Goal: Information Seeking & Learning: Learn about a topic

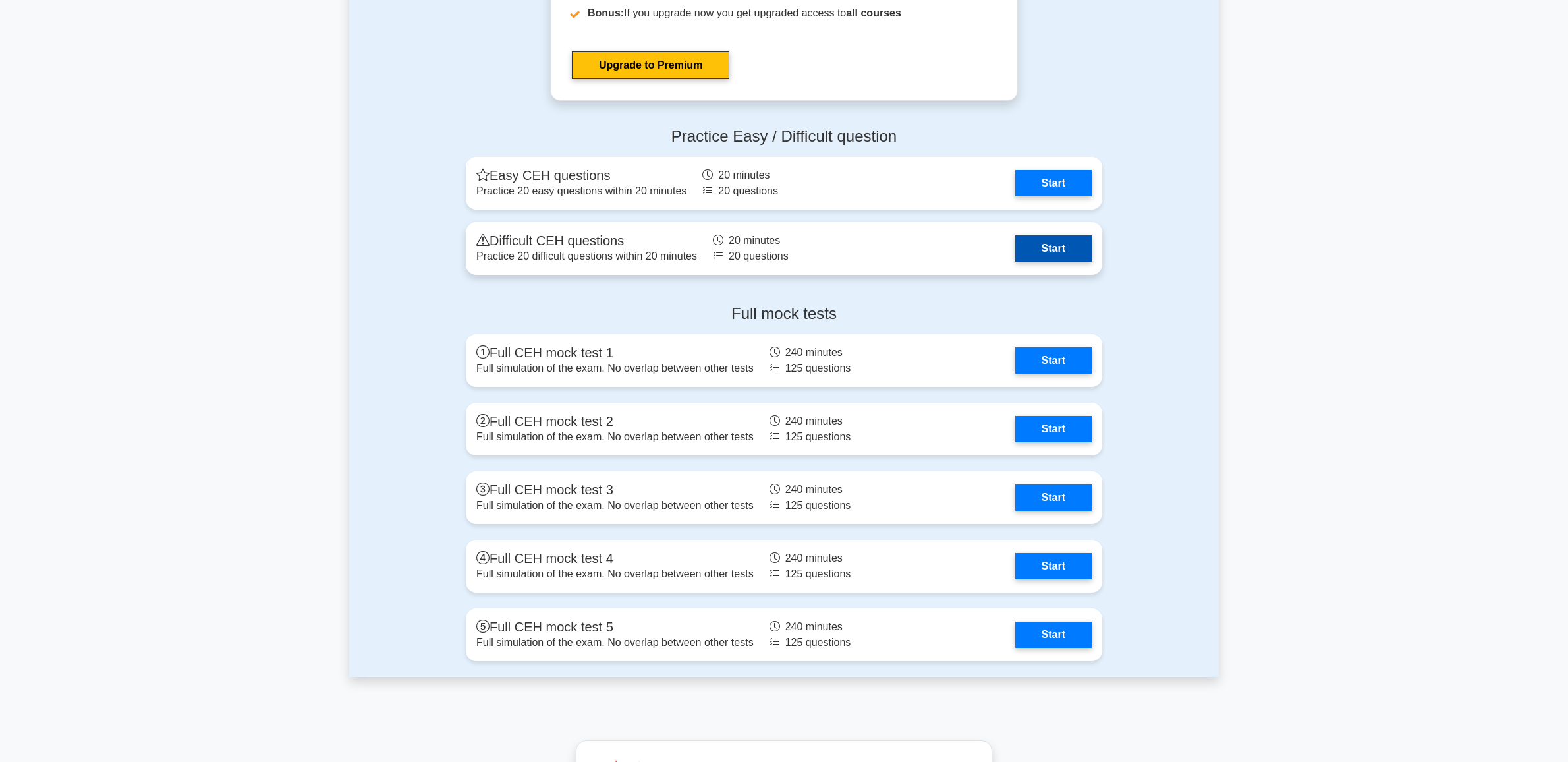
click at [1019, 247] on link "Start" at bounding box center [1053, 248] width 76 height 26
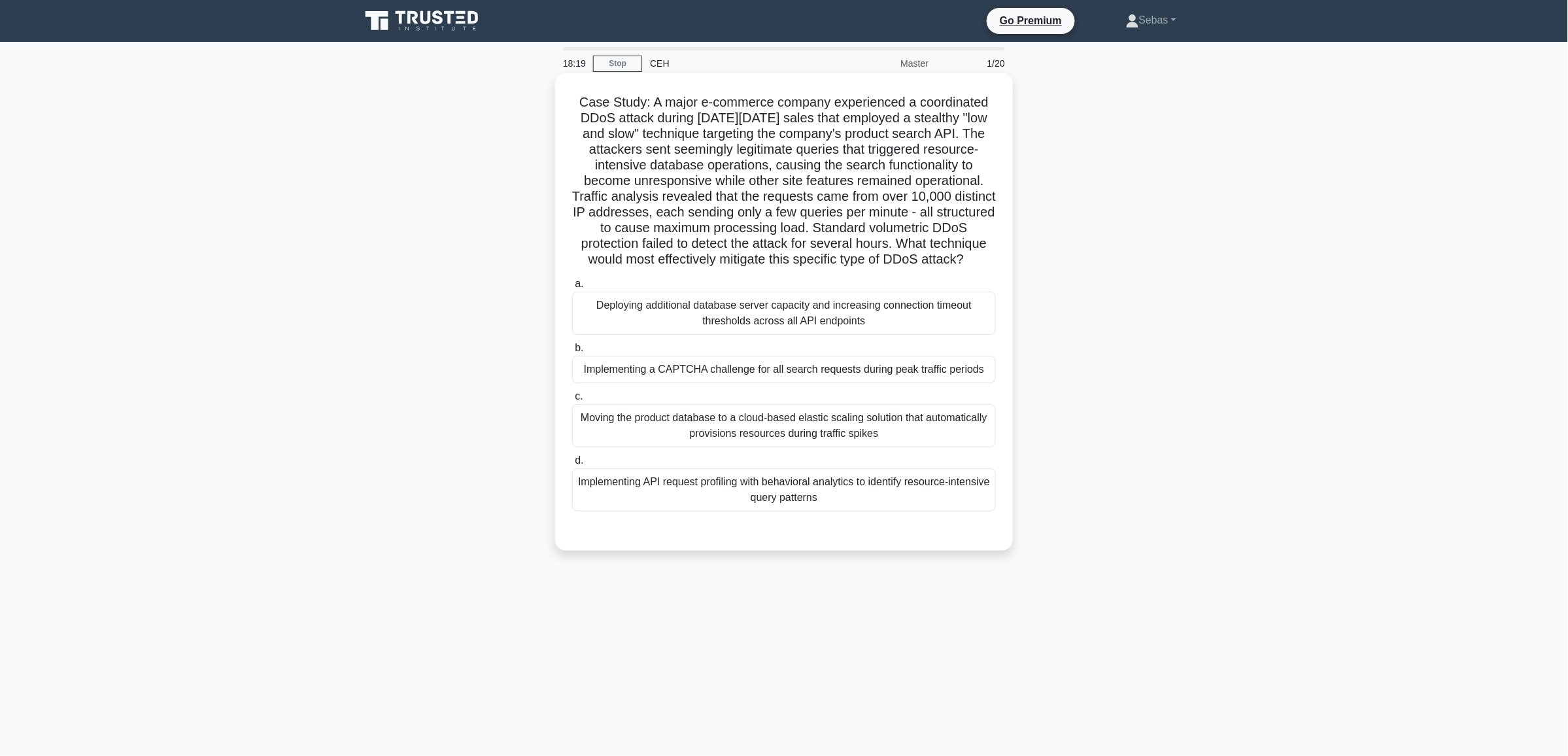
click at [920, 383] on div "Implementing a CAPTCHA challenge for all search requests during peak traffic pe…" at bounding box center [784, 369] width 424 height 27
click at [572, 353] on input "b. Implementing a CAPTCHA challenge for all search requests during peak traffic…" at bounding box center [572, 348] width 0 height 9
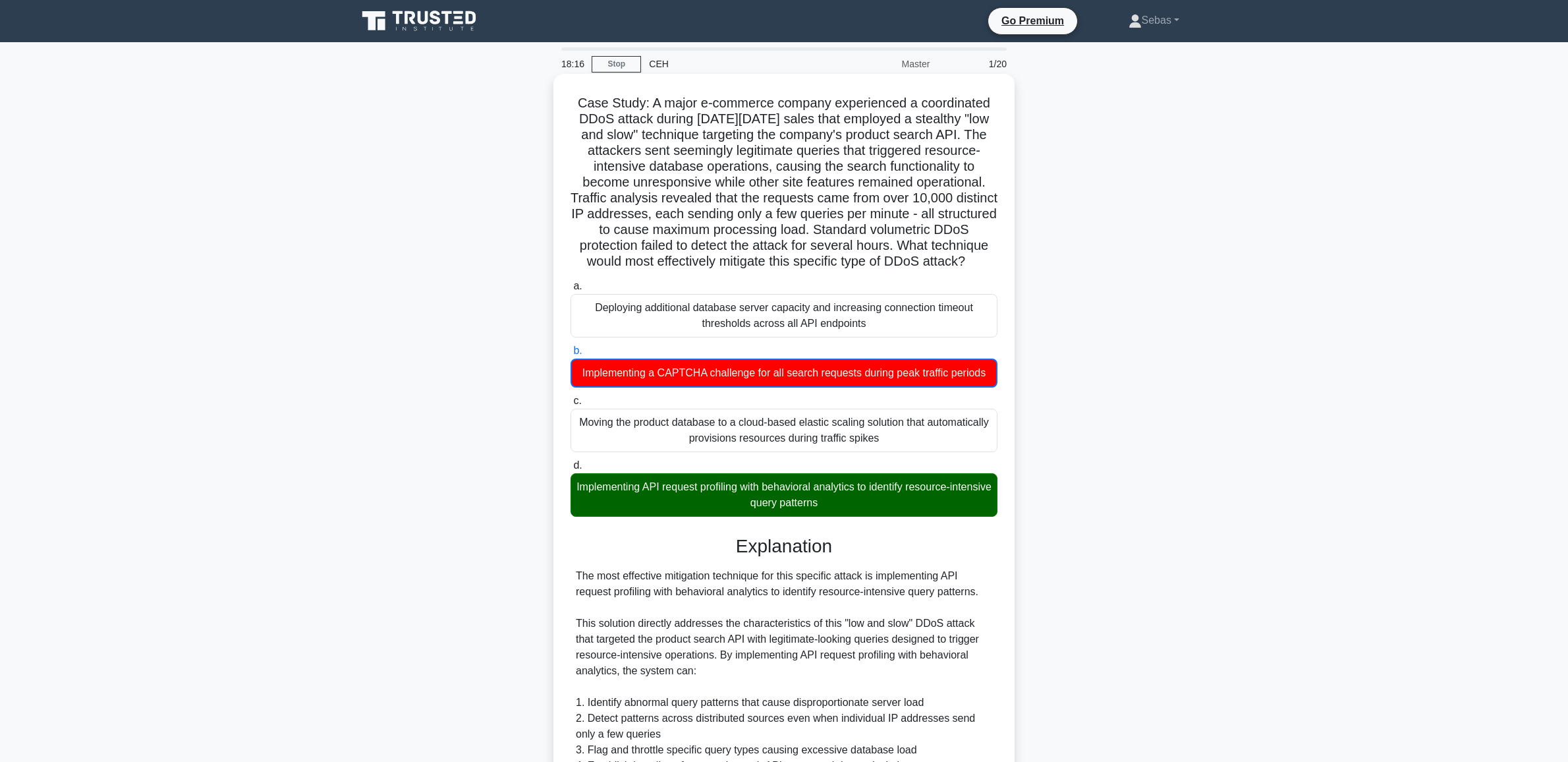
drag, startPoint x: 659, startPoint y: 501, endPoint x: 819, endPoint y: 508, distance: 160.2
click at [819, 508] on div "Implementing API request profiling with behavioral analytics to identify resour…" at bounding box center [783, 495] width 427 height 43
click at [891, 517] on div "Implementing API request profiling with behavioral analytics to identify resour…" at bounding box center [783, 495] width 427 height 43
click at [570, 470] on input "d. Implementing API request profiling with behavioral analytics to identify res…" at bounding box center [570, 465] width 0 height 9
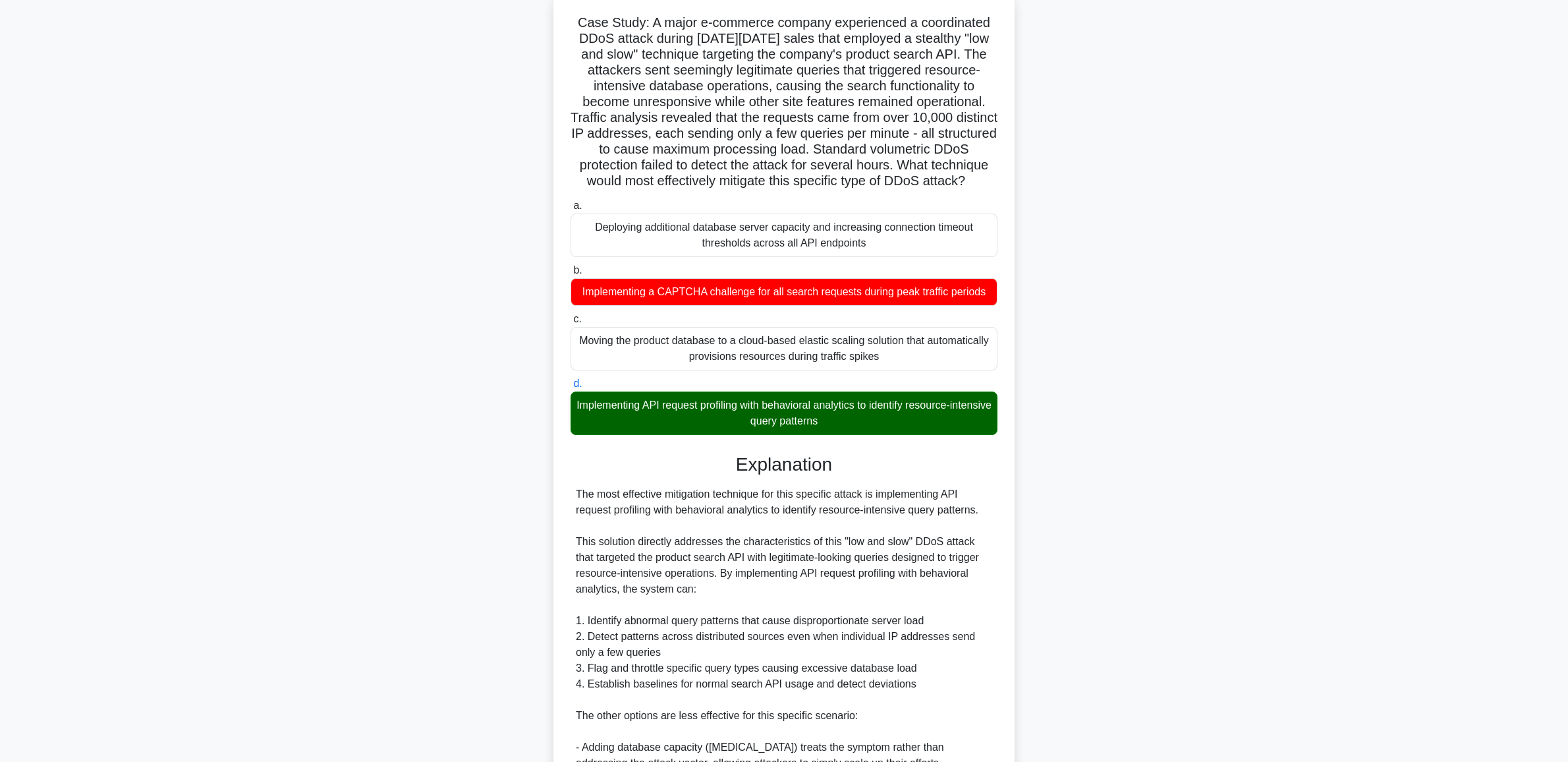
scroll to position [274, 0]
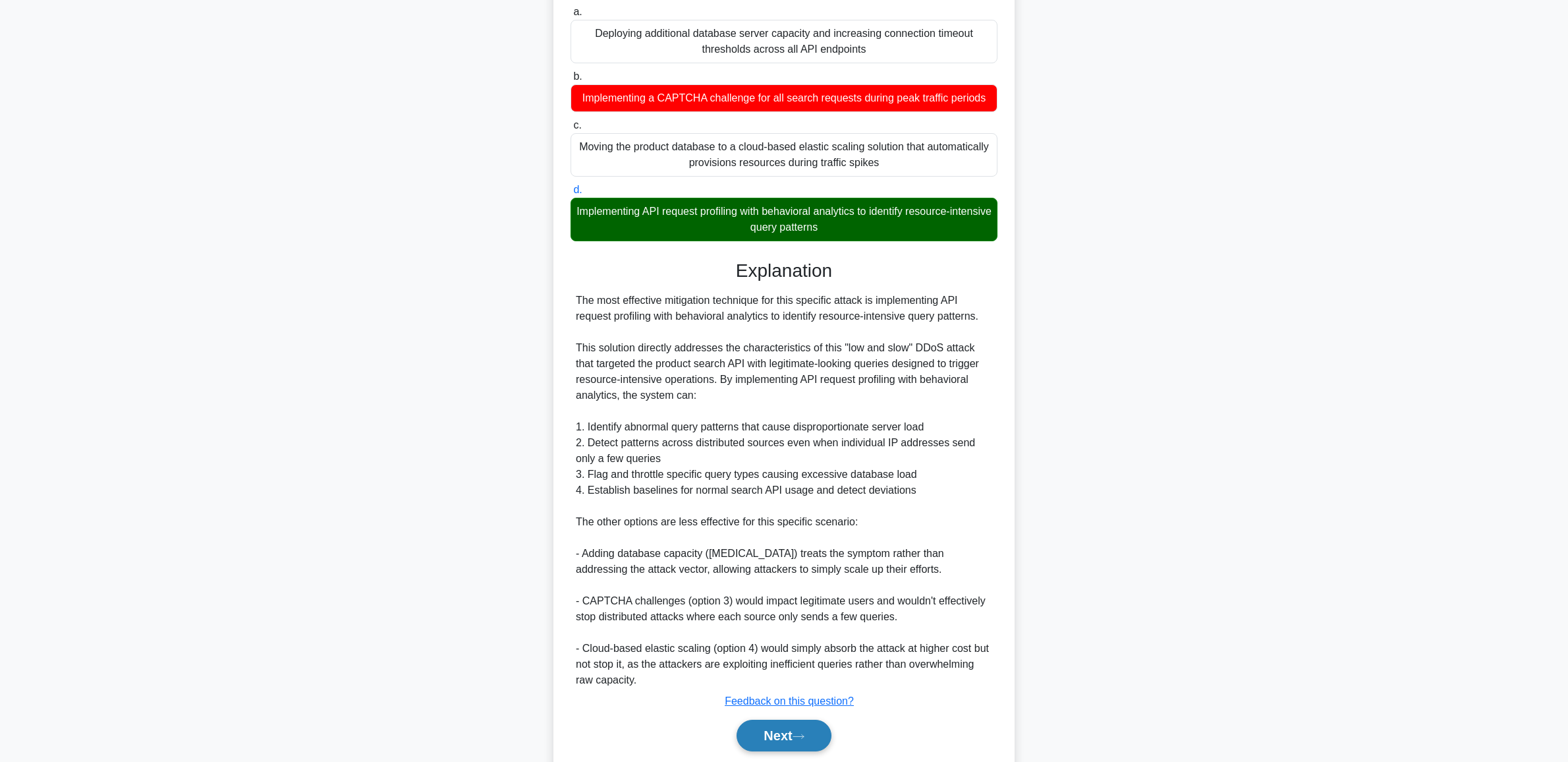
click at [798, 742] on button "Next" at bounding box center [783, 735] width 94 height 32
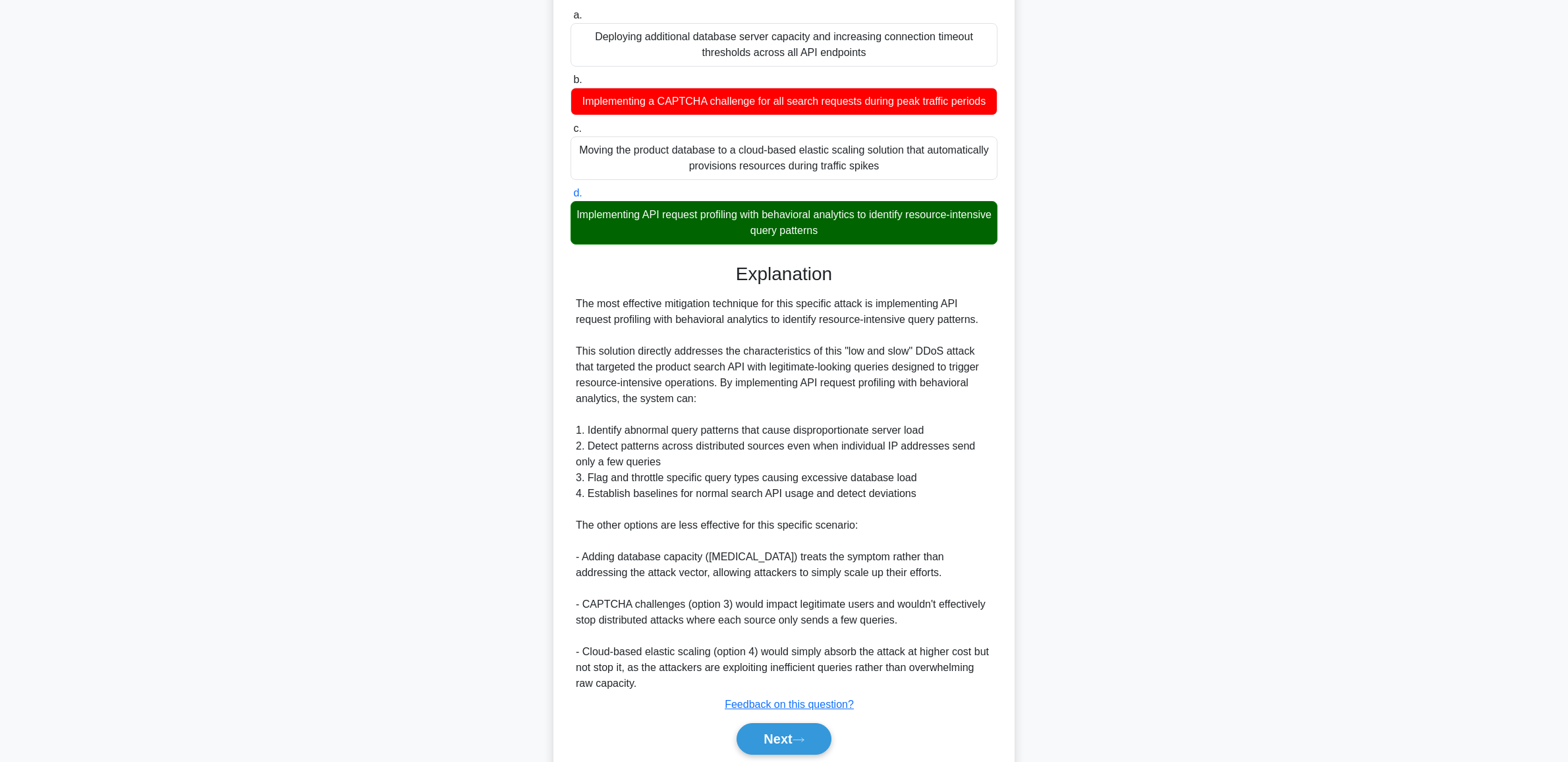
scroll to position [0, 0]
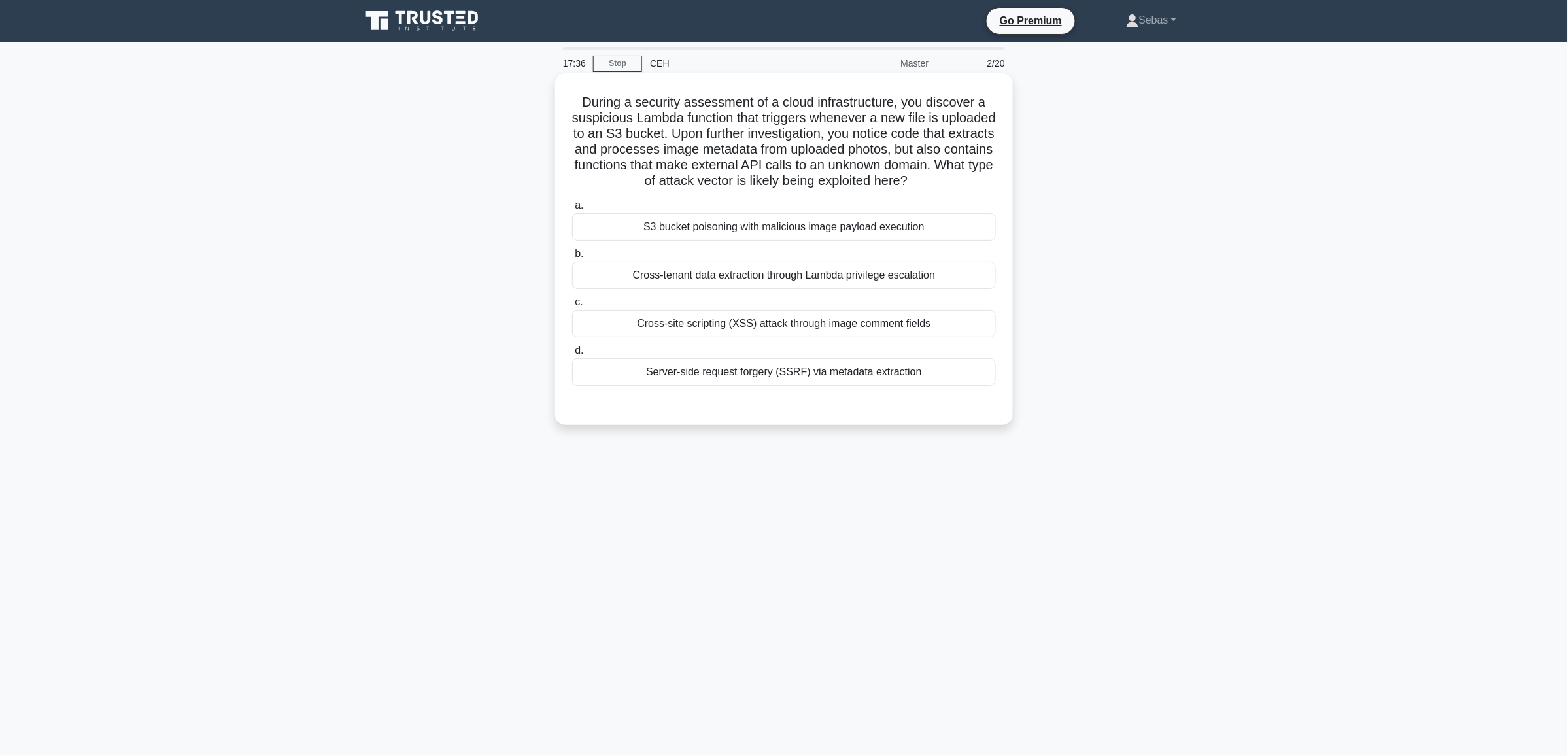
click at [762, 335] on div "Cross-site scripting (XSS) attack through image comment fields" at bounding box center [784, 323] width 424 height 27
click at [572, 306] on input "c. Cross-site scripting (XSS) attack through image comment fields" at bounding box center [572, 302] width 0 height 9
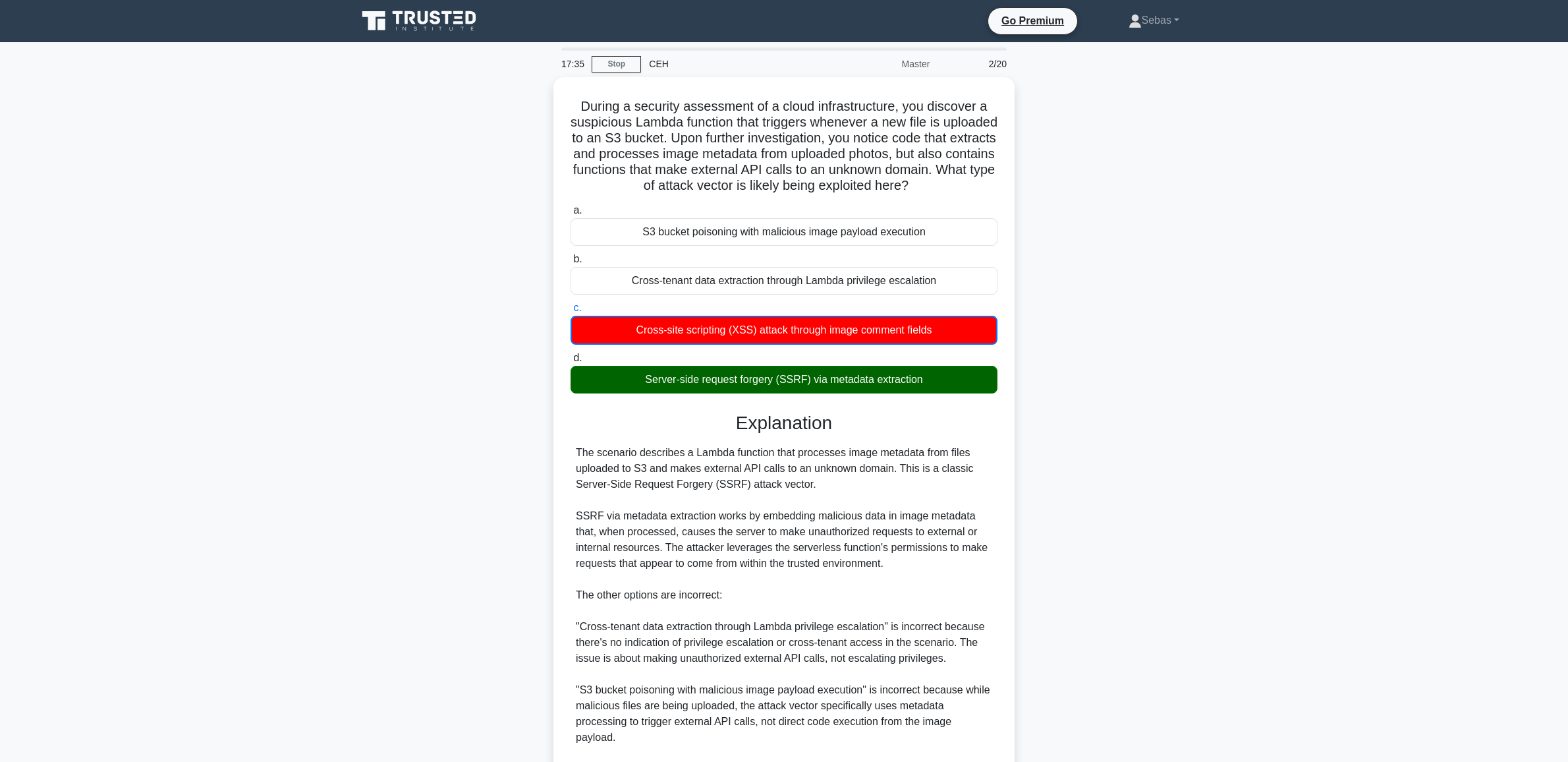
click at [1269, 381] on main "17:35 Stop CEH Master 2/20 During a security assessment of a cloud infrastructu…" at bounding box center [784, 491] width 1568 height 898
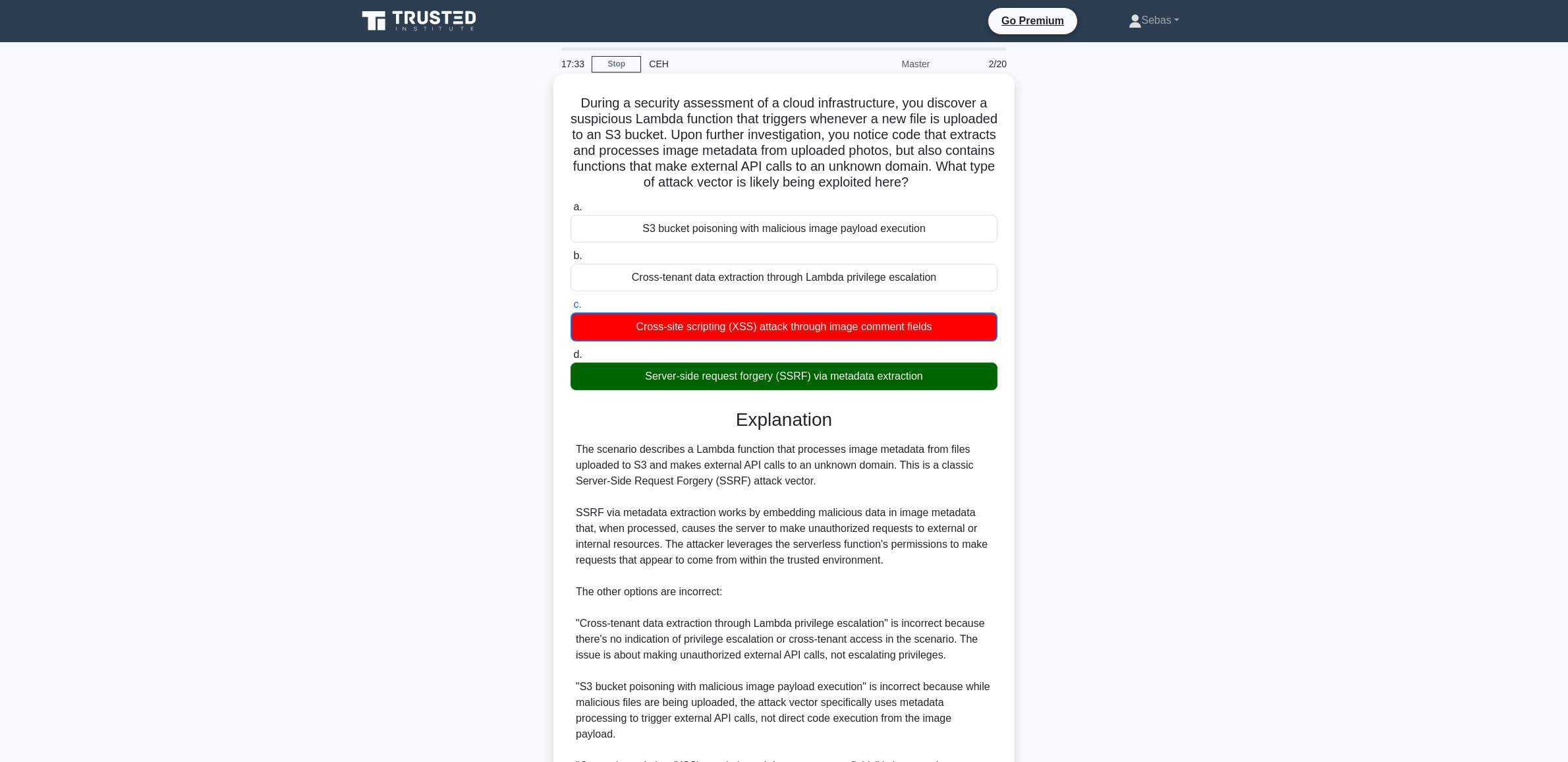
drag, startPoint x: 689, startPoint y: 386, endPoint x: 938, endPoint y: 386, distance: 249.0
click at [938, 386] on div "Server-side request forgery (SSRF) via metadata extraction" at bounding box center [783, 376] width 427 height 28
click at [999, 455] on div "During a security assessment of a cloud infrastructure, you discover a suspicio…" at bounding box center [784, 494] width 450 height 831
click at [708, 458] on div "The scenario describes a Lambda function that processes image metadata from fil…" at bounding box center [784, 631] width 417 height 380
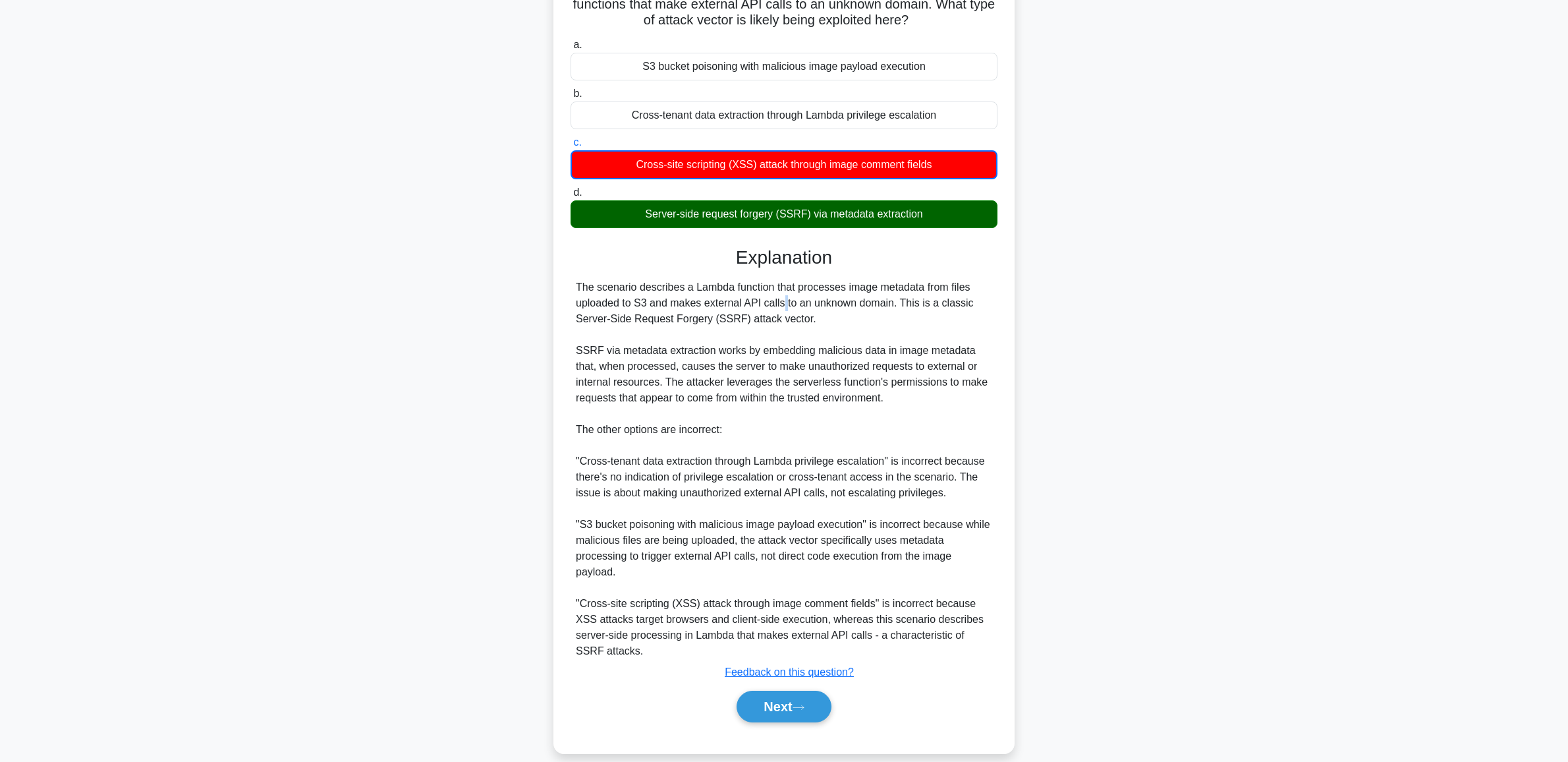
scroll to position [163, 0]
click at [832, 298] on div "The scenario describes a Lambda function that processes image metadata from fil…" at bounding box center [784, 468] width 417 height 380
drag, startPoint x: 817, startPoint y: 692, endPoint x: 818, endPoint y: 671, distance: 21.0
click at [817, 693] on button "Next" at bounding box center [783, 705] width 94 height 32
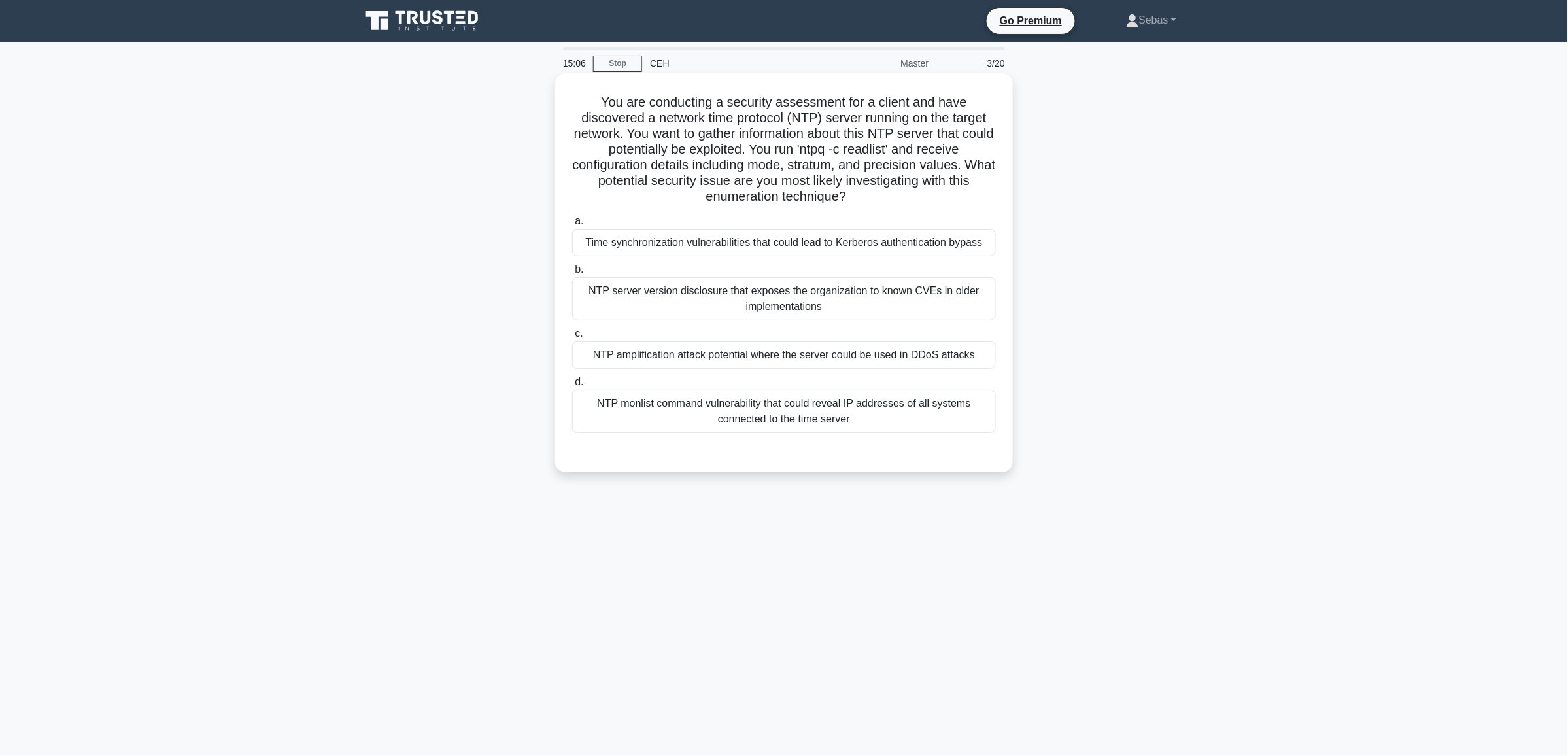
click at [825, 331] on label "c. NTP amplification attack potential where the server could be used in DDoS at…" at bounding box center [784, 347] width 424 height 43
click at [572, 331] on input "c. NTP amplification attack potential where the server could be used in DDoS at…" at bounding box center [572, 333] width 0 height 9
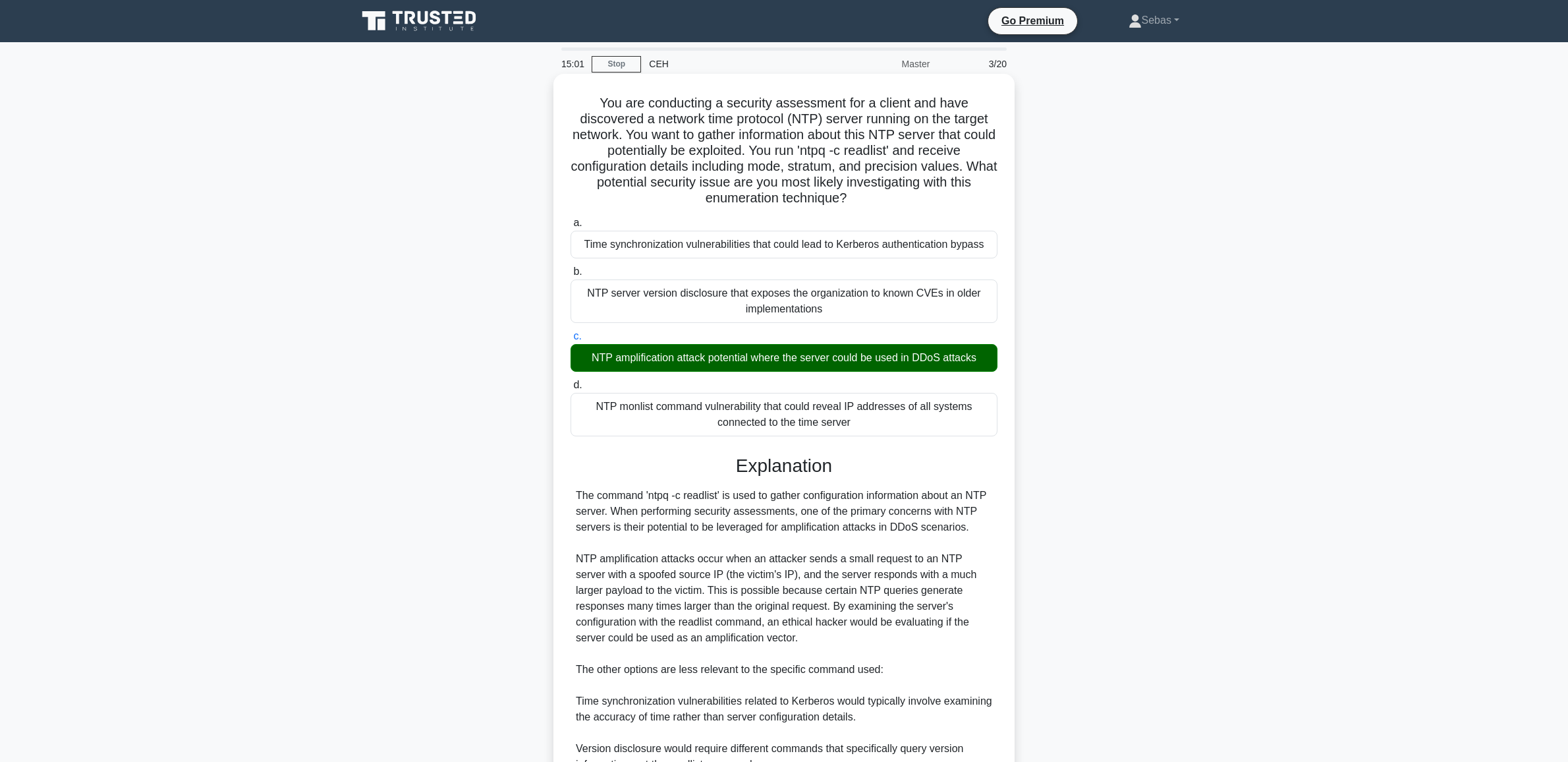
drag, startPoint x: 810, startPoint y: 363, endPoint x: 993, endPoint y: 370, distance: 183.1
click at [993, 370] on div "NTP amplification attack potential where the server could be used in DDoS attac…" at bounding box center [783, 357] width 427 height 28
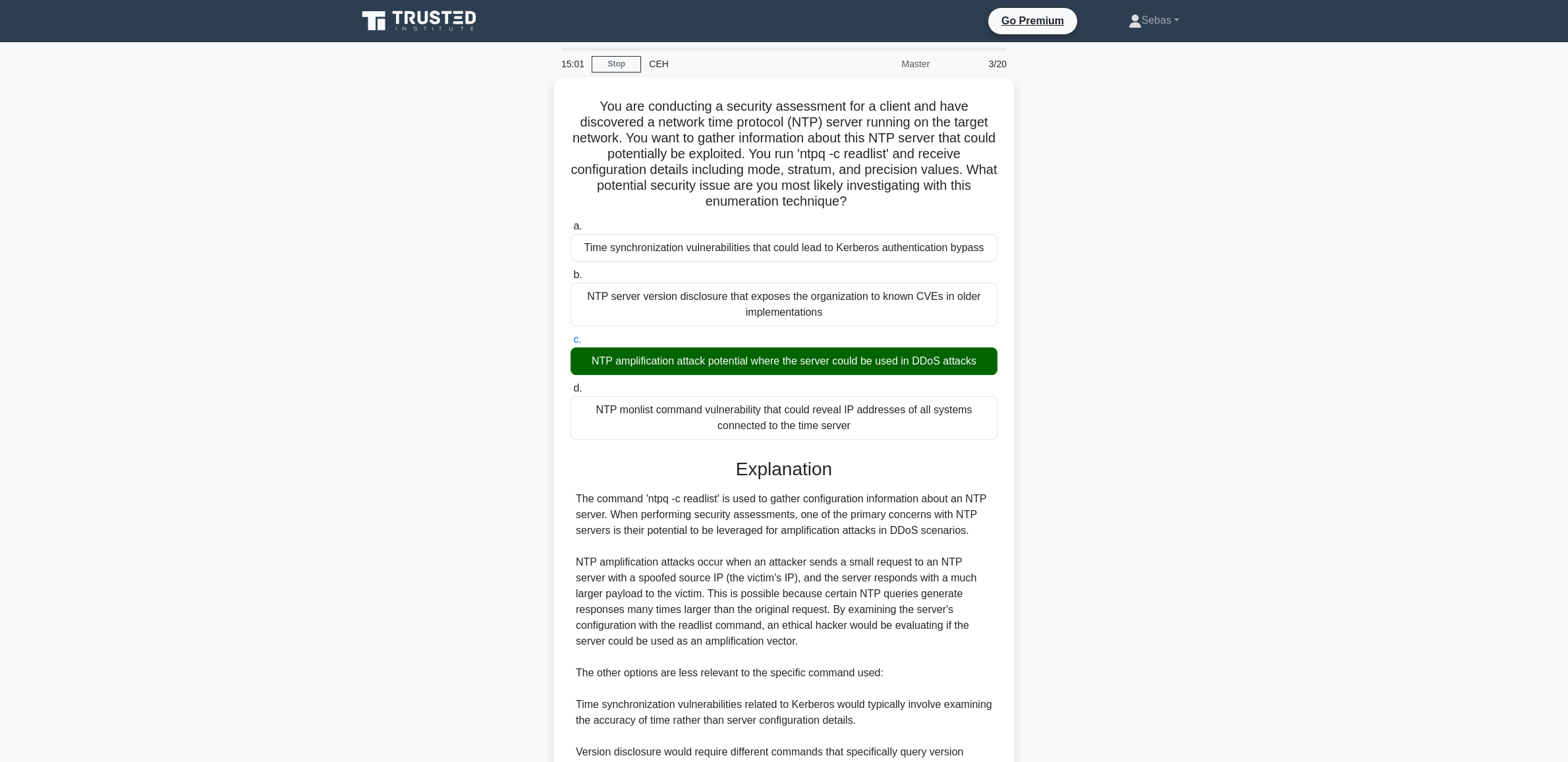
click at [1026, 630] on div "You are conducting a security assessment for a client and have discovered a net…" at bounding box center [784, 512] width 870 height 872
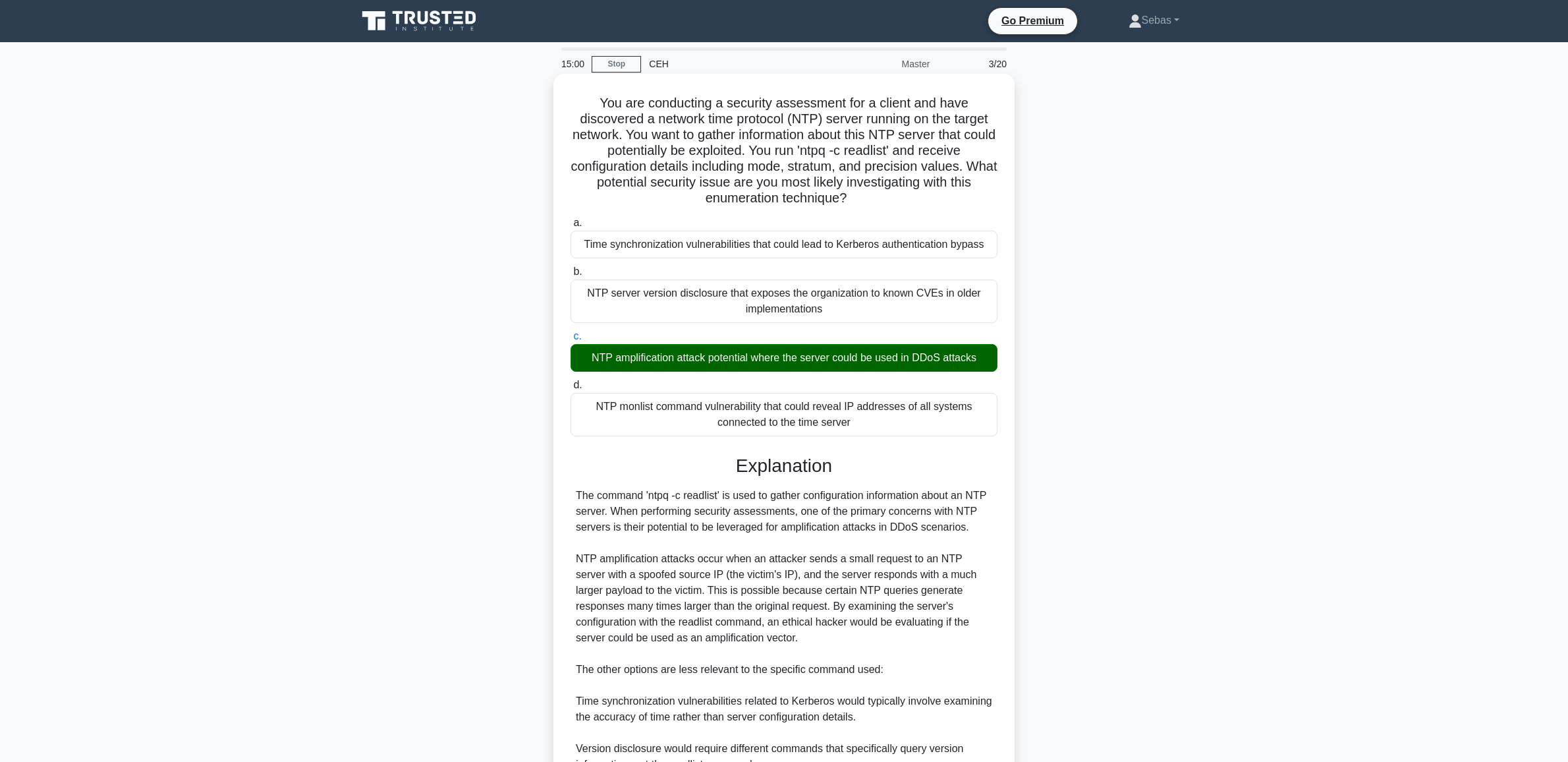
click at [725, 590] on target_ip "' is used to gather configuration information about an NTP server. When perform…" at bounding box center [784, 661] width 417 height 343
drag, startPoint x: 646, startPoint y: 514, endPoint x: 848, endPoint y: 521, distance: 202.1
click at [848, 521] on div "The command 'ntpq -c readlist ' is used to gather configuration information abo…" at bounding box center [784, 662] width 417 height 348
click at [901, 525] on target_ip "' is used to gather configuration information about an NTP server. When perform…" at bounding box center [784, 661] width 417 height 343
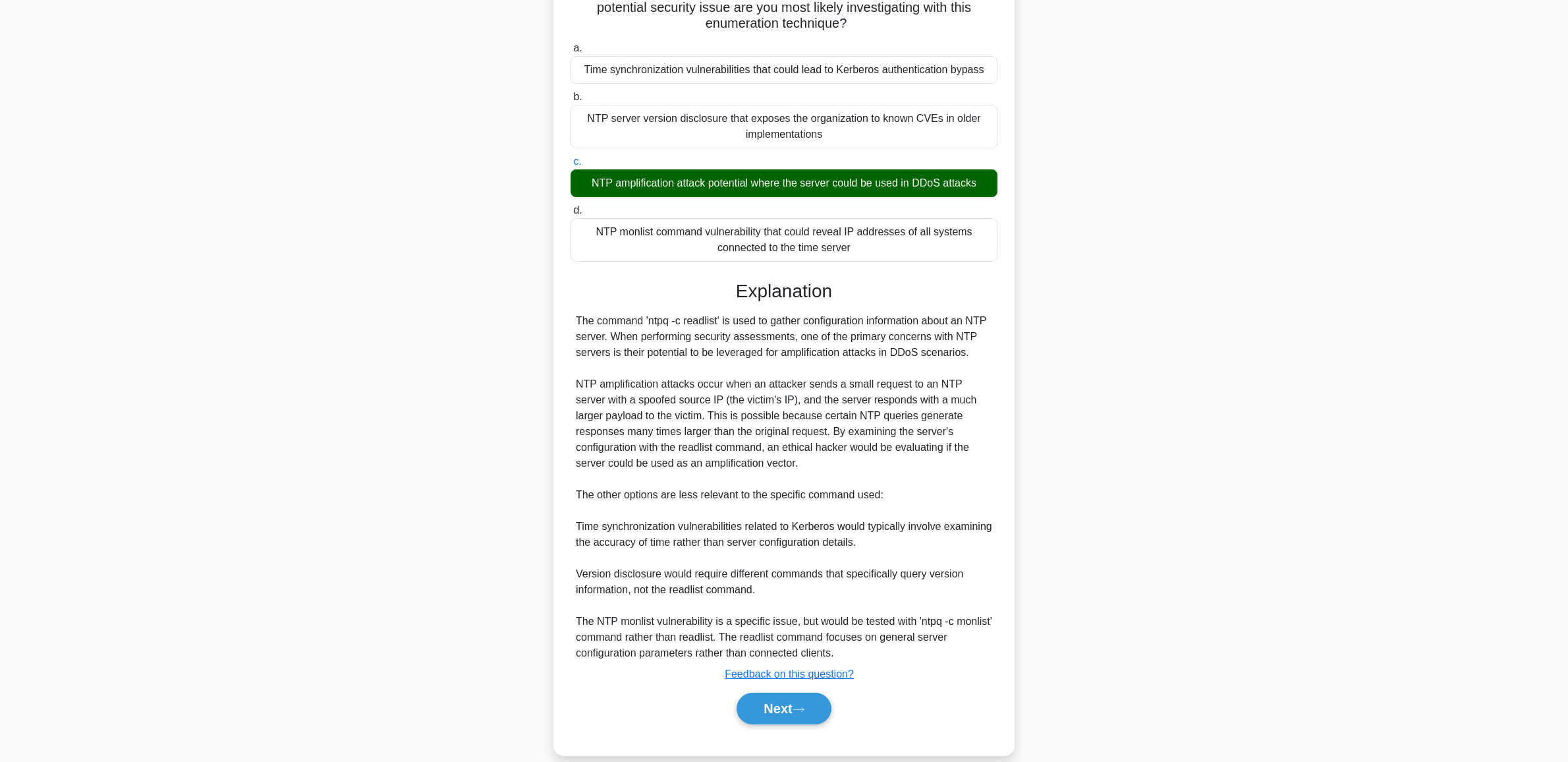
scroll to position [195, 0]
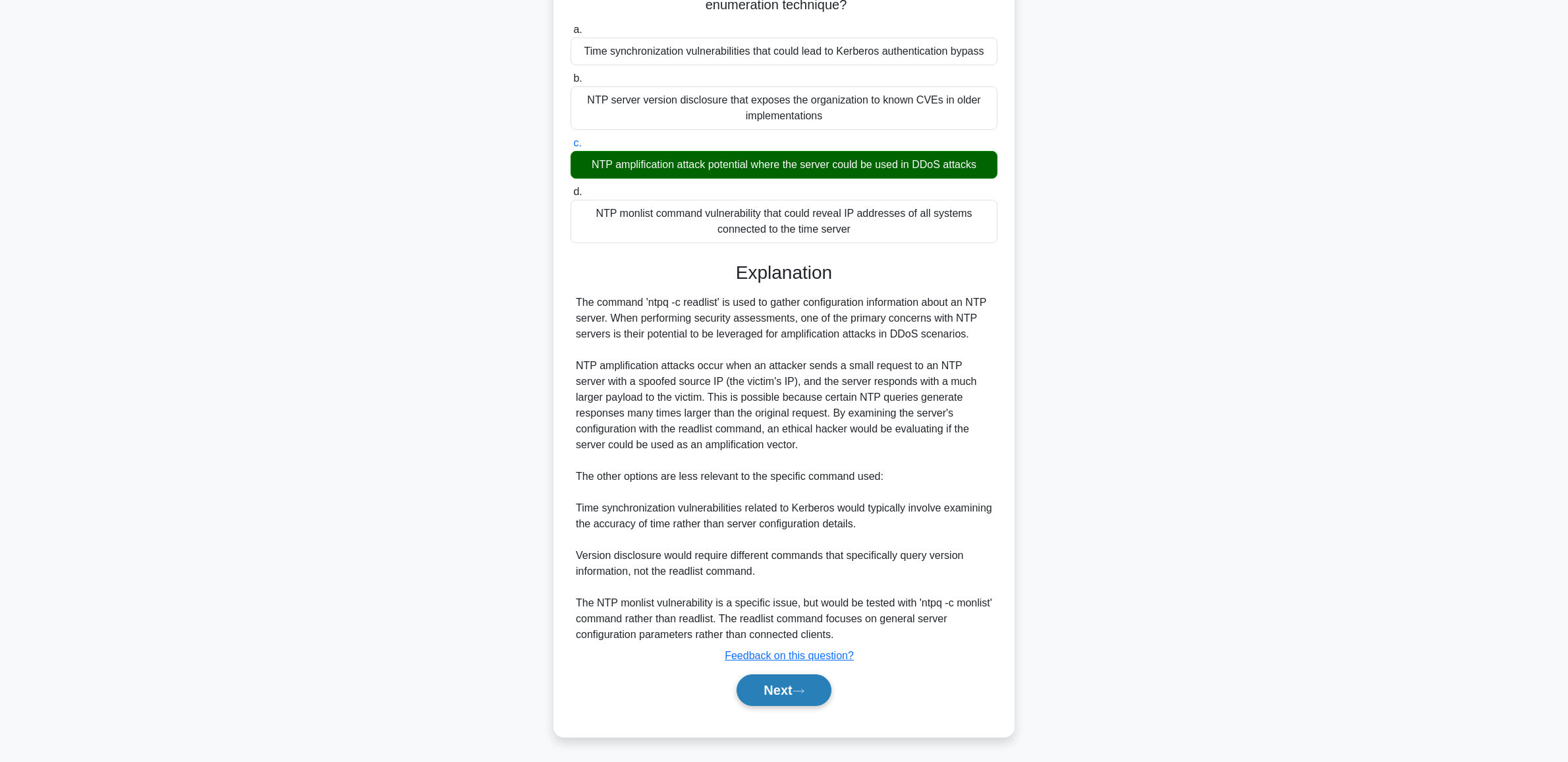
click at [797, 680] on button "Next" at bounding box center [783, 690] width 94 height 32
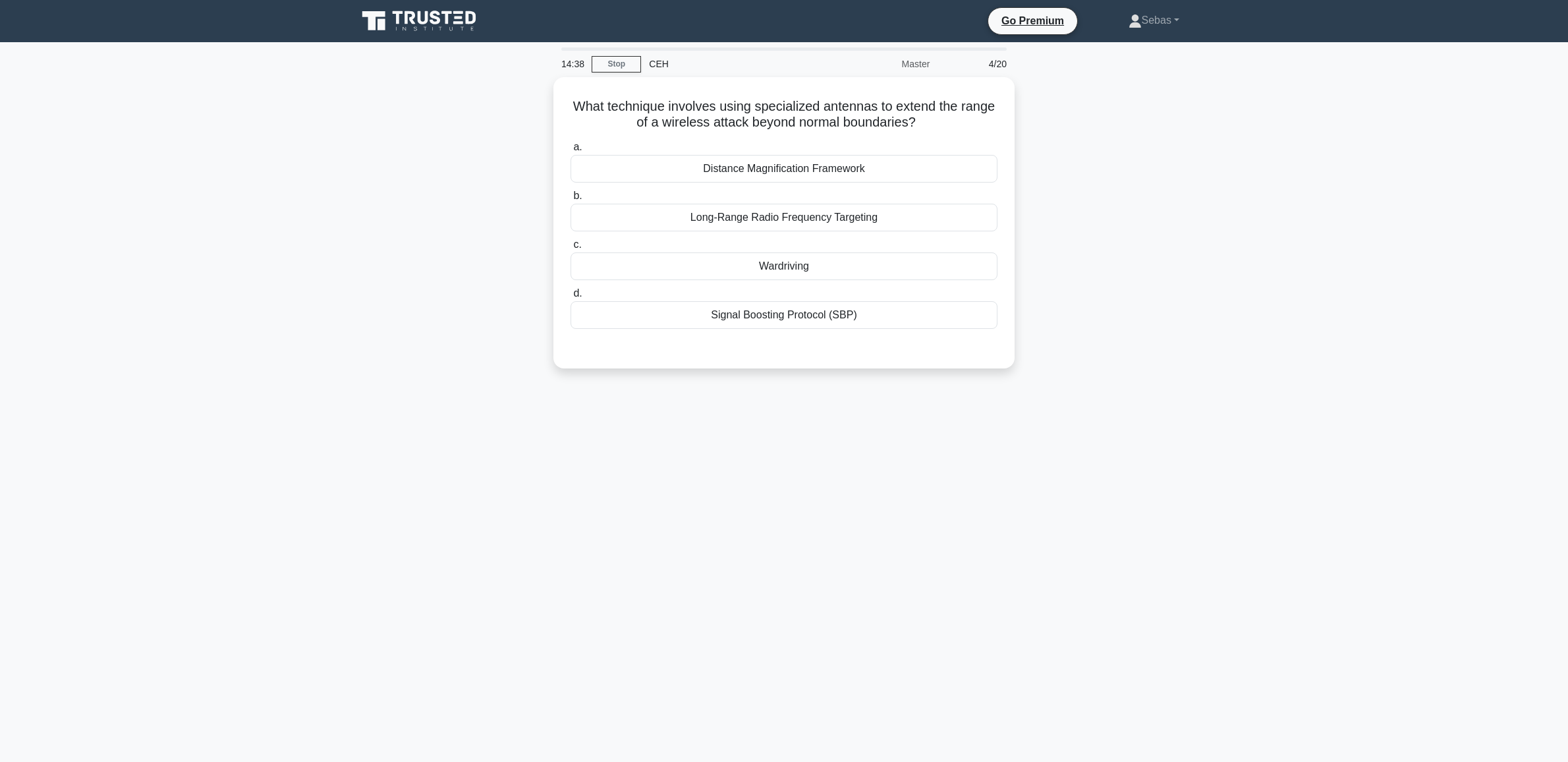
scroll to position [0, 0]
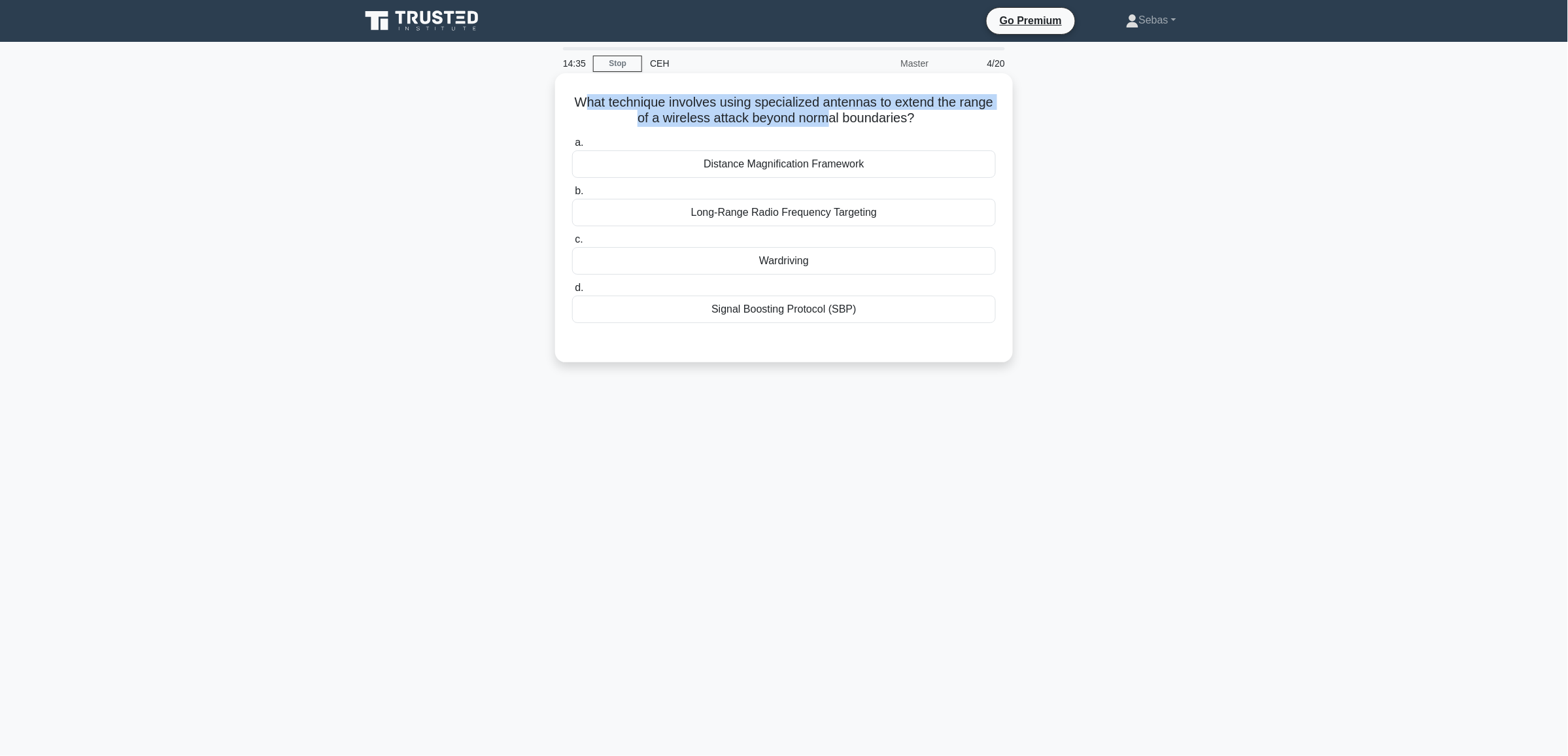
drag, startPoint x: 596, startPoint y: 104, endPoint x: 847, endPoint y: 116, distance: 251.3
click at [847, 116] on h5 "What technique involves using specialized antennas to extend the range of a wir…" at bounding box center [784, 110] width 426 height 33
click at [780, 266] on div "Wardriving" at bounding box center [784, 260] width 424 height 27
click at [572, 244] on input "c. Wardriving" at bounding box center [572, 240] width 0 height 9
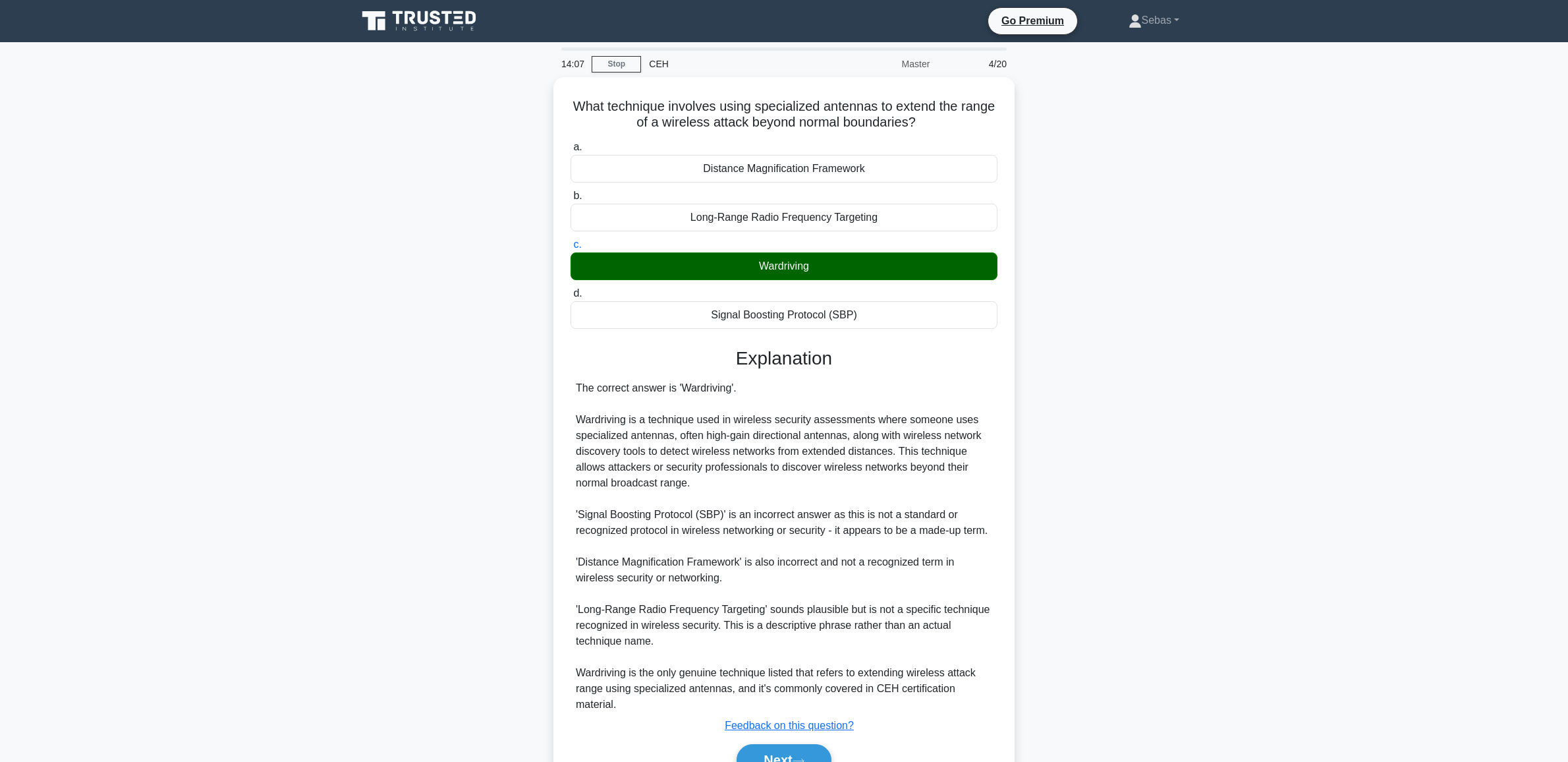
click at [1308, 310] on main "14:07 Stop CEH Master 4/20 What technique involves using specialized antennas t…" at bounding box center [784, 435] width 1568 height 786
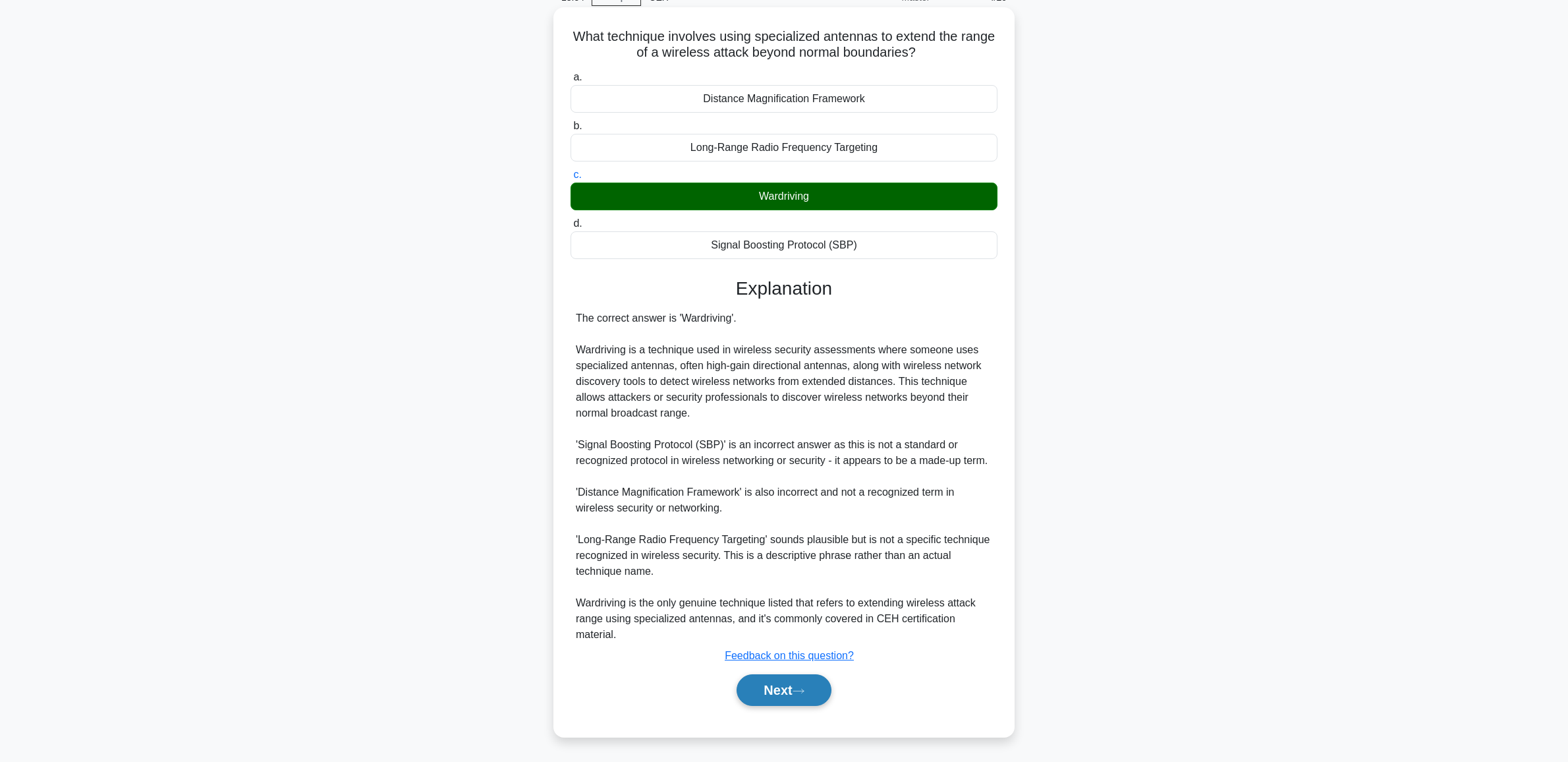
click at [781, 694] on button "Next" at bounding box center [783, 690] width 94 height 32
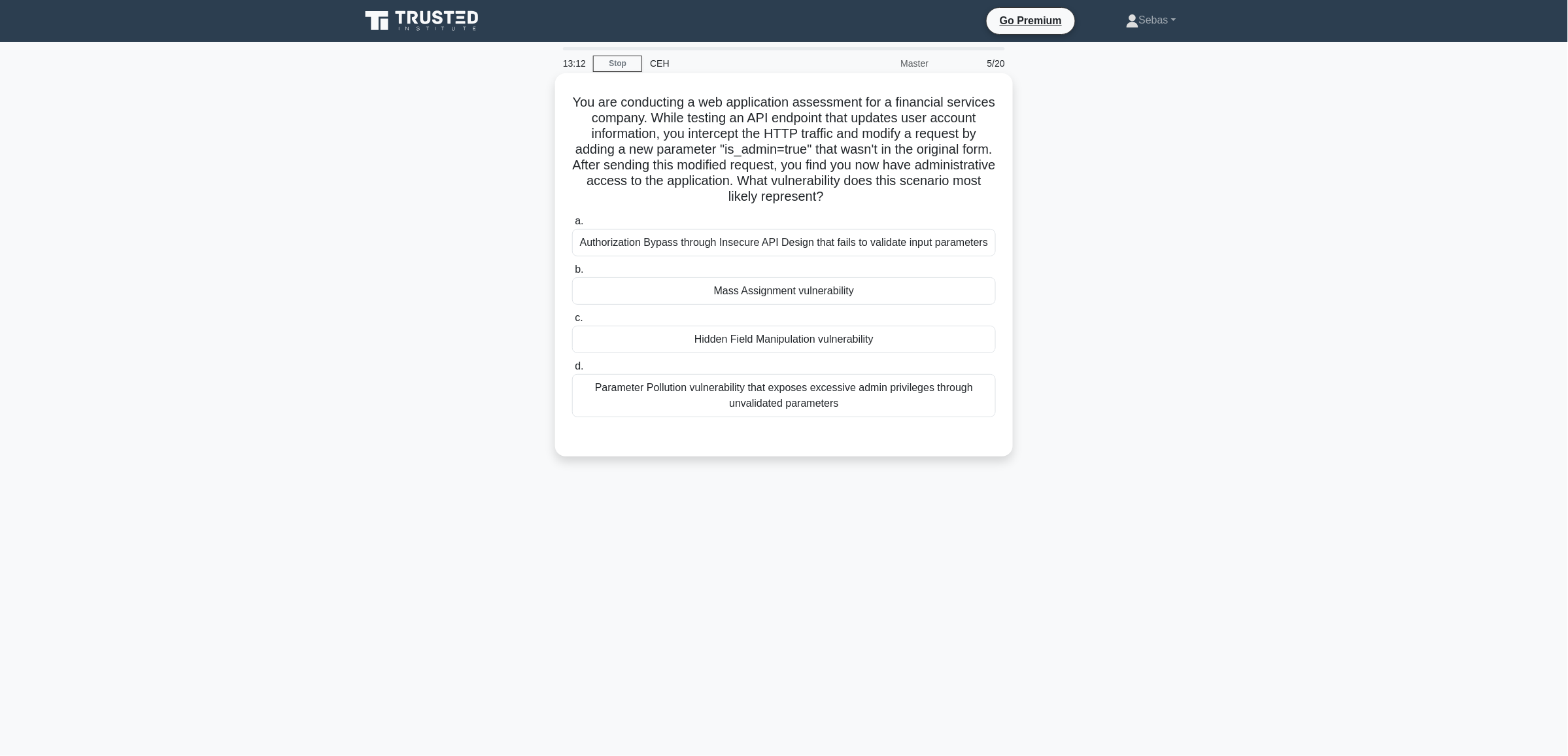
click at [891, 244] on div "Authorization Bypass through Insecure API Design that fails to validate input p…" at bounding box center [784, 242] width 424 height 27
click at [572, 225] on input "a. Authorization Bypass through Insecure API Design that fails to validate inpu…" at bounding box center [572, 221] width 0 height 9
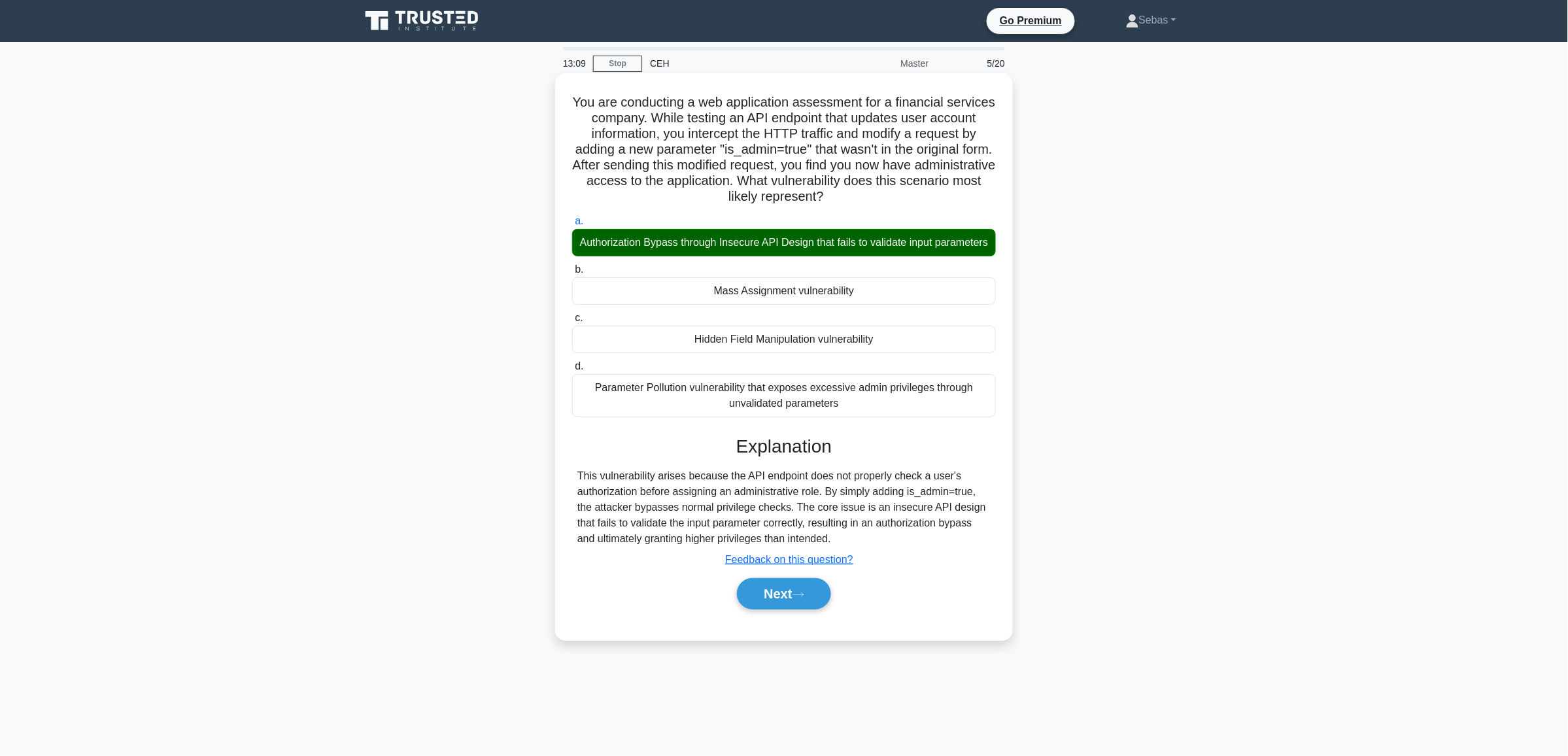
drag, startPoint x: 592, startPoint y: 240, endPoint x: 963, endPoint y: 260, distance: 371.5
click at [963, 256] on div "Authorization Bypass through Insecure API Design that fails to validate input p…" at bounding box center [784, 242] width 424 height 27
click at [975, 567] on div "Submit feedback Feedback on this question?" at bounding box center [789, 559] width 424 height 15
click at [776, 609] on button "Next" at bounding box center [784, 593] width 94 height 31
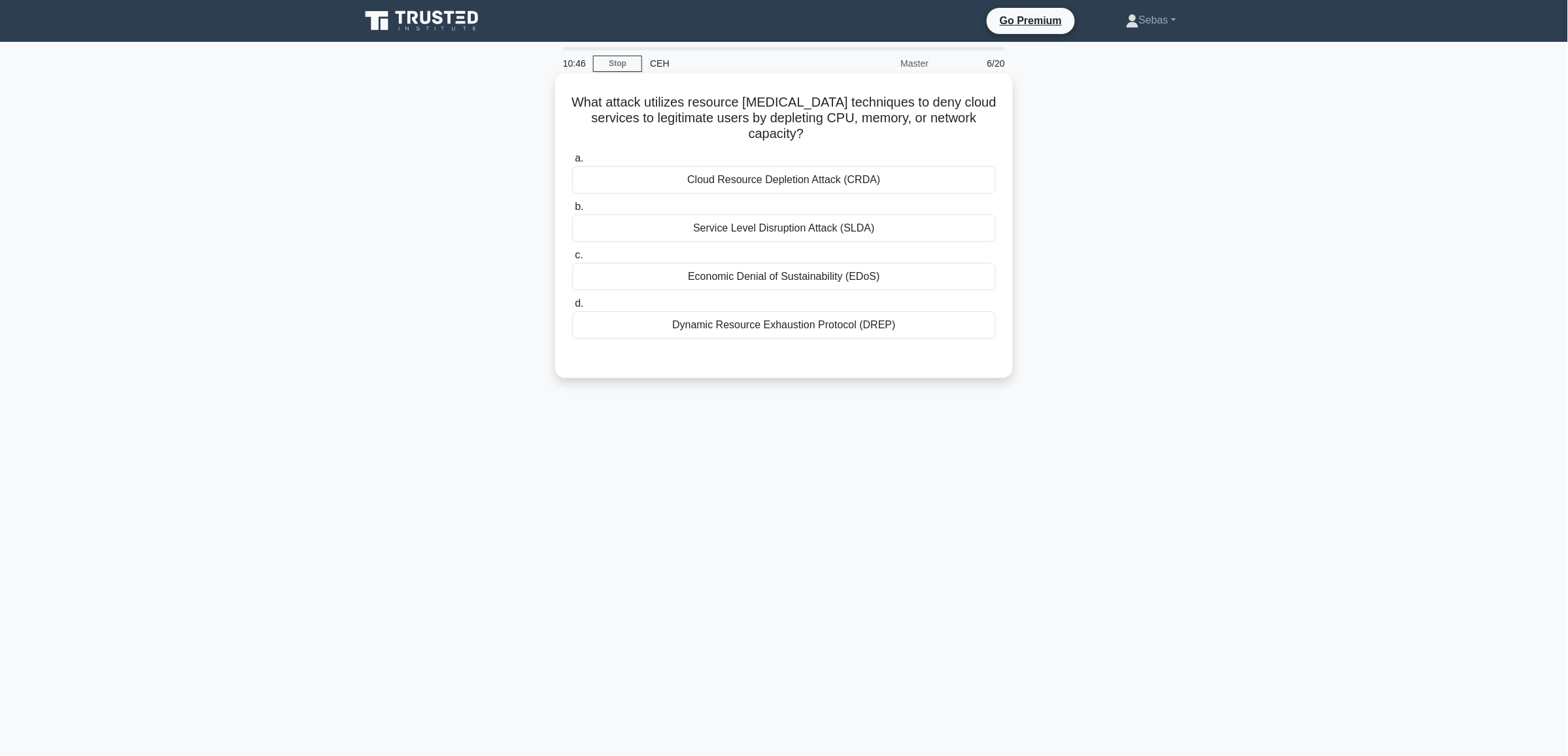
click at [801, 104] on h5 "What attack utilizes resource starvation techniques to deny cloud services to l…" at bounding box center [784, 118] width 426 height 48
click at [808, 118] on h5 "What attack utilizes resource starvation techniques to deny cloud services to l…" at bounding box center [784, 118] width 426 height 48
click at [802, 104] on h5 "What attack utilizes resource starvation techniques to deny cloud services to l…" at bounding box center [784, 118] width 426 height 48
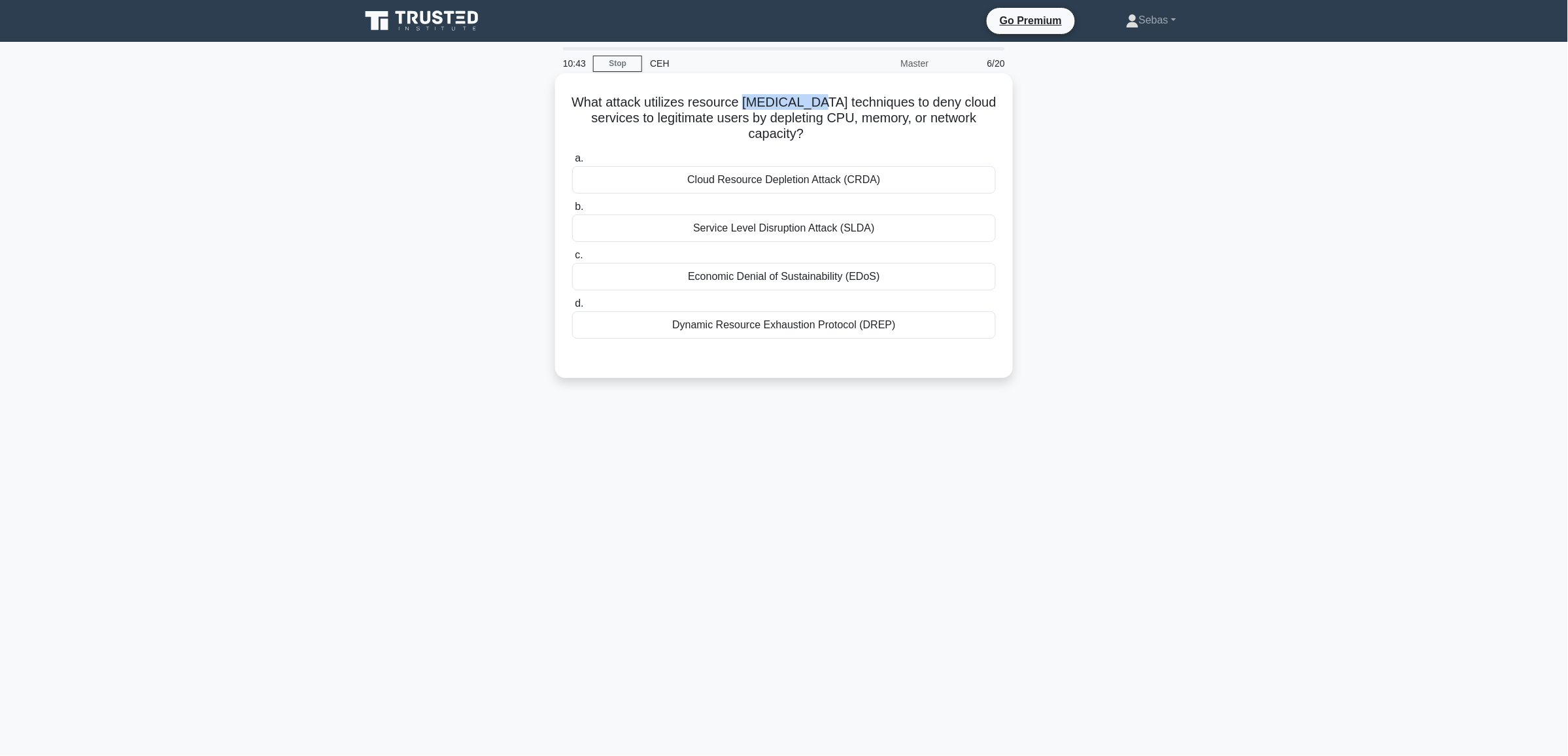
copy h5 "starvation"
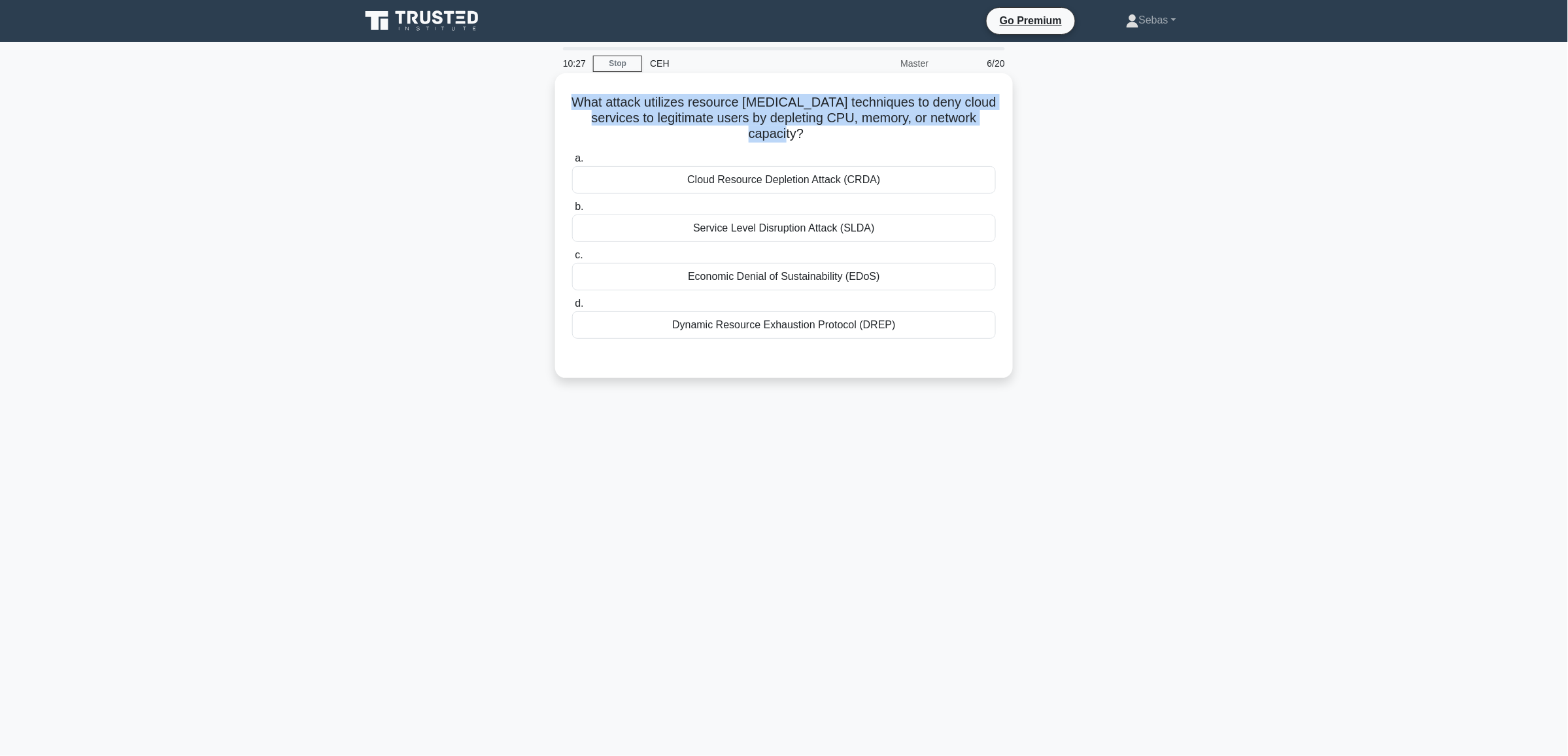
drag, startPoint x: 837, startPoint y: 138, endPoint x: 586, endPoint y: 100, distance: 253.9
click at [586, 100] on h5 "What attack utilizes resource starvation techniques to deny cloud services to l…" at bounding box center [784, 118] width 426 height 48
copy h5 "What attack utilizes resource starvation techniques to deny cloud services to l…"
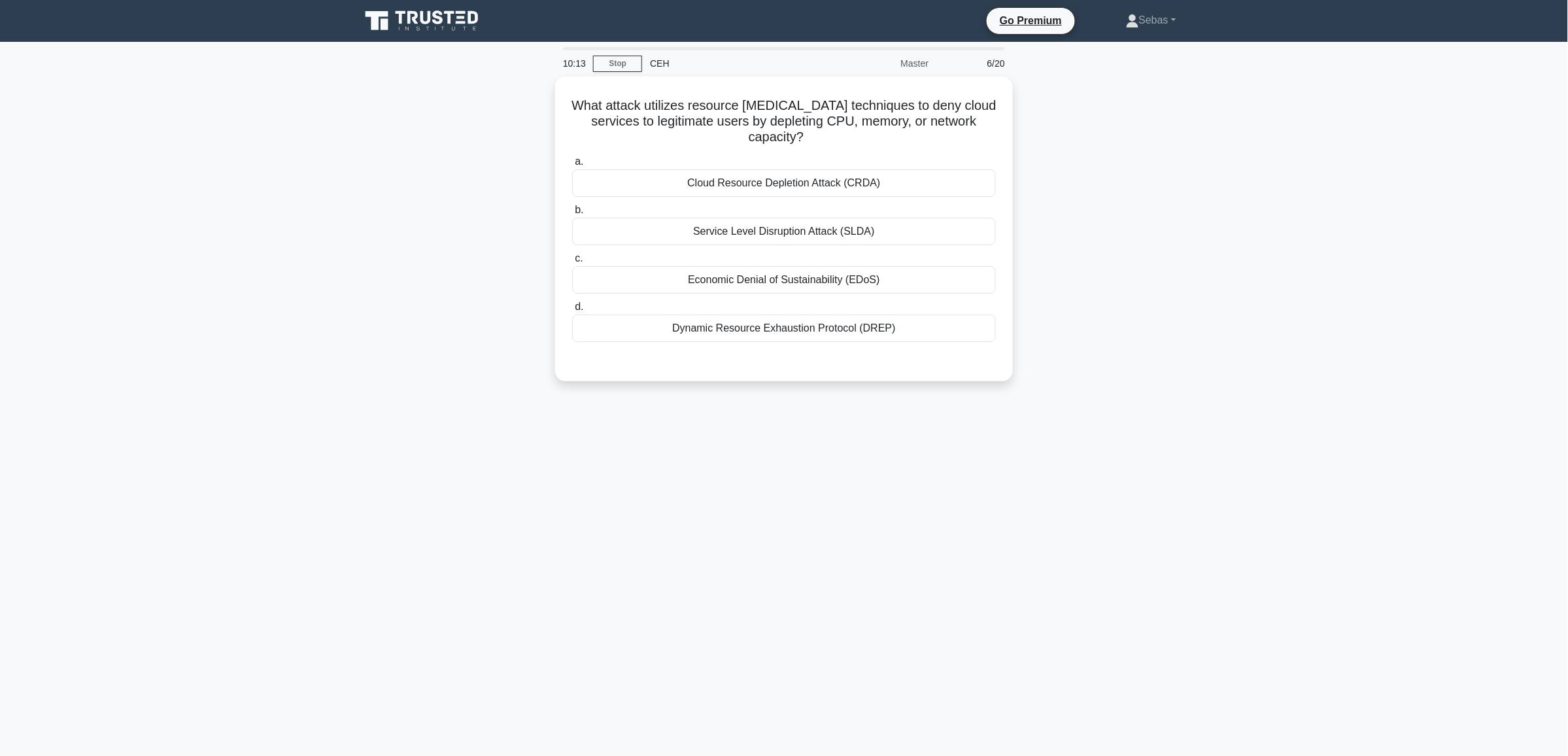
click at [1264, 335] on main "10:13 Stop CEH Master 6/20 What attack utilizes resource starvation techniques …" at bounding box center [784, 399] width 1568 height 714
click at [776, 234] on div "Service Level Disruption Attack (SLDA)" at bounding box center [784, 228] width 424 height 27
click at [572, 211] on input "b. Service Level Disruption Attack (SLDA)" at bounding box center [572, 207] width 0 height 9
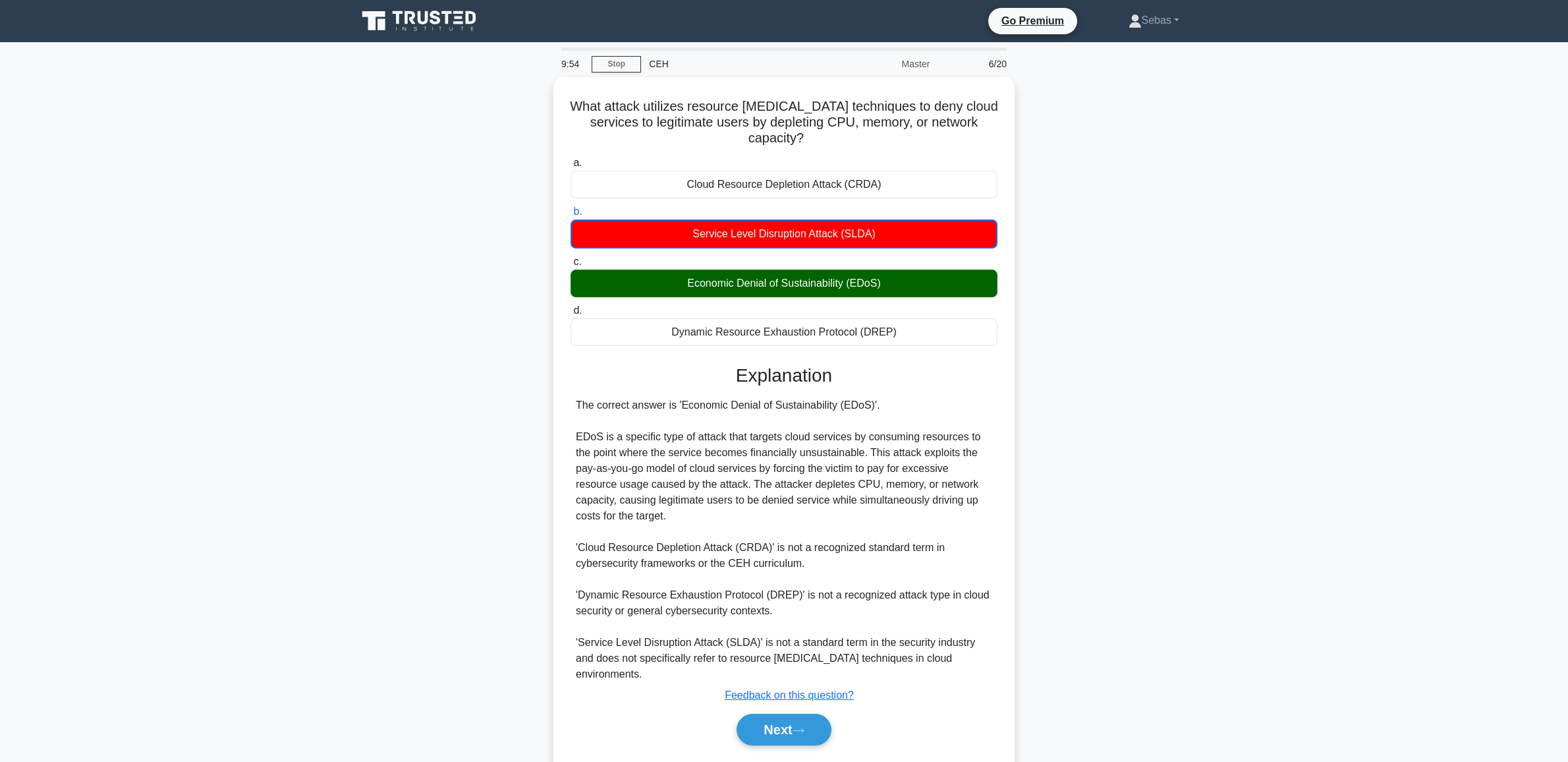
scroll to position [21, 0]
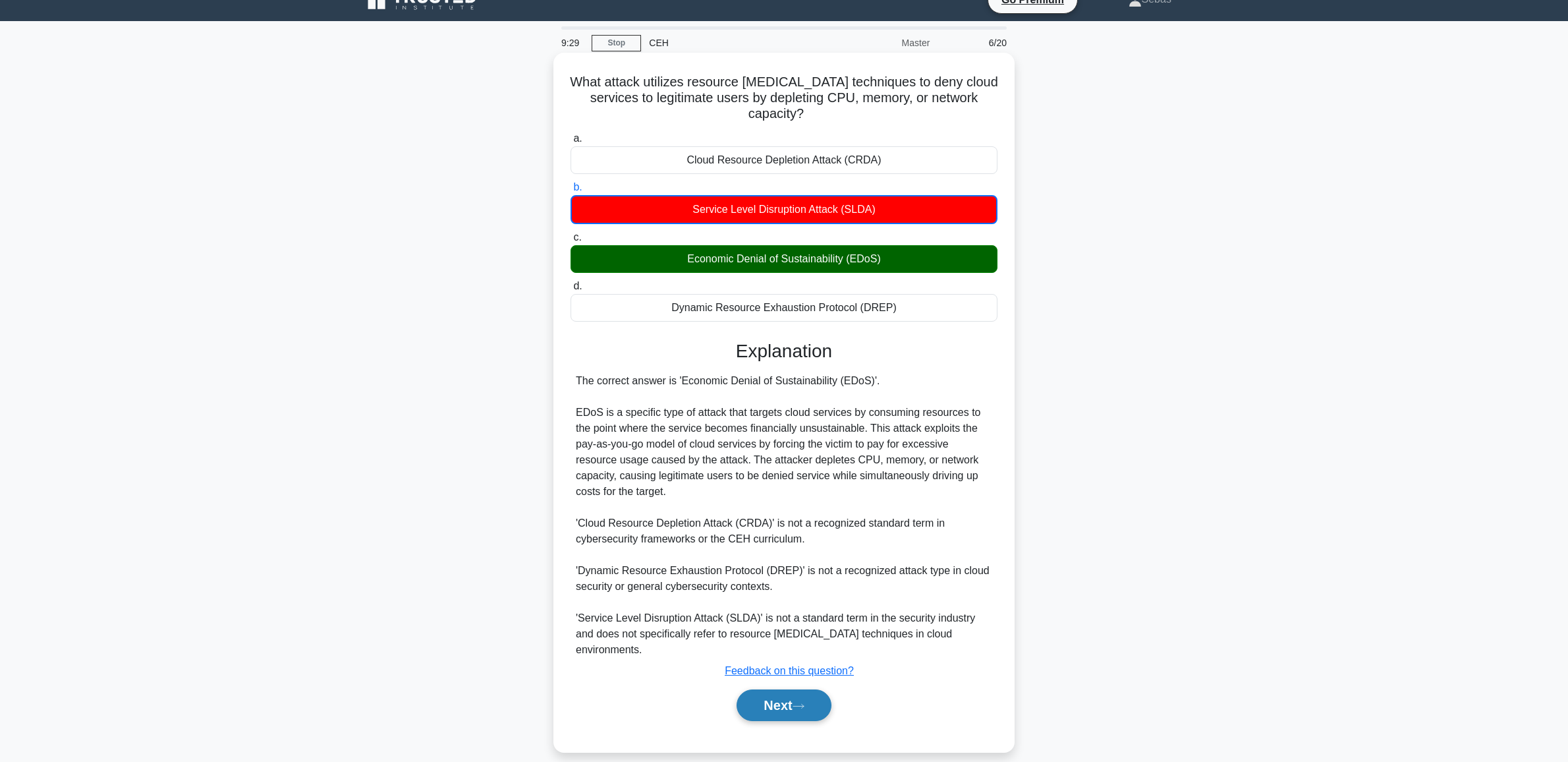
click at [811, 689] on button "Next" at bounding box center [783, 705] width 94 height 32
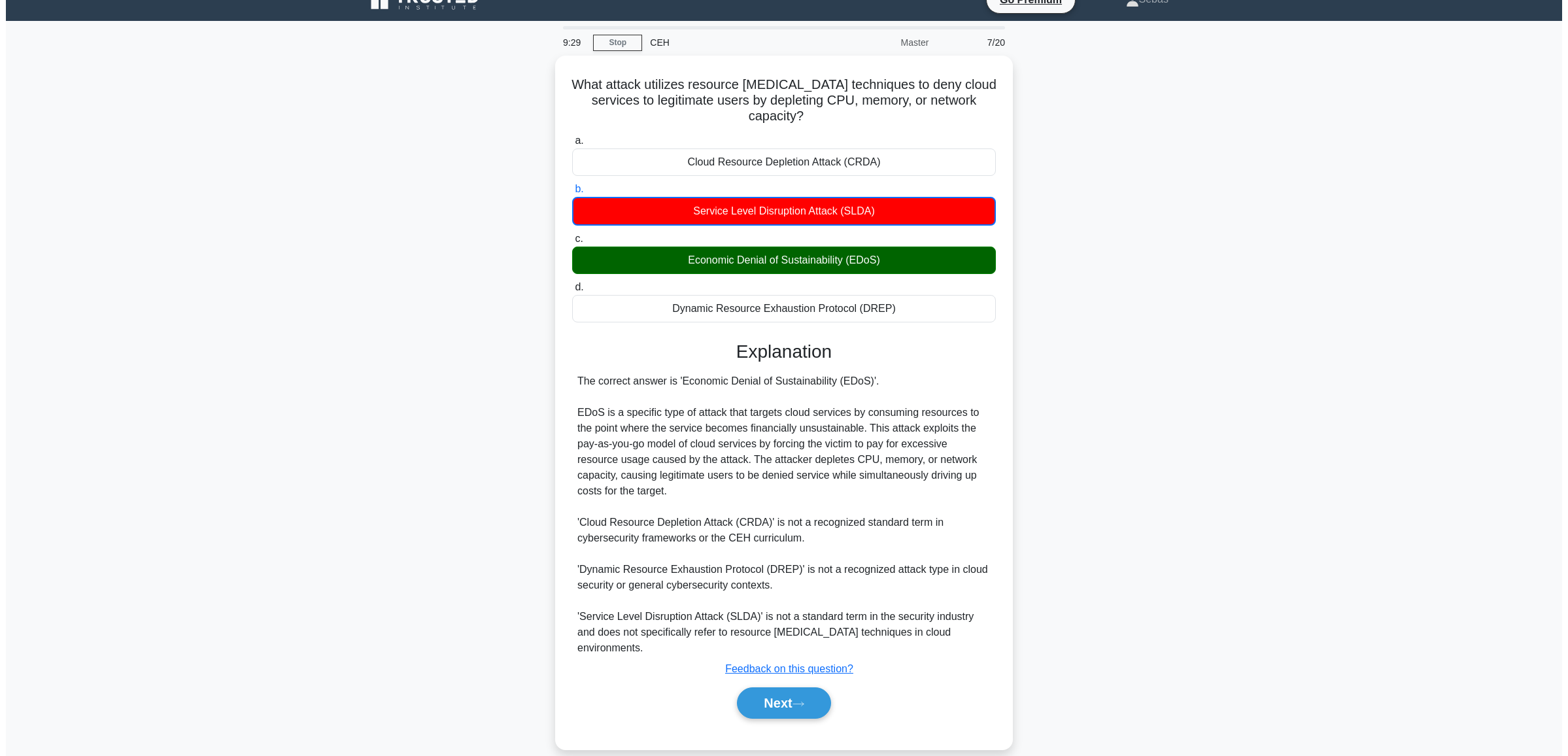
scroll to position [0, 0]
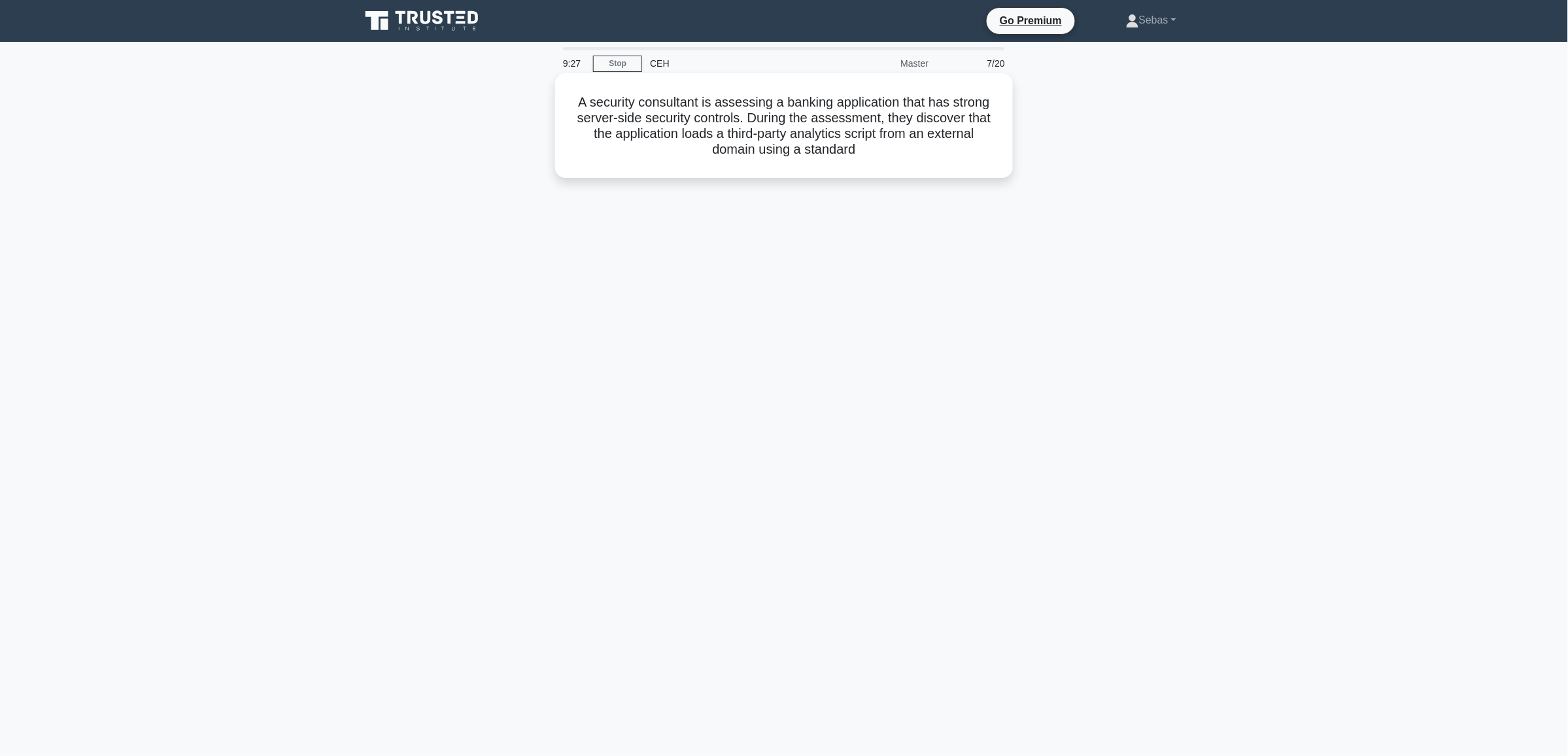
click at [765, 160] on div "A security consultant is assessing a banking application that has strong server…" at bounding box center [784, 125] width 447 height 94
click at [698, 136] on h5 "A security consultant is assessing a banking application that has strong server…" at bounding box center [784, 126] width 426 height 63
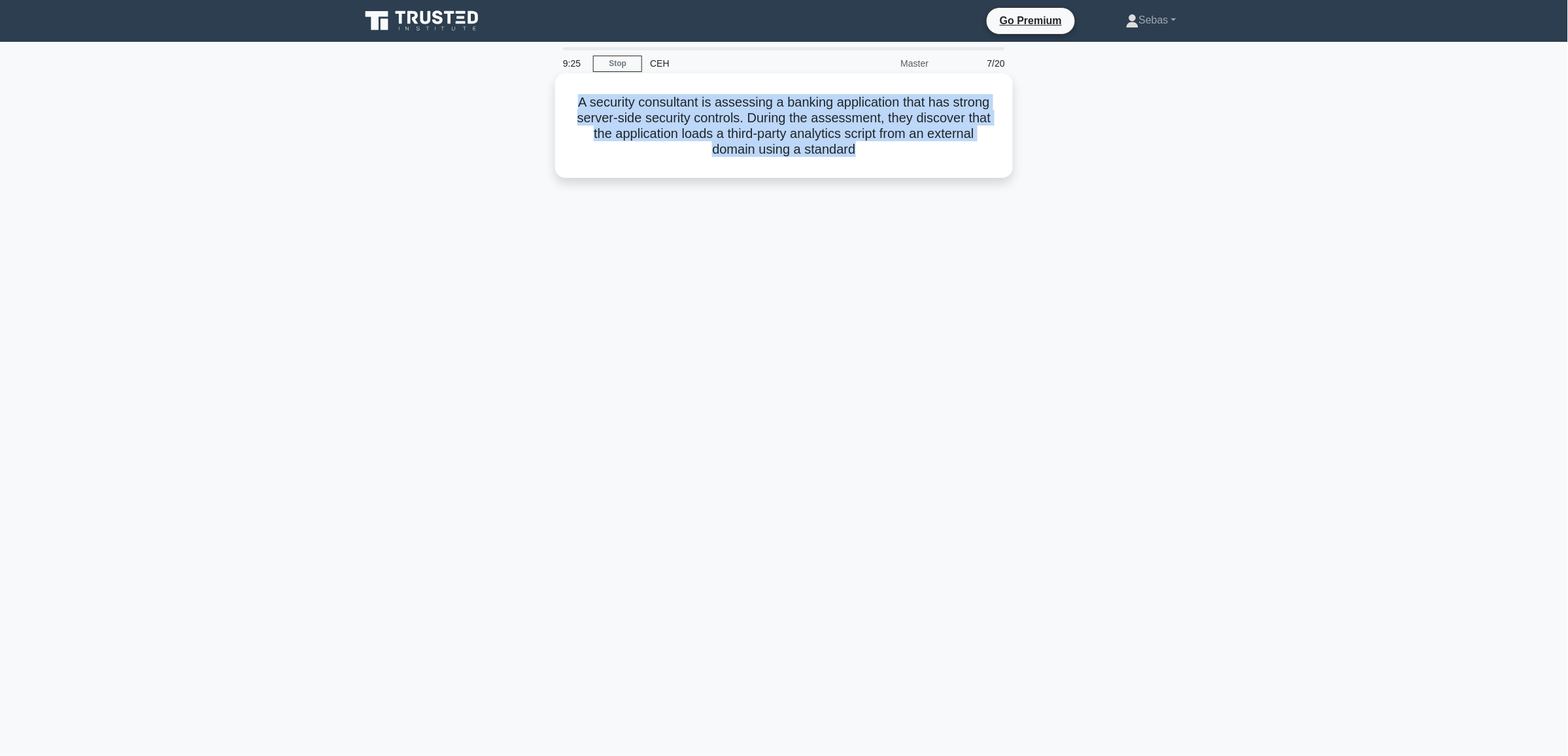
click at [698, 136] on h5 "A security consultant is assessing a banking application that has strong server…" at bounding box center [784, 126] width 426 height 63
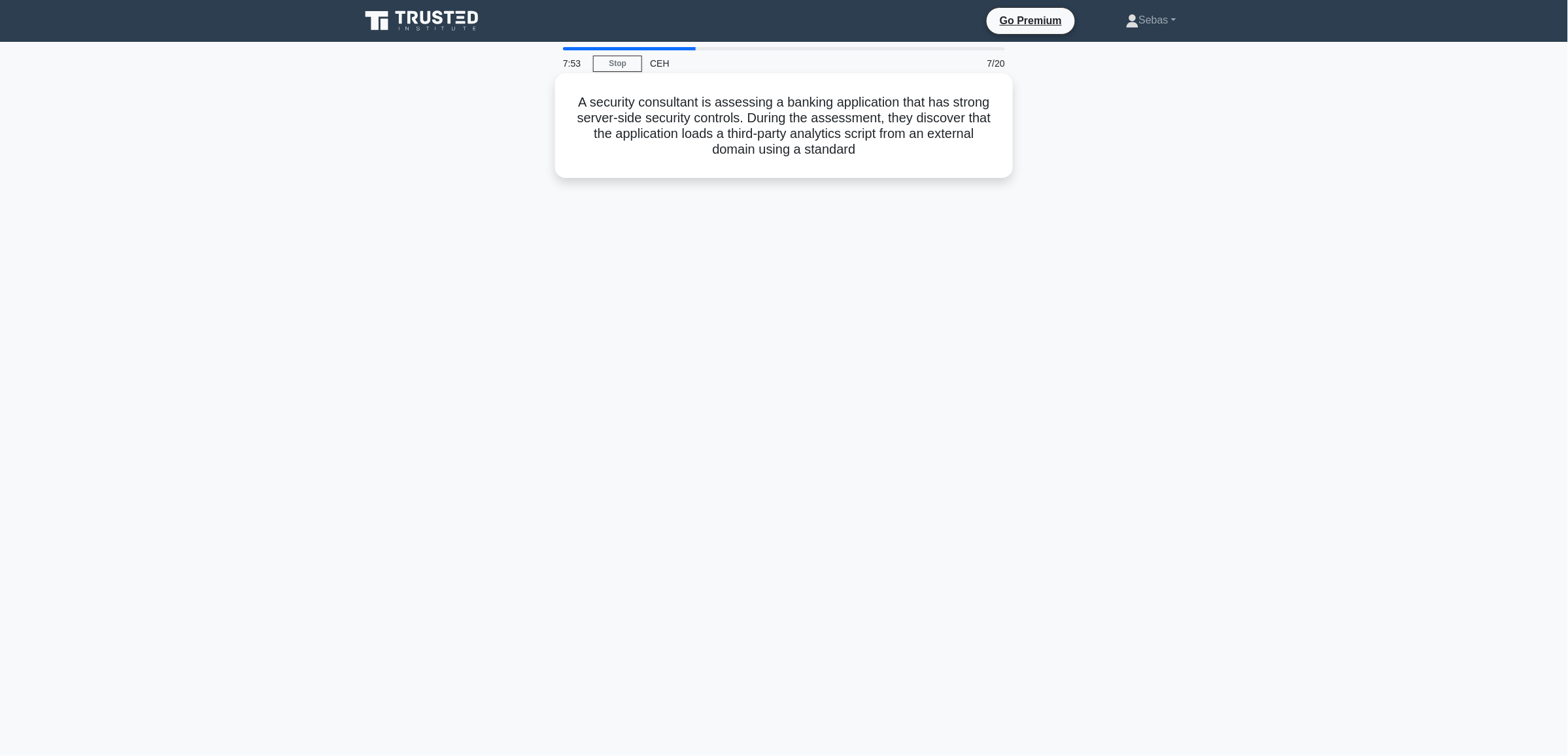
click at [740, 153] on h5 "A security consultant is assessing a banking application that has strong server…" at bounding box center [784, 126] width 426 height 63
click at [622, 62] on link "Stop" at bounding box center [617, 64] width 49 height 16
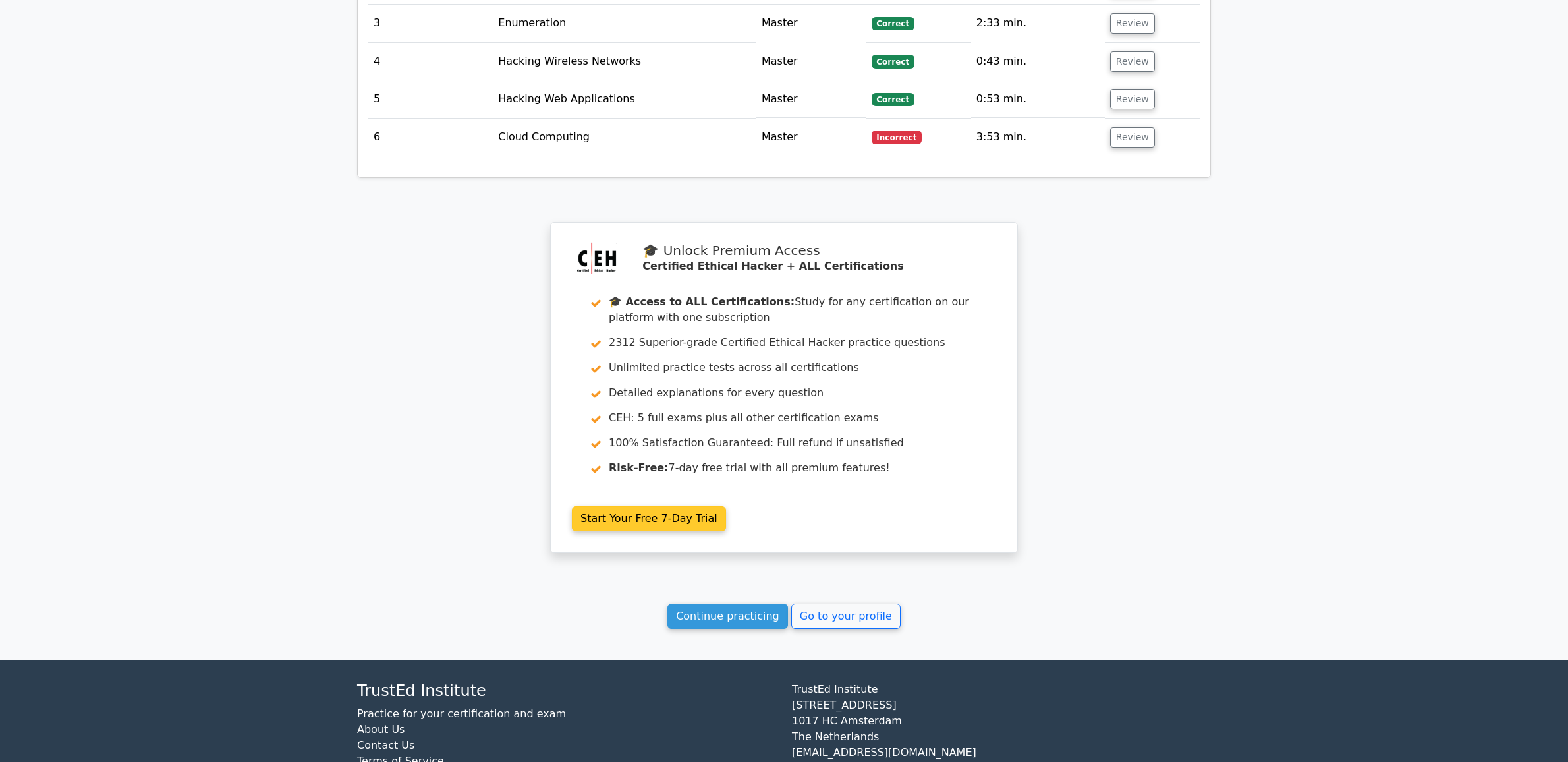
scroll to position [2123, 0]
click at [750, 603] on link "Continue practicing" at bounding box center [727, 615] width 121 height 25
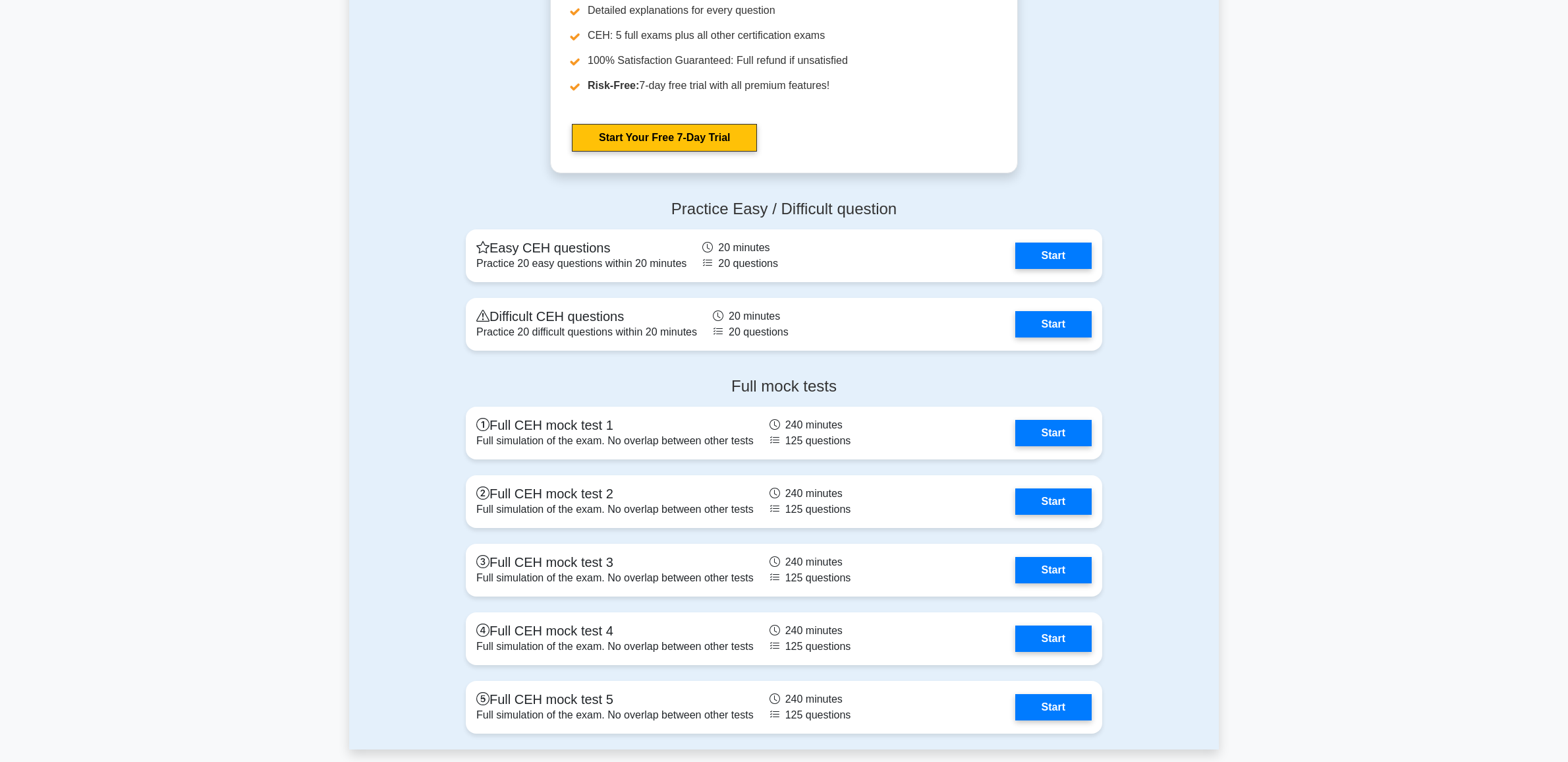
scroll to position [2883, 0]
click at [1055, 247] on link "Start" at bounding box center [1053, 253] width 76 height 26
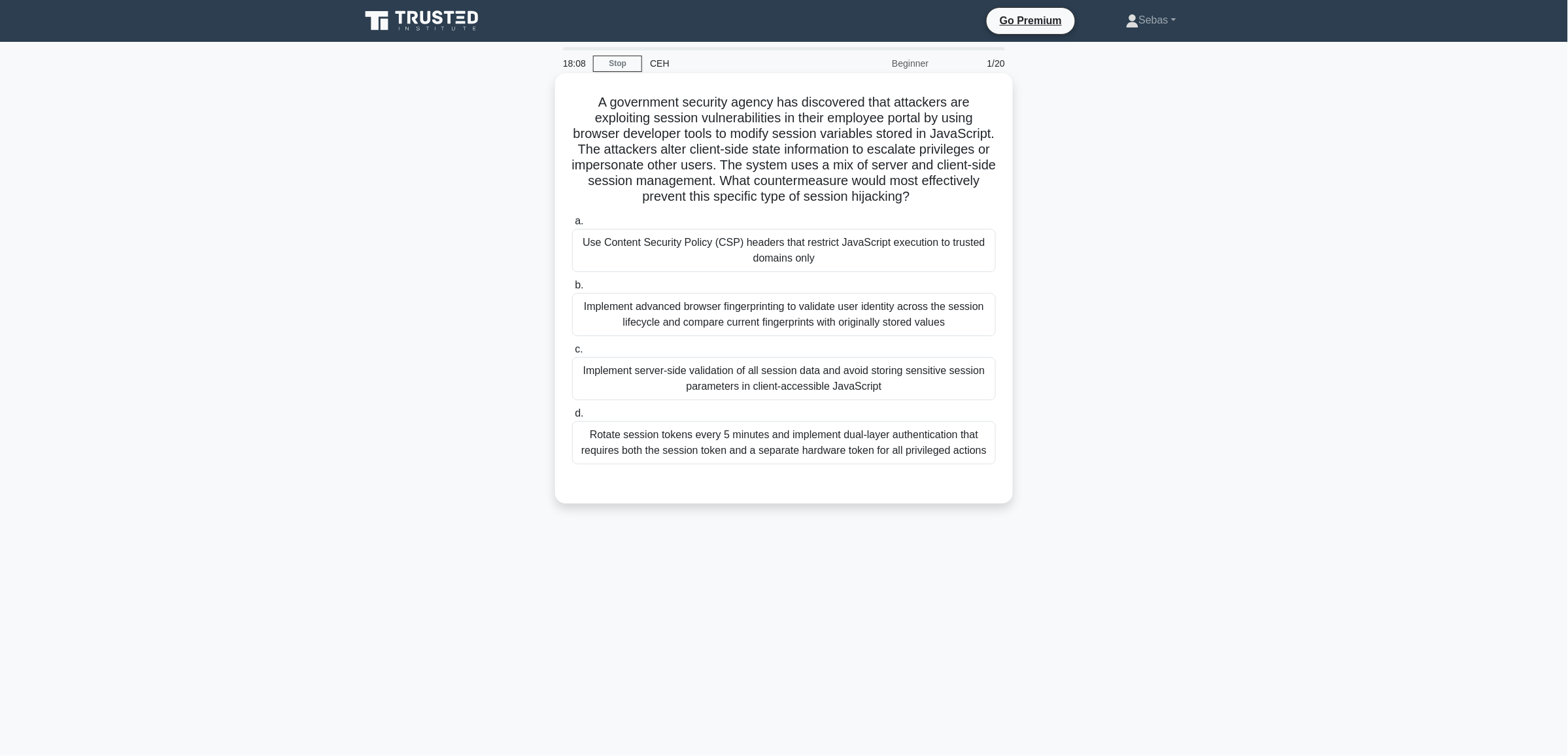
click at [862, 389] on div "Implement server-side validation of all session data and avoid storing sensitiv…" at bounding box center [784, 379] width 424 height 43
click at [572, 354] on input "c. Implement server-side validation of all session data and avoid storing sensi…" at bounding box center [572, 349] width 0 height 9
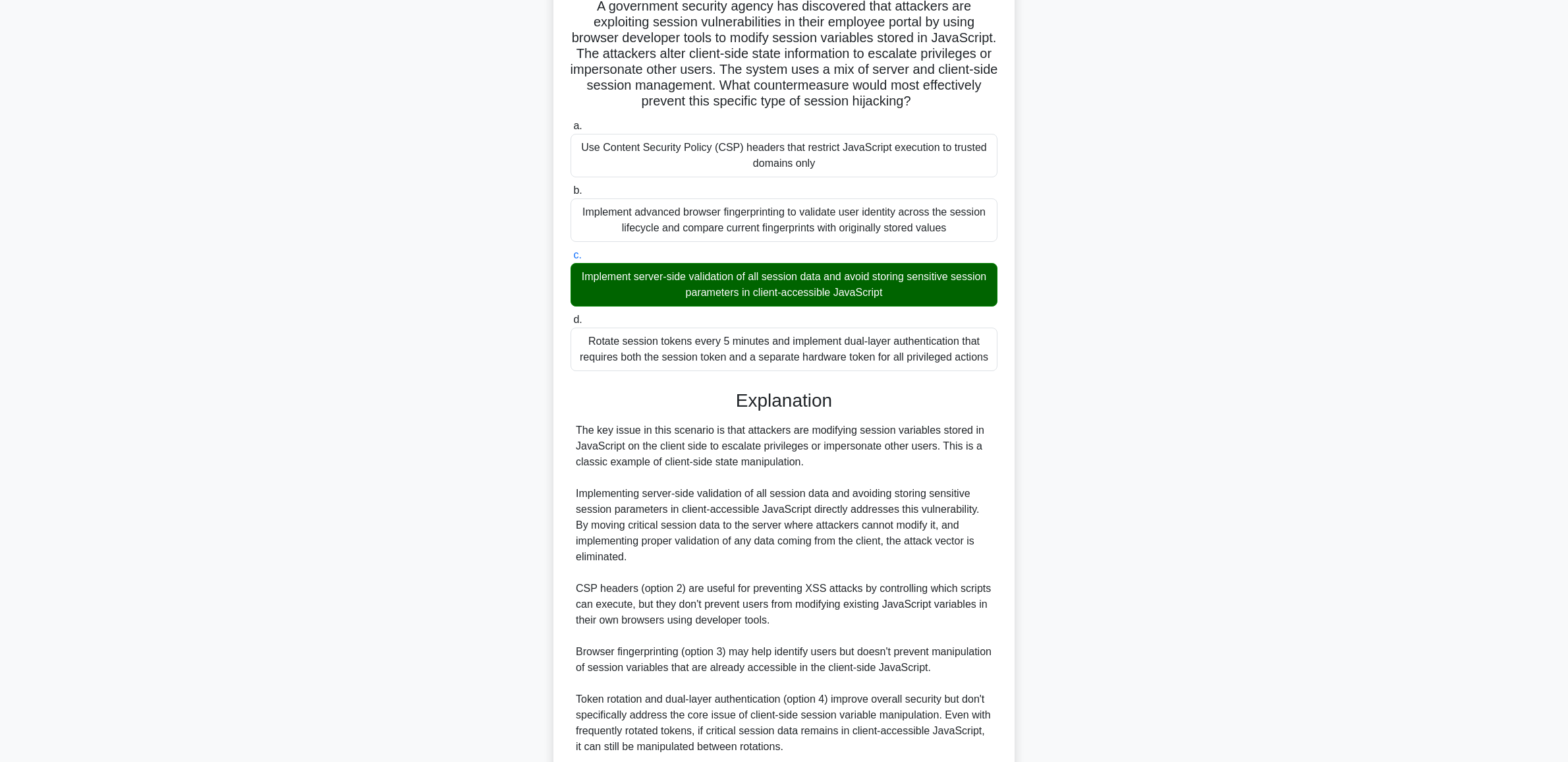
scroll to position [211, 0]
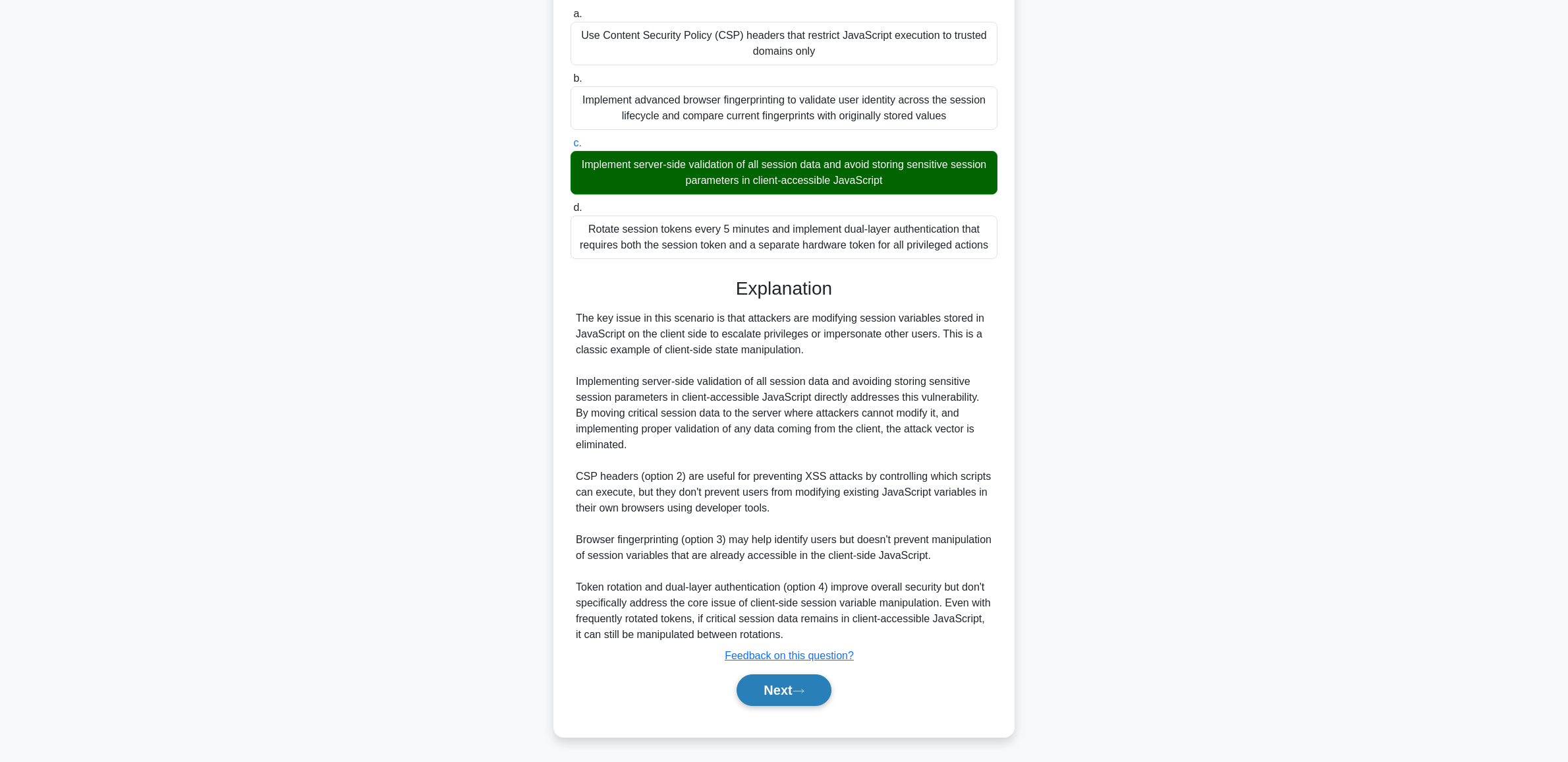
click at [776, 693] on button "Next" at bounding box center [783, 690] width 94 height 32
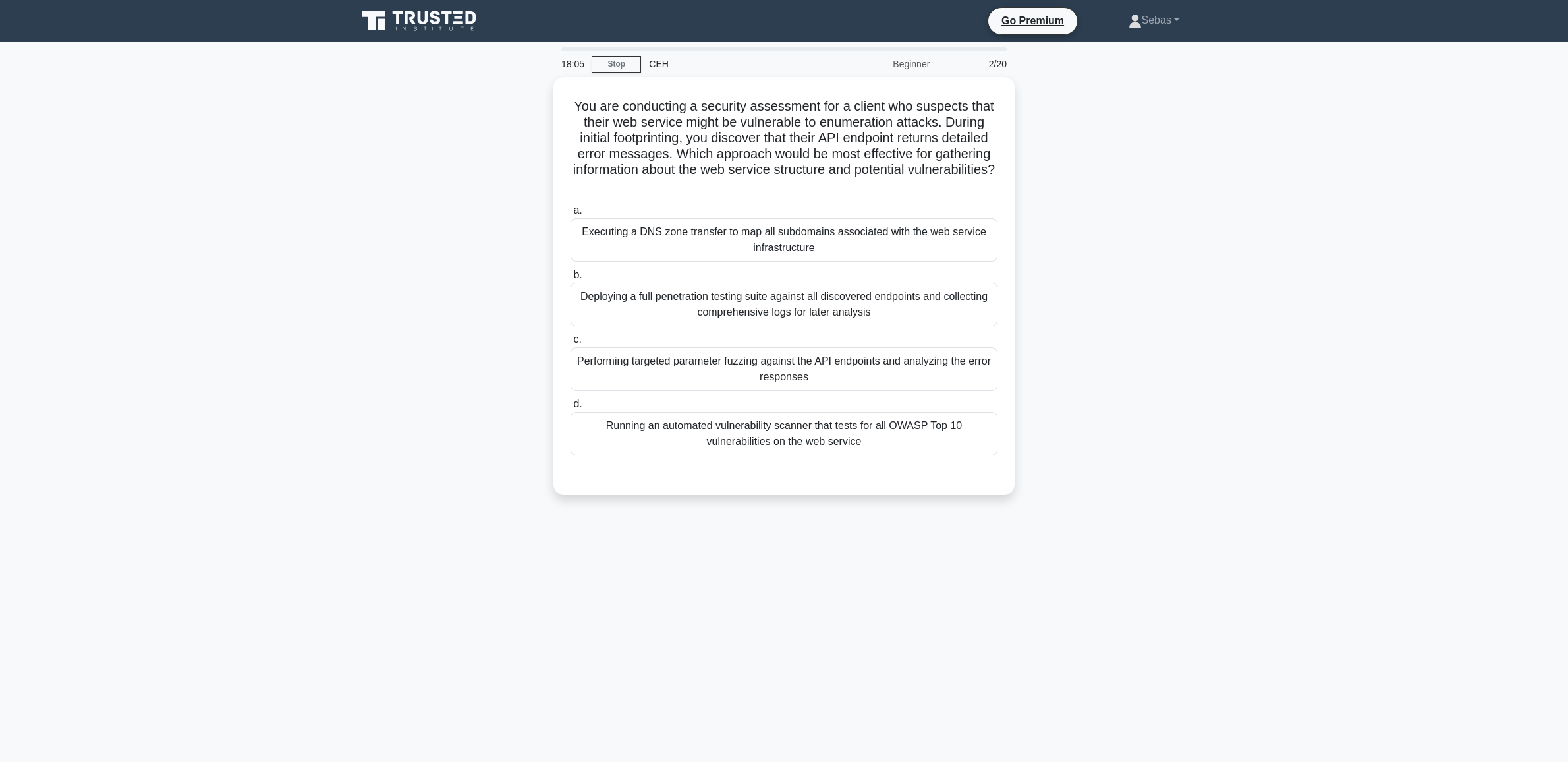
scroll to position [0, 0]
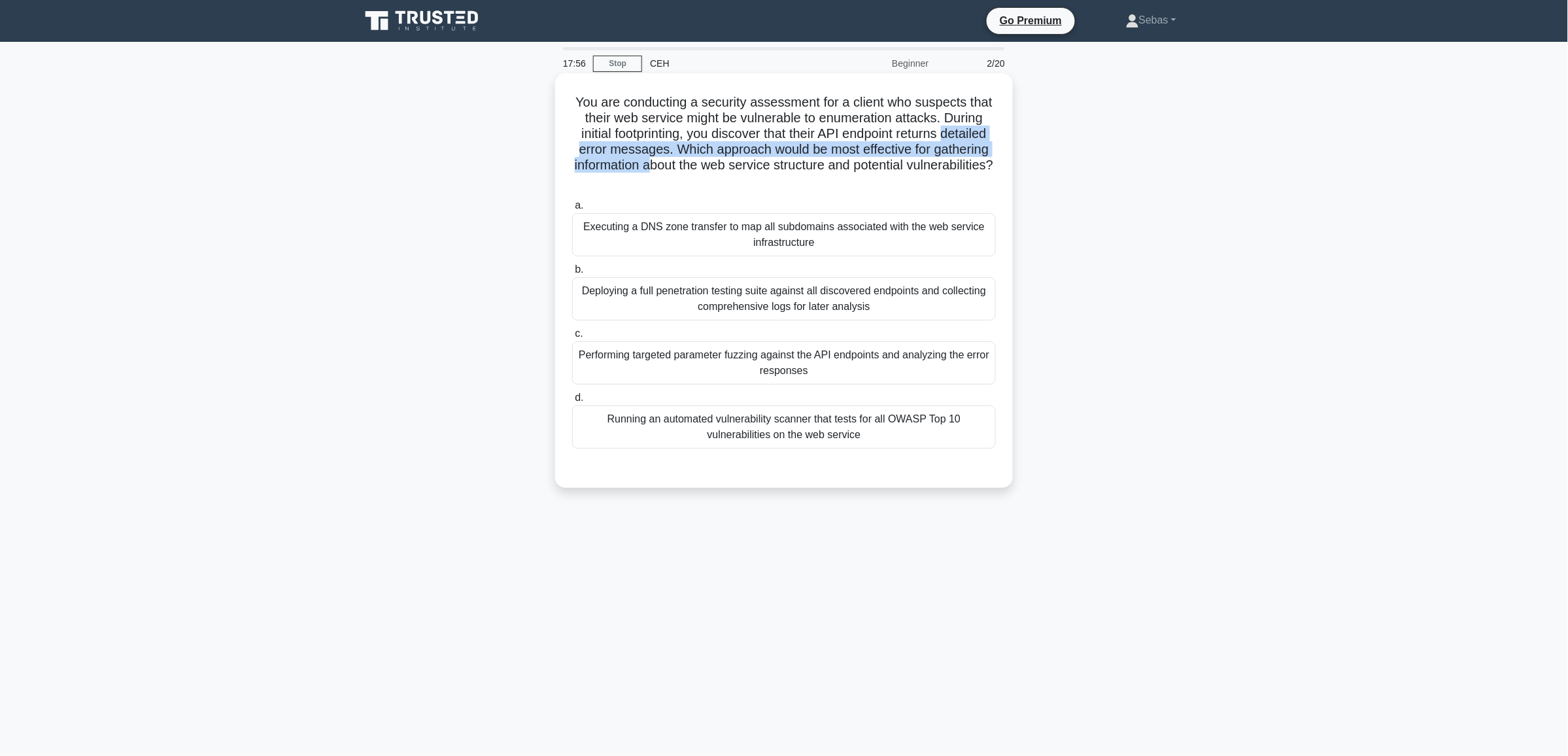
drag, startPoint x: 580, startPoint y: 147, endPoint x: 727, endPoint y: 159, distance: 147.5
click at [727, 159] on h5 "You are conducting a security assessment for a client who suspects that their w…" at bounding box center [784, 142] width 426 height 96
click at [815, 177] on h5 "You are conducting a security assessment for a client who suspects that their w…" at bounding box center [784, 142] width 426 height 96
drag, startPoint x: 822, startPoint y: 178, endPoint x: 709, endPoint y: 172, distance: 113.2
click at [709, 172] on h5 "You are conducting a security assessment for a client who suspects that their w…" at bounding box center [784, 142] width 426 height 96
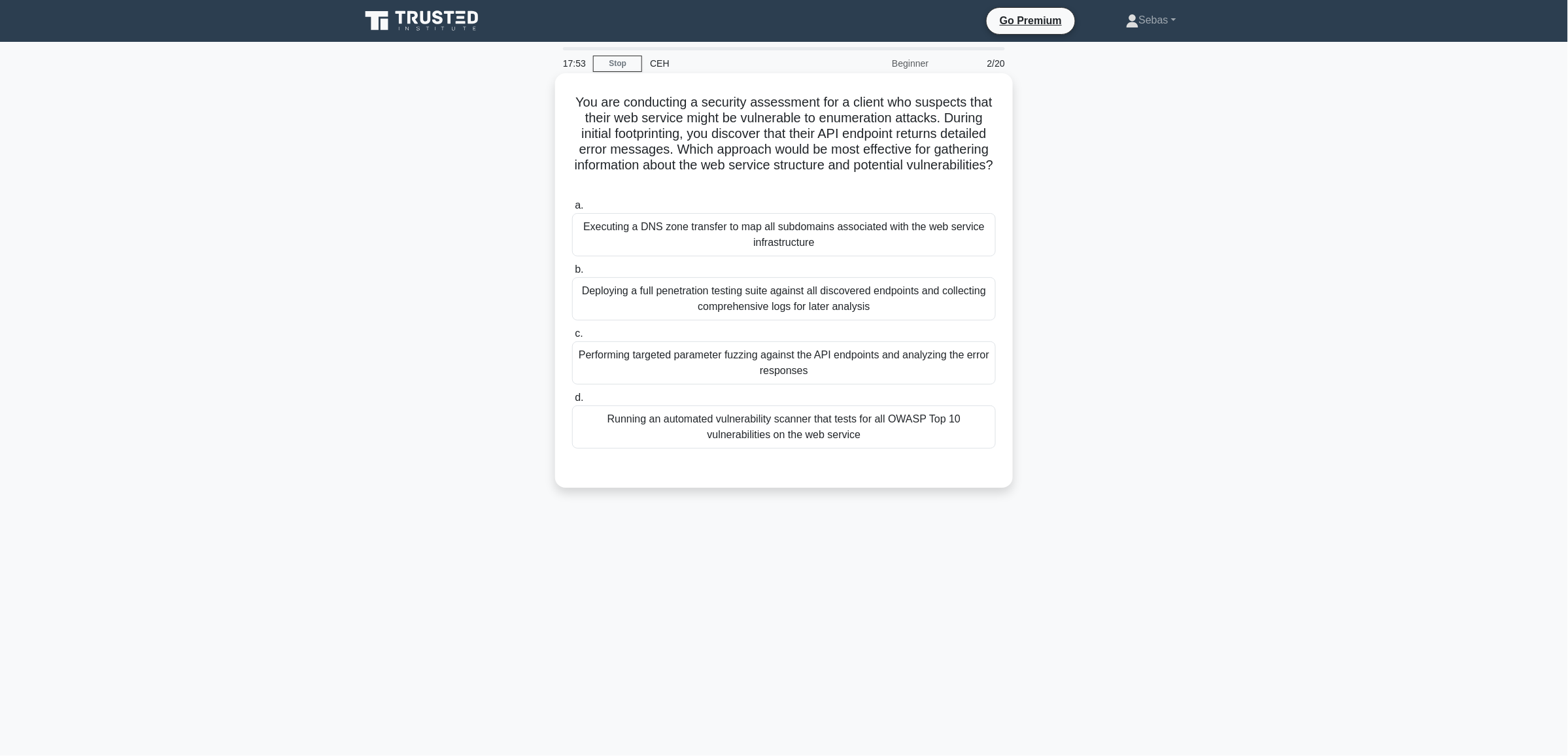
click at [705, 211] on label "a. Executing a DNS zone transfer to map all subdomains associated with the web …" at bounding box center [784, 227] width 424 height 59
click at [572, 210] on input "a. Executing a DNS zone transfer to map all subdomains associated with the web …" at bounding box center [572, 205] width 0 height 9
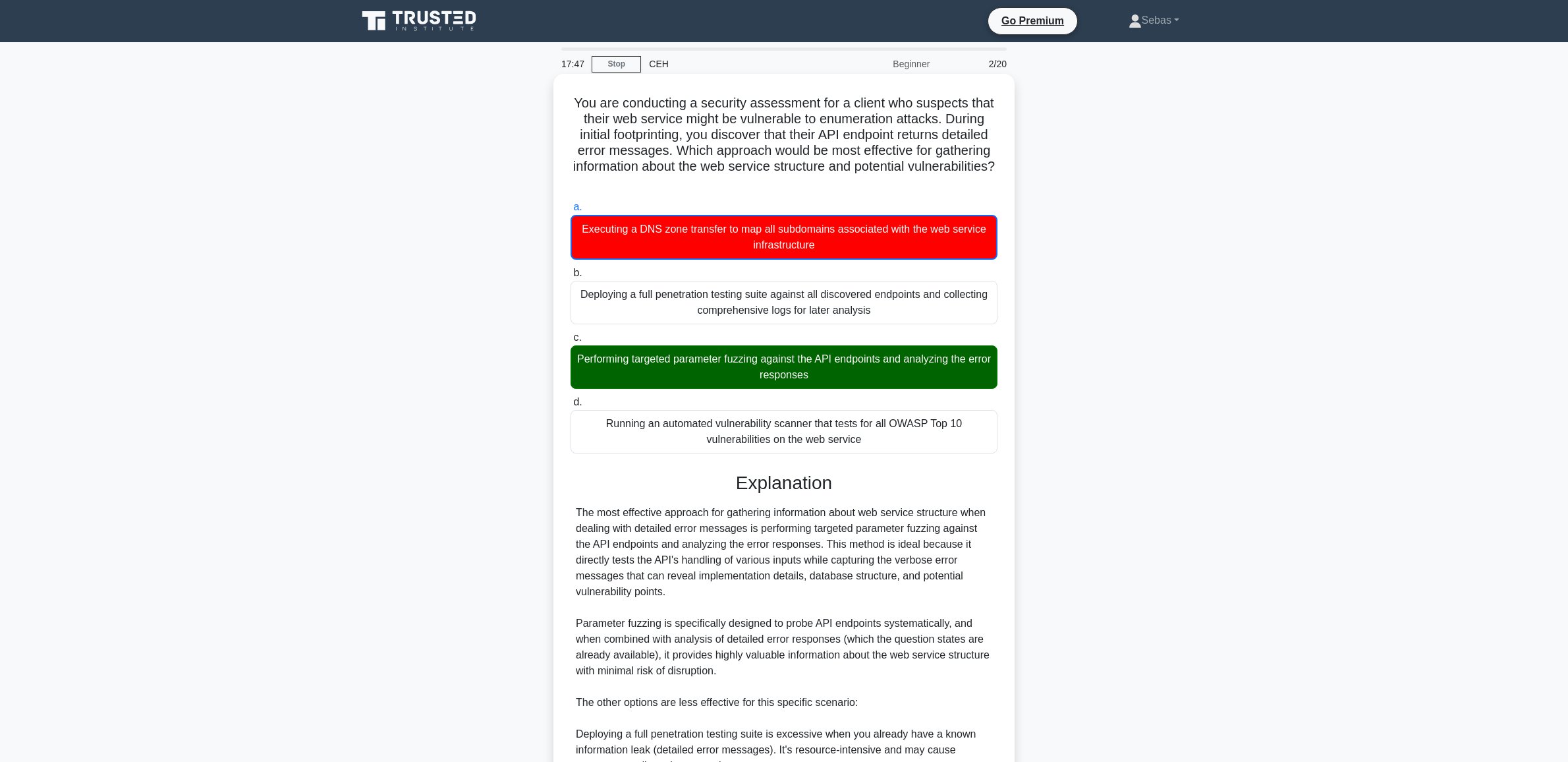
drag, startPoint x: 733, startPoint y: 365, endPoint x: 850, endPoint y: 372, distance: 117.2
click at [850, 372] on div "Performing targeted parameter fuzzing against the API endpoints and analyzing t…" at bounding box center [783, 367] width 427 height 43
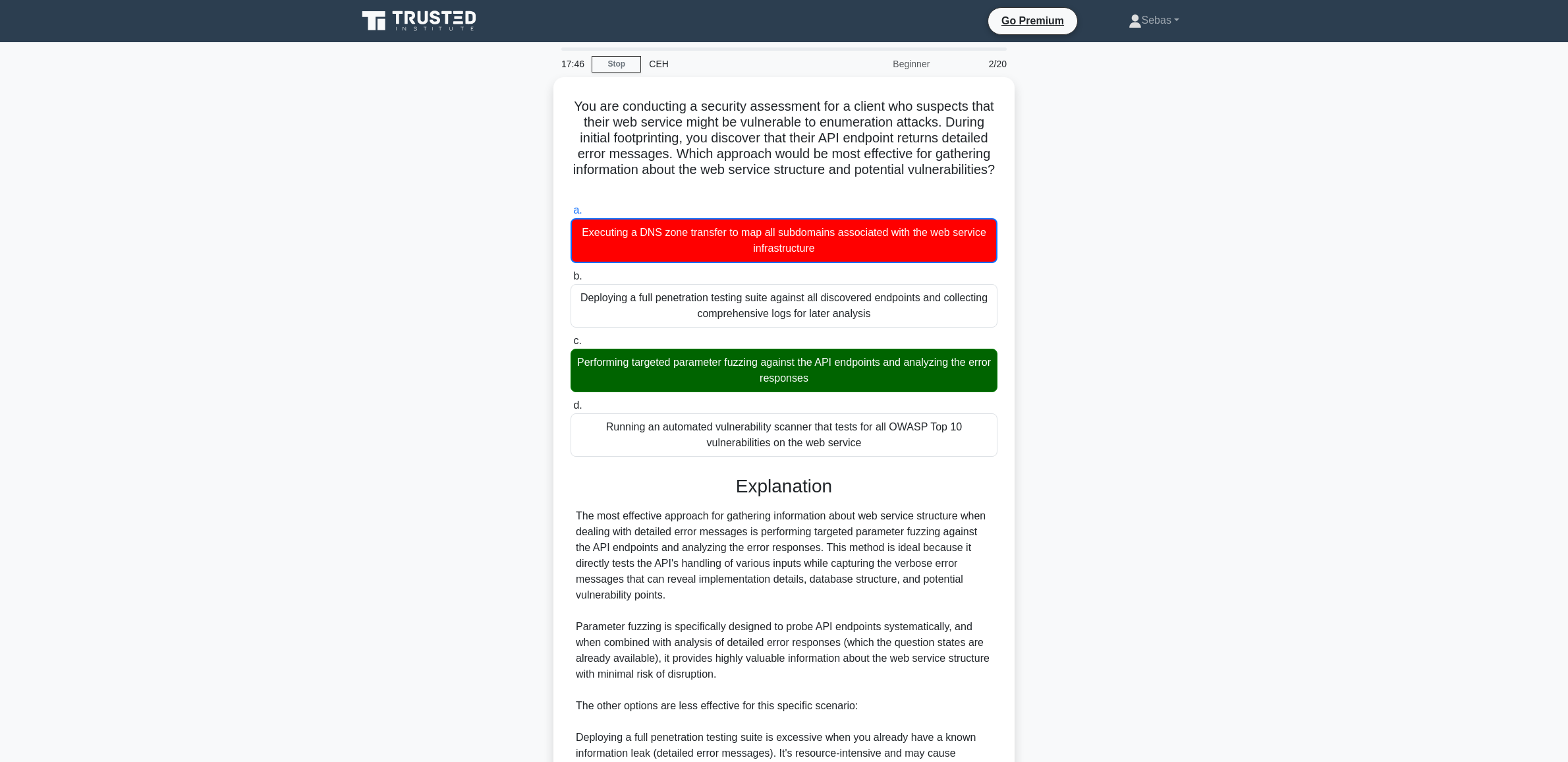
click at [1076, 372] on div "You are conducting a security assessment for a client who suspects that their w…" at bounding box center [784, 553] width 870 height 952
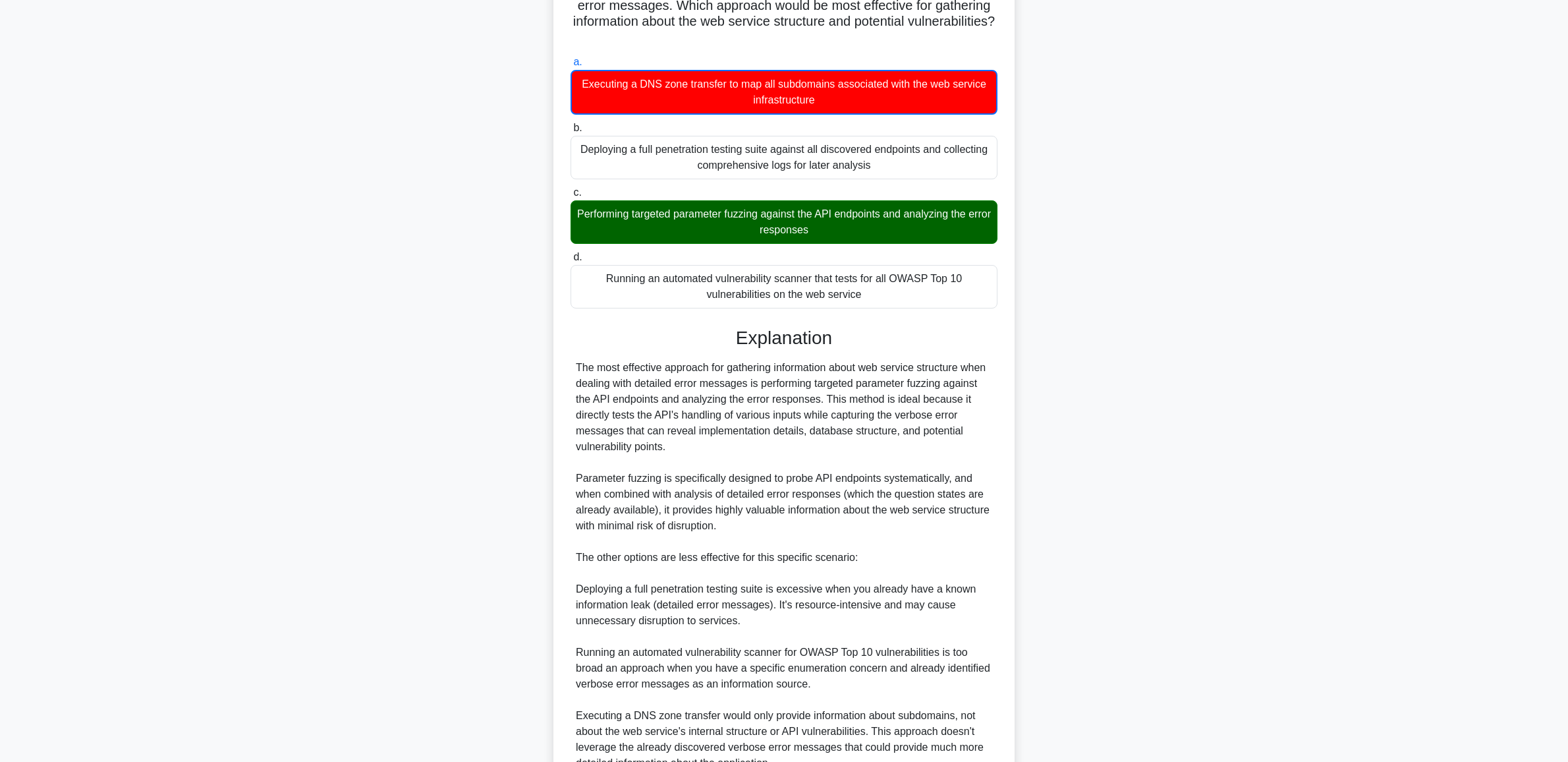
scroll to position [274, 0]
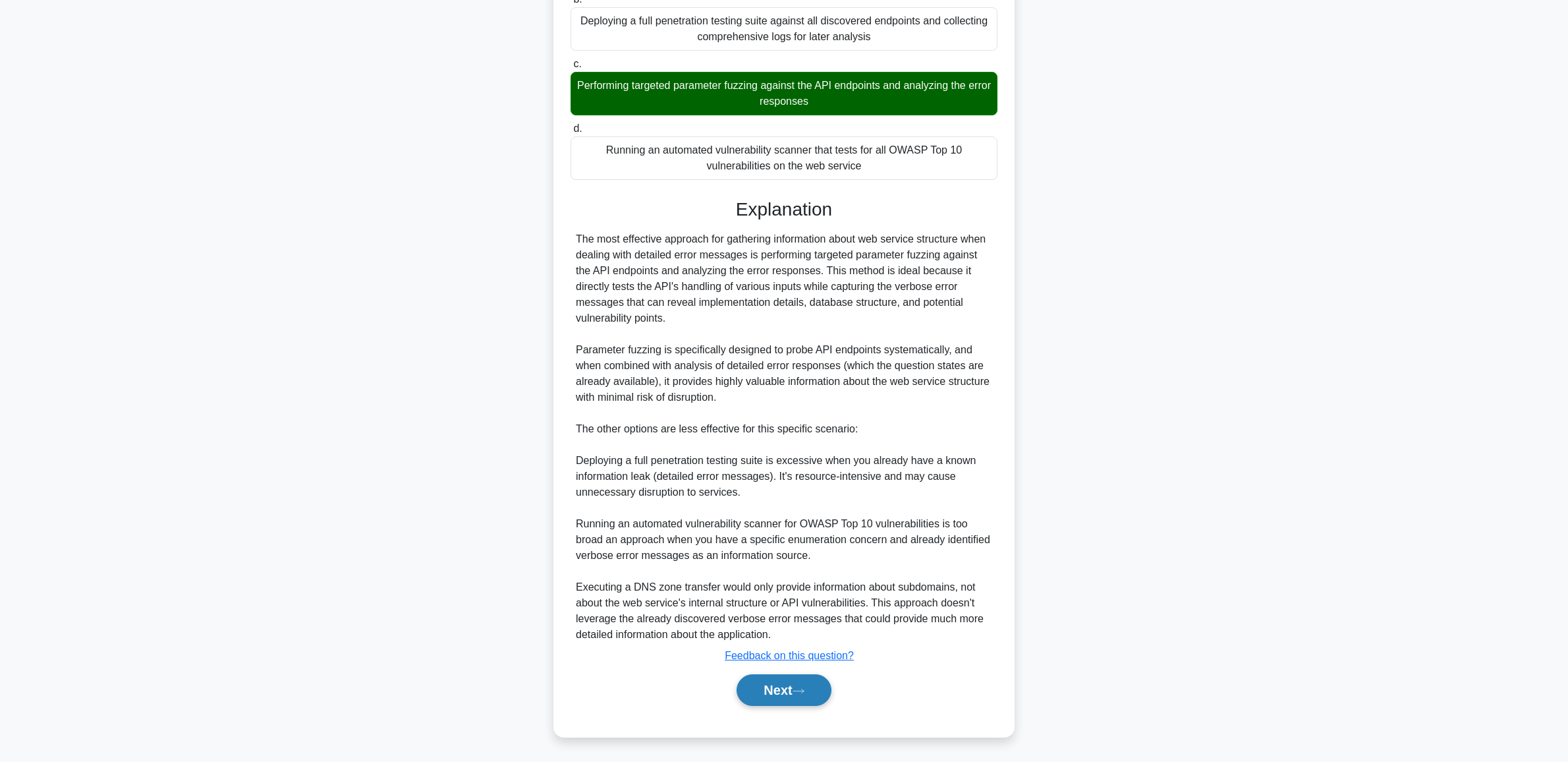
click at [786, 692] on button "Next" at bounding box center [783, 690] width 94 height 32
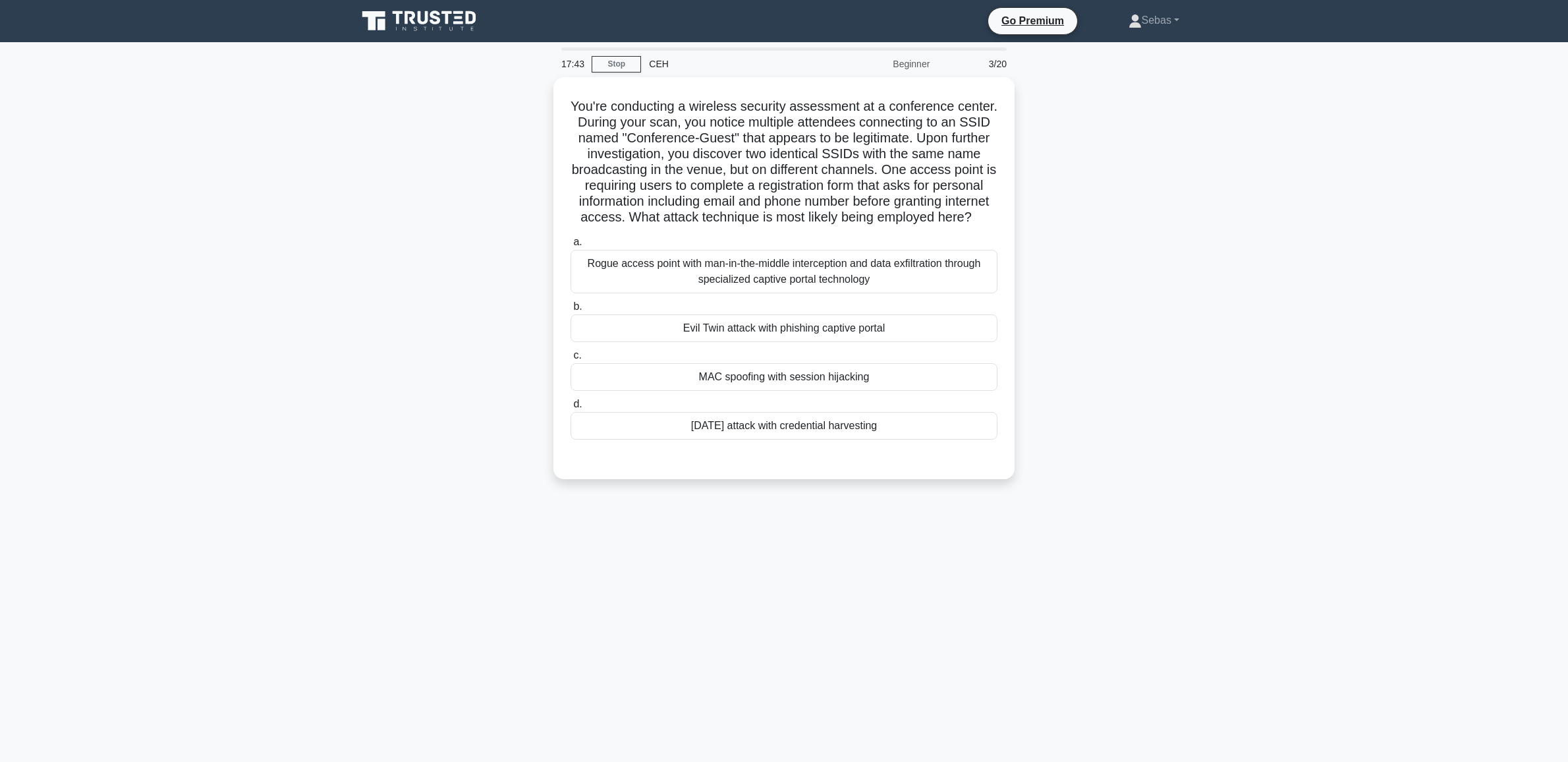
scroll to position [0, 0]
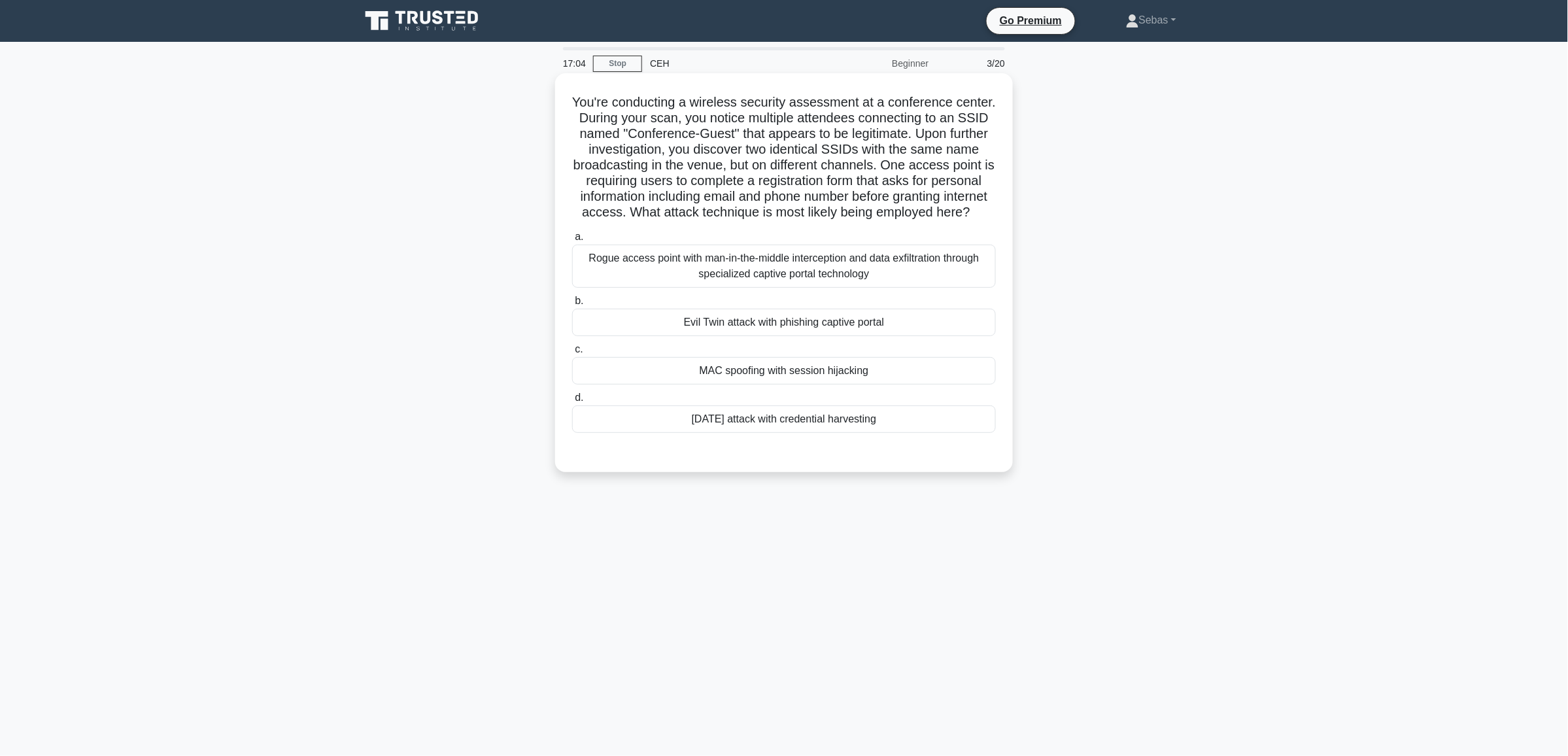
click at [697, 336] on div "Evil Twin attack with phishing captive portal" at bounding box center [784, 322] width 424 height 27
click at [572, 305] on input "b. Evil Twin attack with phishing captive portal" at bounding box center [572, 301] width 0 height 9
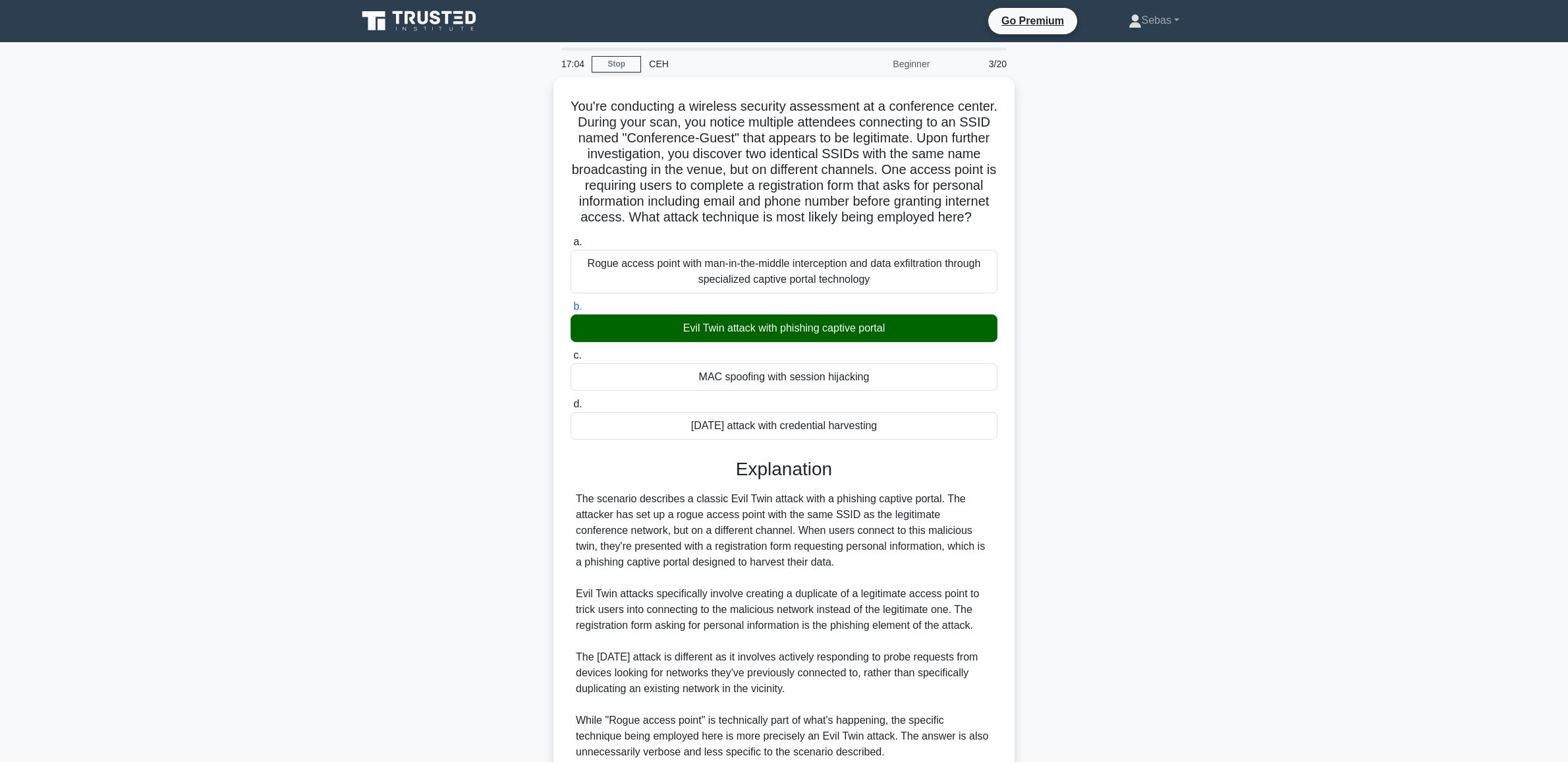
click at [1217, 438] on div "You're conducting a wireless security assessment at a conference center. During…" at bounding box center [784, 504] width 870 height 856
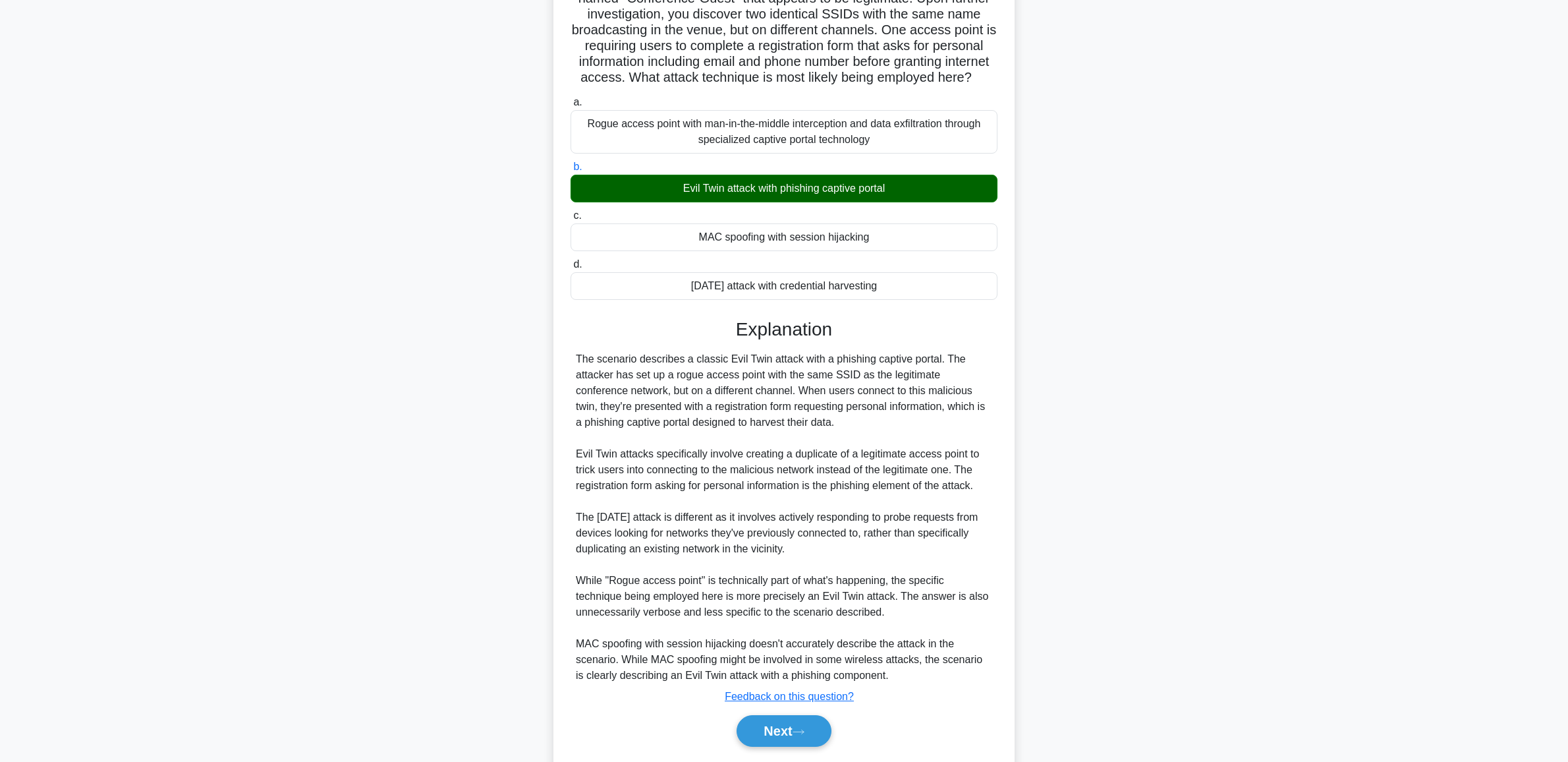
scroll to position [195, 0]
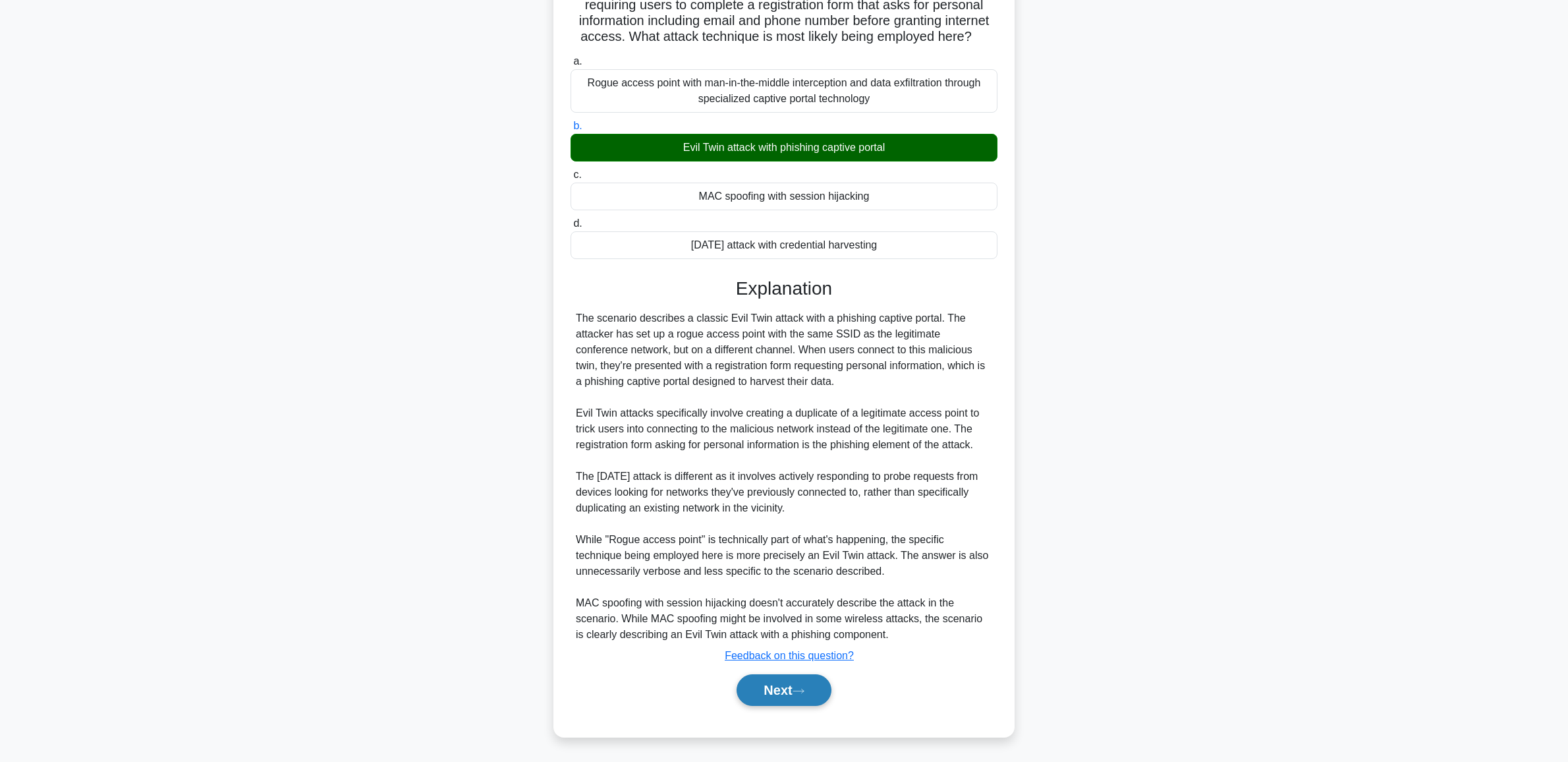
click at [752, 699] on button "Next" at bounding box center [783, 690] width 94 height 32
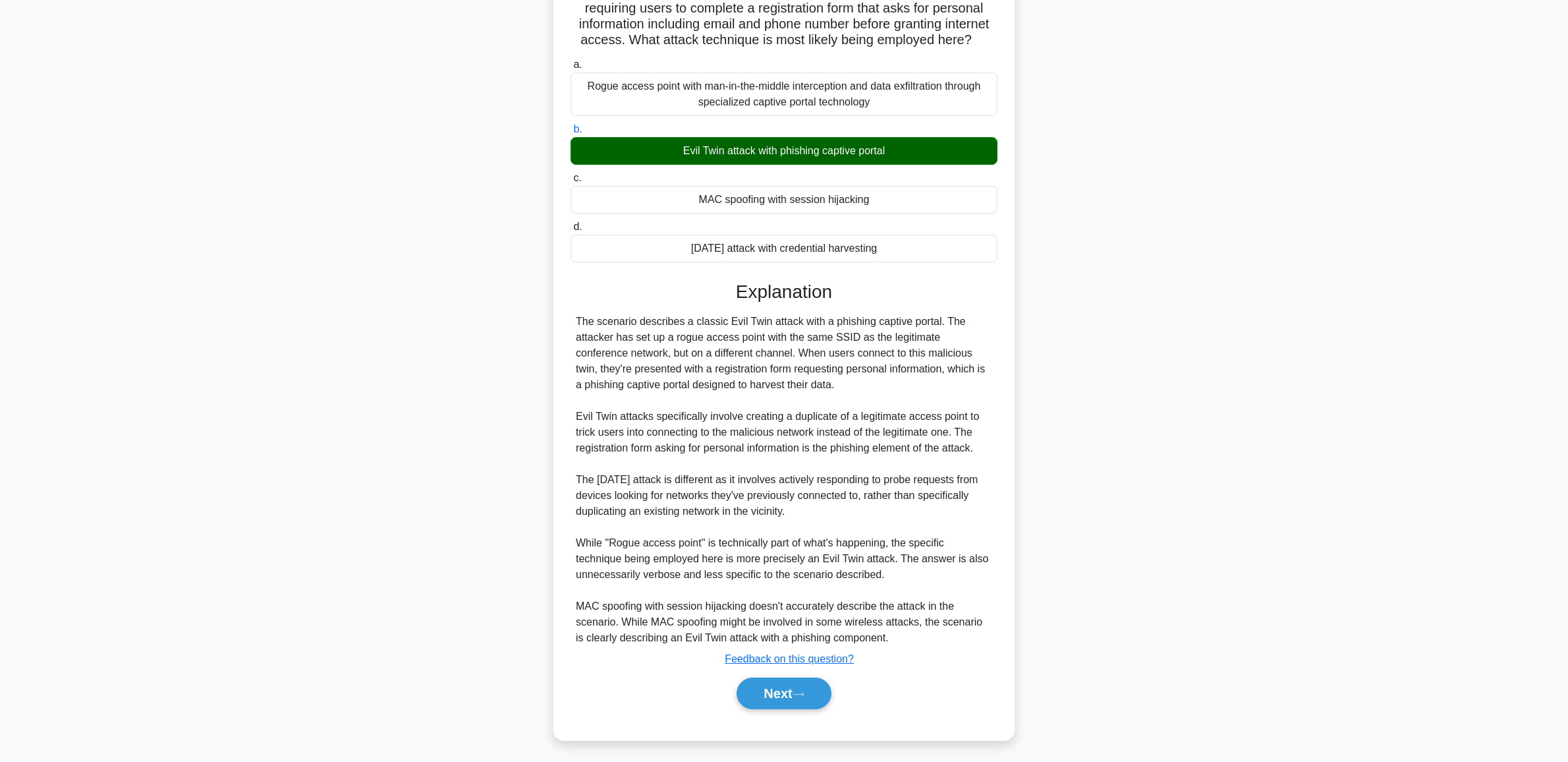
scroll to position [0, 0]
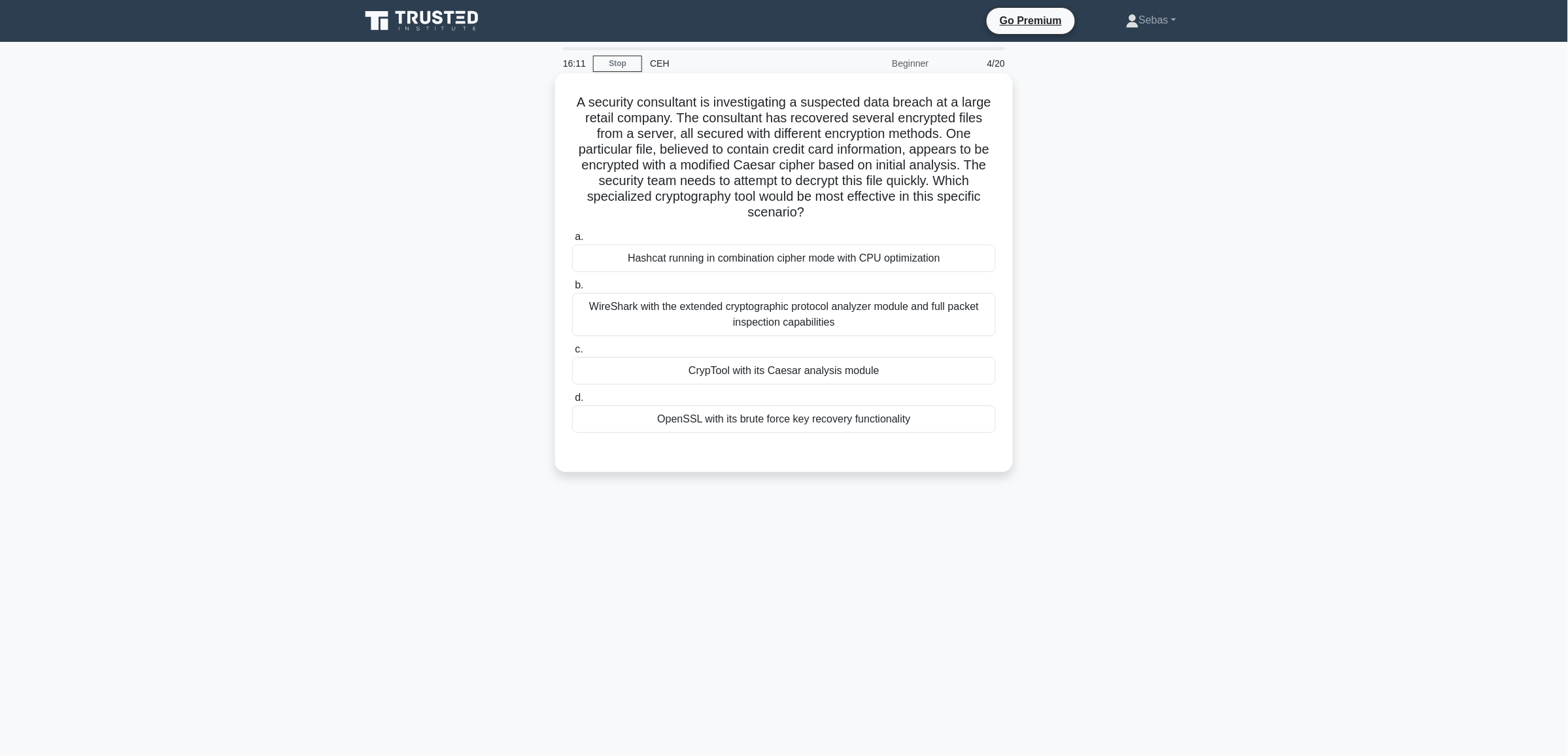
click at [785, 370] on div "CrypTool with its Caesar analysis module" at bounding box center [784, 371] width 424 height 27
click at [572, 354] on input "c. CrypTool with its Caesar analysis module" at bounding box center [572, 349] width 0 height 9
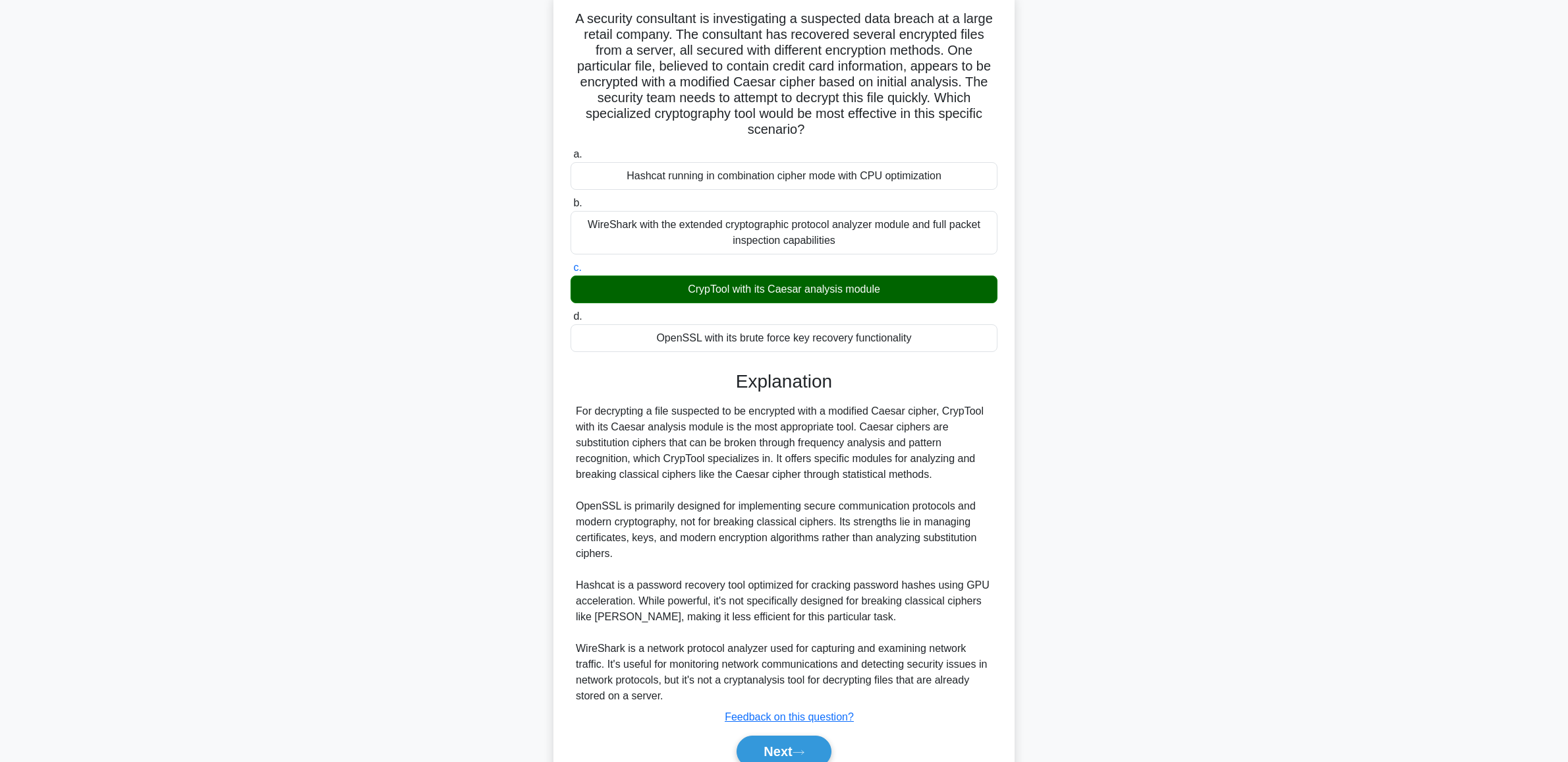
scroll to position [147, 0]
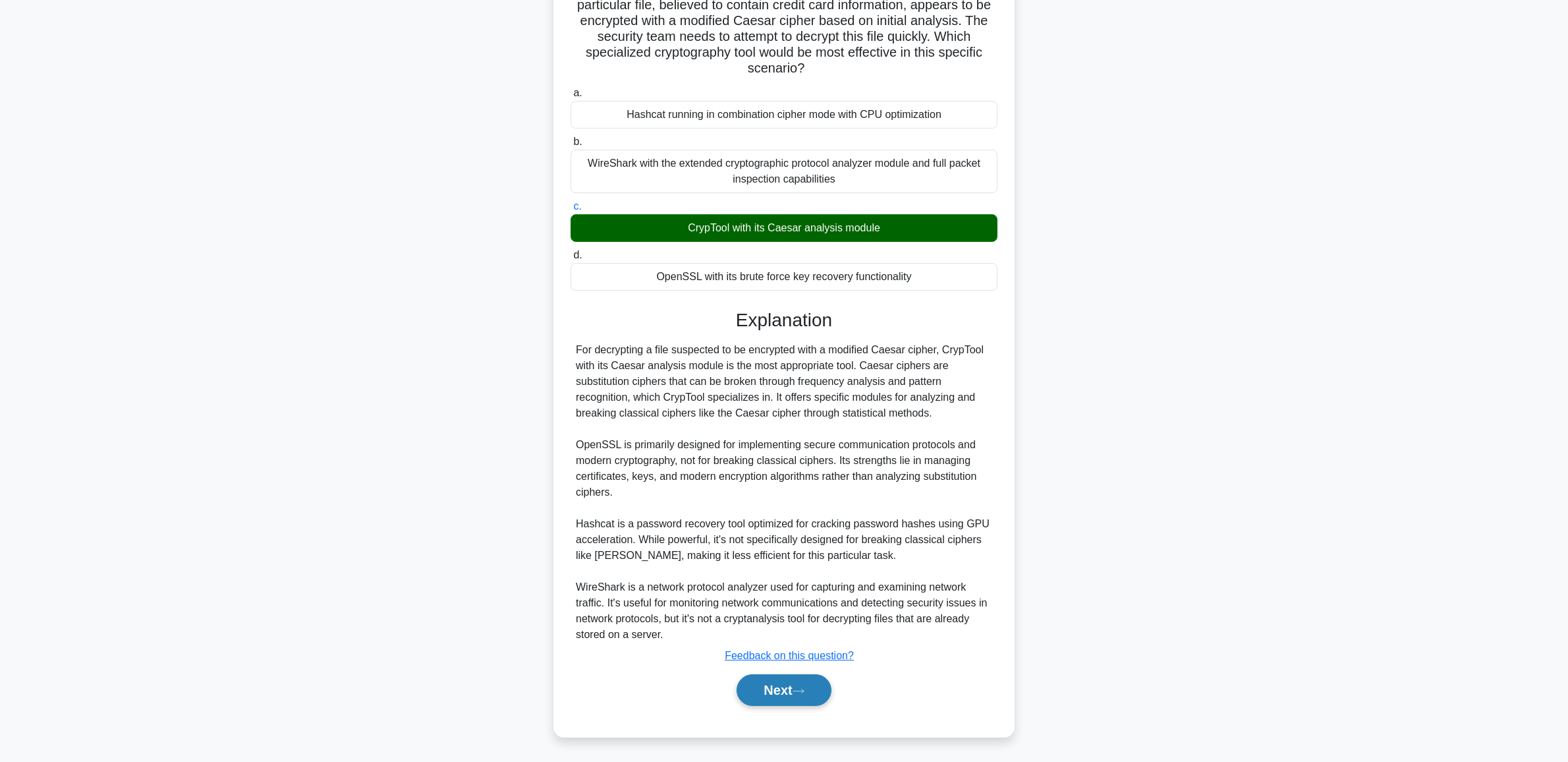
click at [795, 700] on button "Next" at bounding box center [783, 690] width 94 height 32
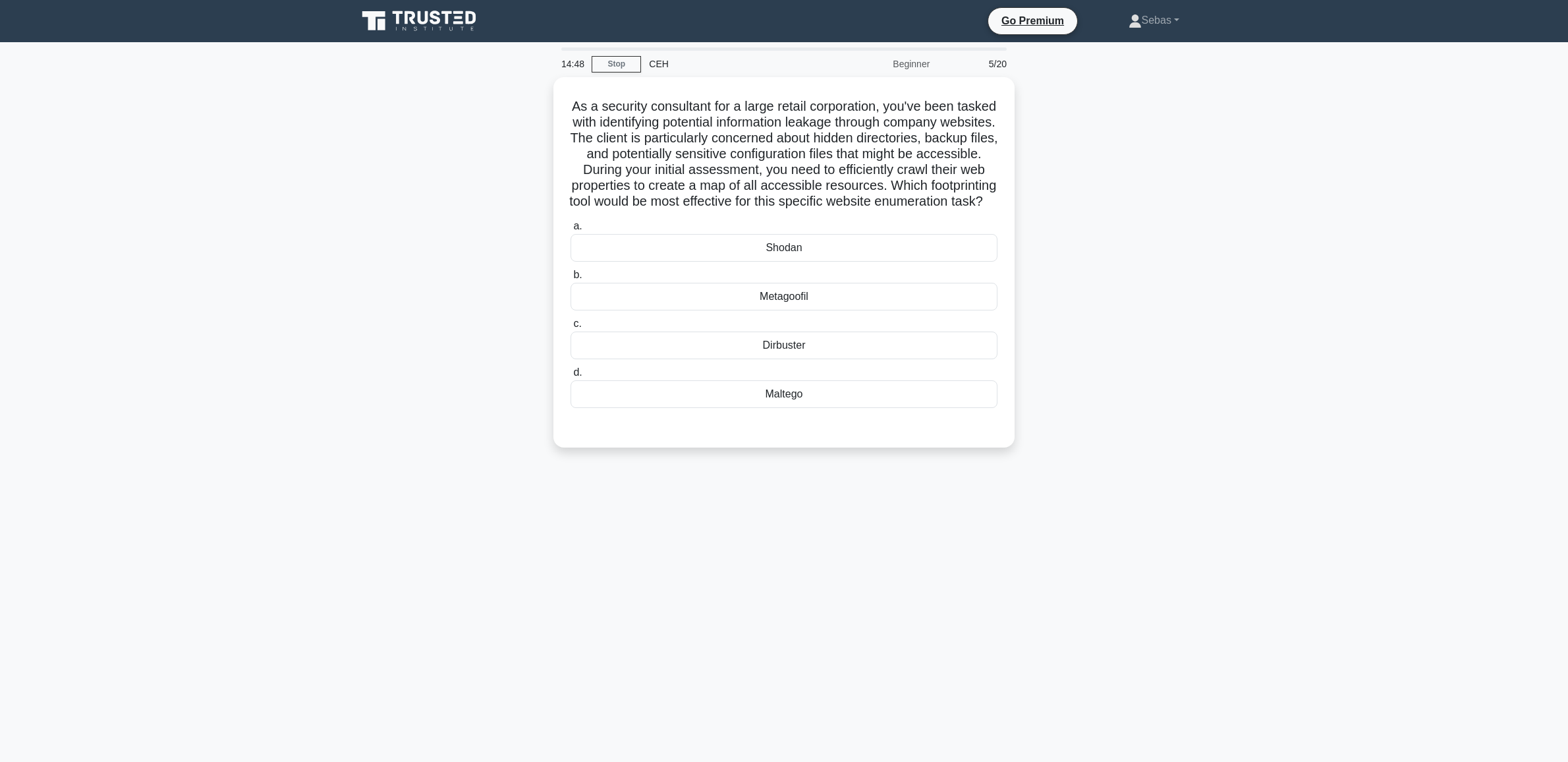
scroll to position [0, 0]
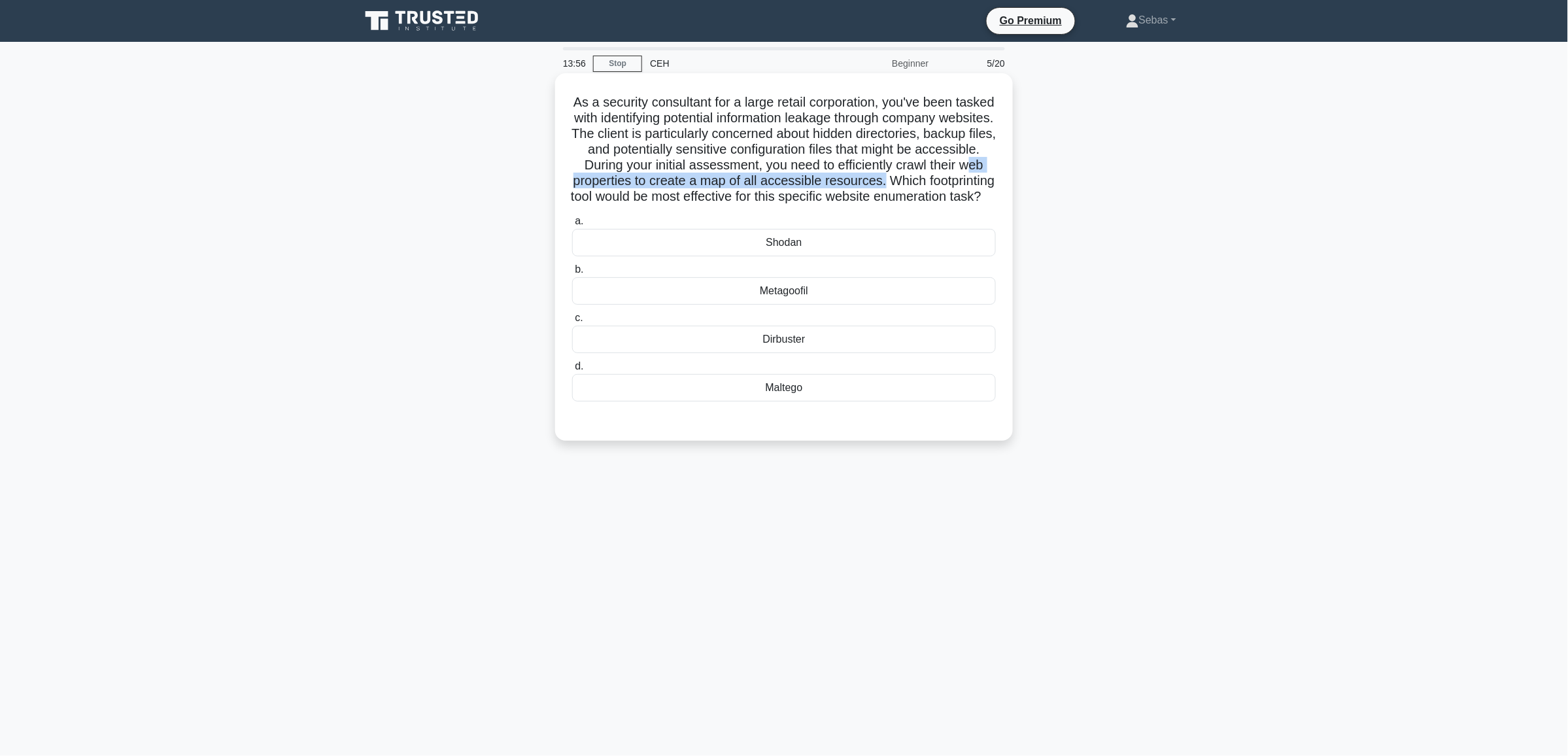
drag, startPoint x: 618, startPoint y: 180, endPoint x: 952, endPoint y: 187, distance: 334.1
click at [952, 187] on h5 "As a security consultant for a large retail corporation, you've been tasked wit…" at bounding box center [784, 150] width 426 height 111
drag, startPoint x: 952, startPoint y: 184, endPoint x: 609, endPoint y: 187, distance: 343.0
click at [609, 187] on h5 "As a security consultant for a large retail corporation, you've been tasked wit…" at bounding box center [784, 150] width 426 height 111
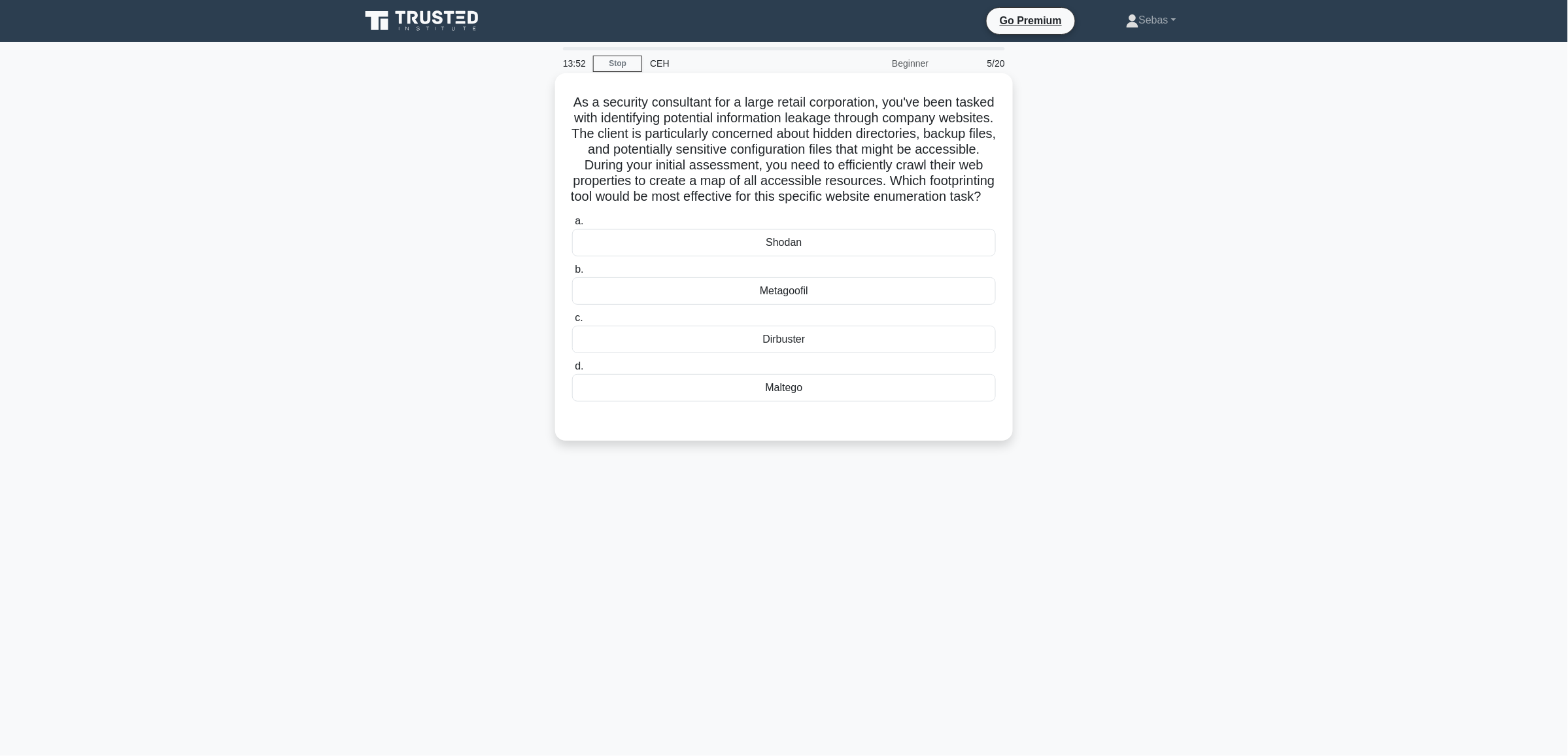
click at [991, 203] on h5 "As a security consultant for a large retail corporation, you've been tasked wit…" at bounding box center [784, 150] width 426 height 111
click at [835, 256] on div "Shodan" at bounding box center [784, 242] width 424 height 27
click at [572, 225] on input "a. Shodan" at bounding box center [572, 221] width 0 height 9
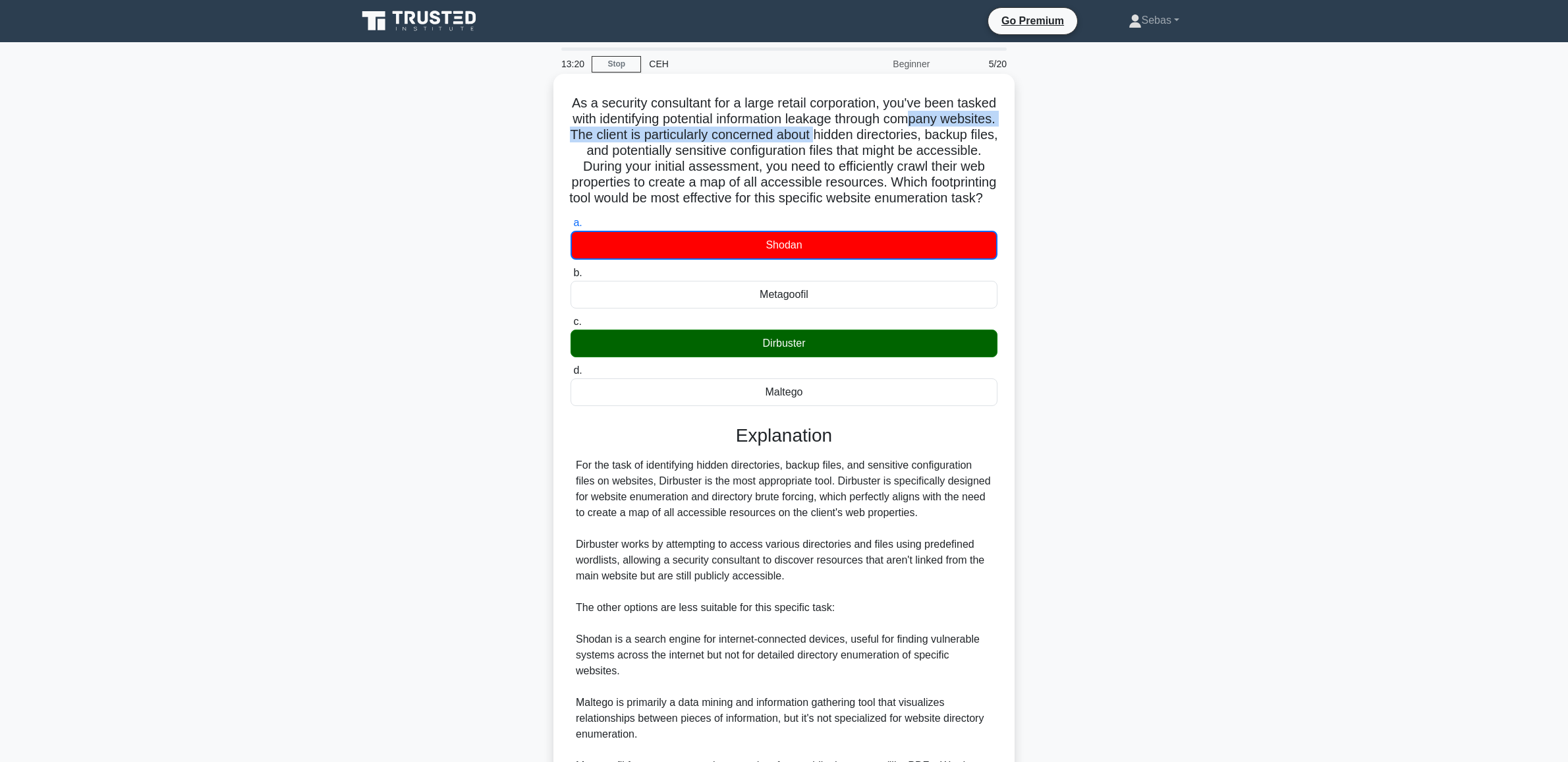
drag, startPoint x: 884, startPoint y: 129, endPoint x: 970, endPoint y: 127, distance: 86.0
click at [970, 127] on h5 "As a security consultant for a large retail corporation, you've been tasked wit…" at bounding box center [783, 151] width 429 height 112
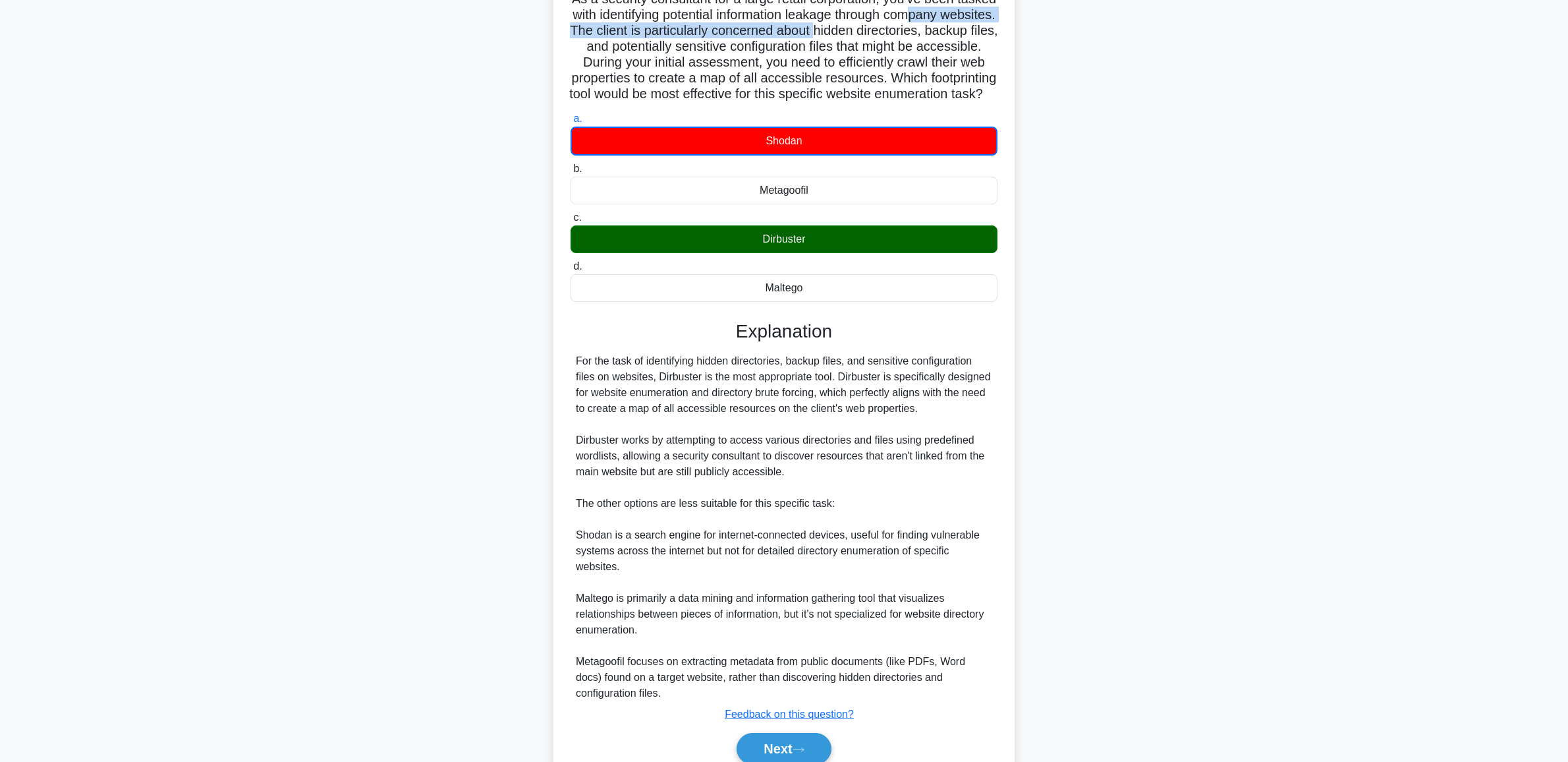
scroll to position [179, 0]
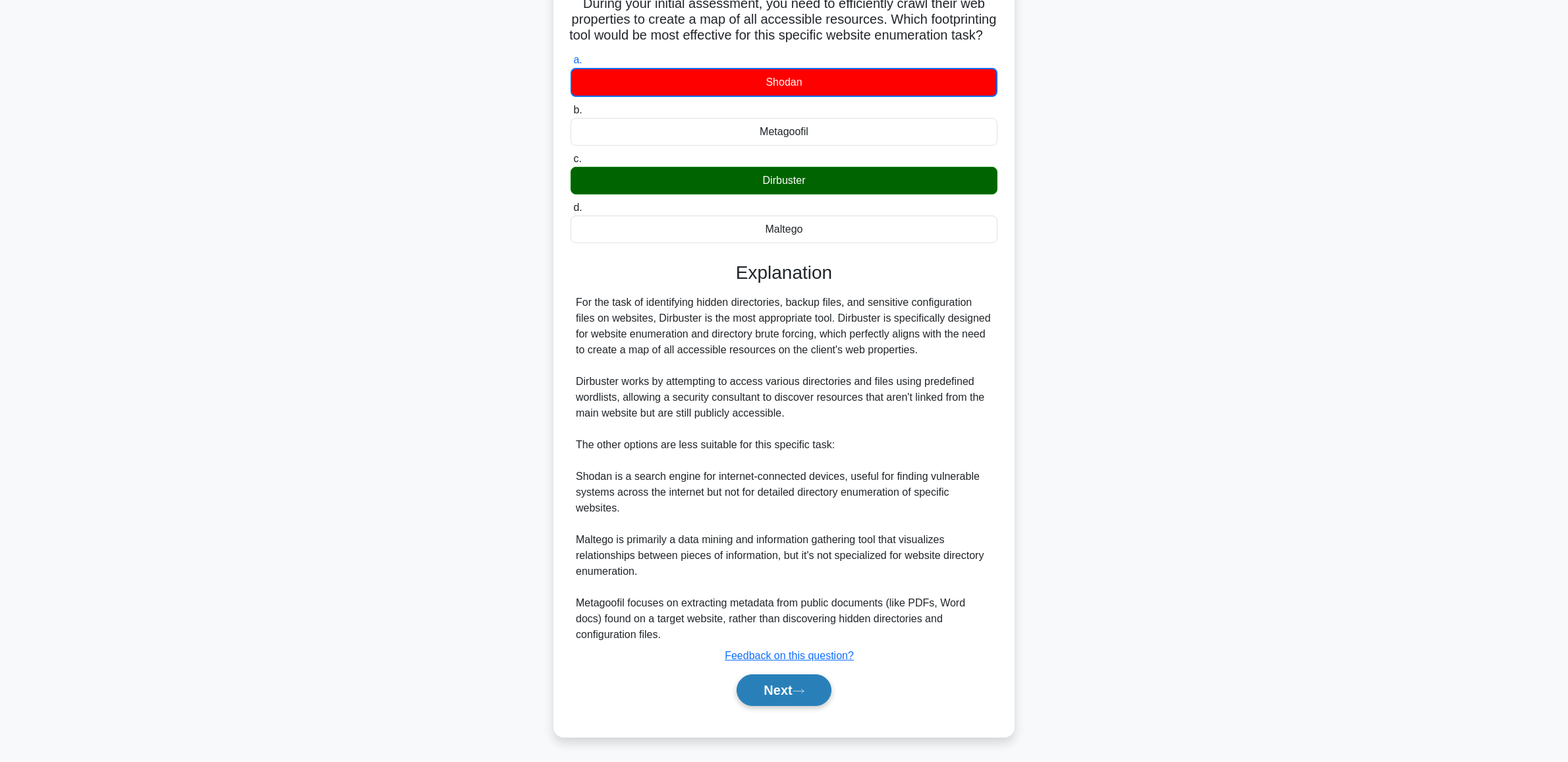
click at [801, 704] on button "Next" at bounding box center [783, 690] width 94 height 32
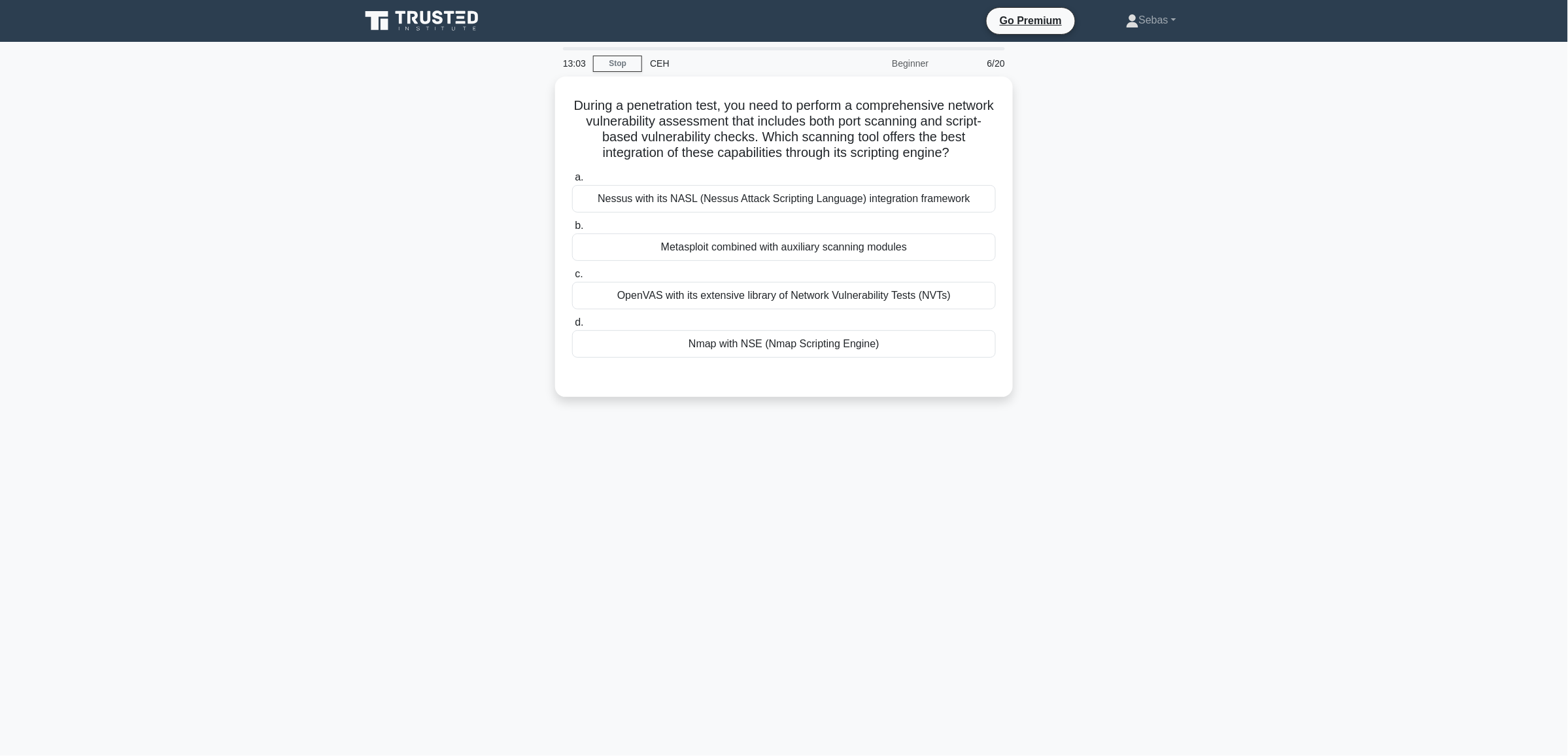
click at [1381, 392] on main "13:03 Stop CEH Beginner 6/20 During a penetration test, you need to perform a c…" at bounding box center [784, 399] width 1568 height 714
click at [715, 345] on div "Nmap with NSE (Nmap Scripting Engine)" at bounding box center [784, 341] width 424 height 27
click at [572, 324] on input "d. Nmap with NSE (Nmap Scripting Engine)" at bounding box center [572, 319] width 0 height 9
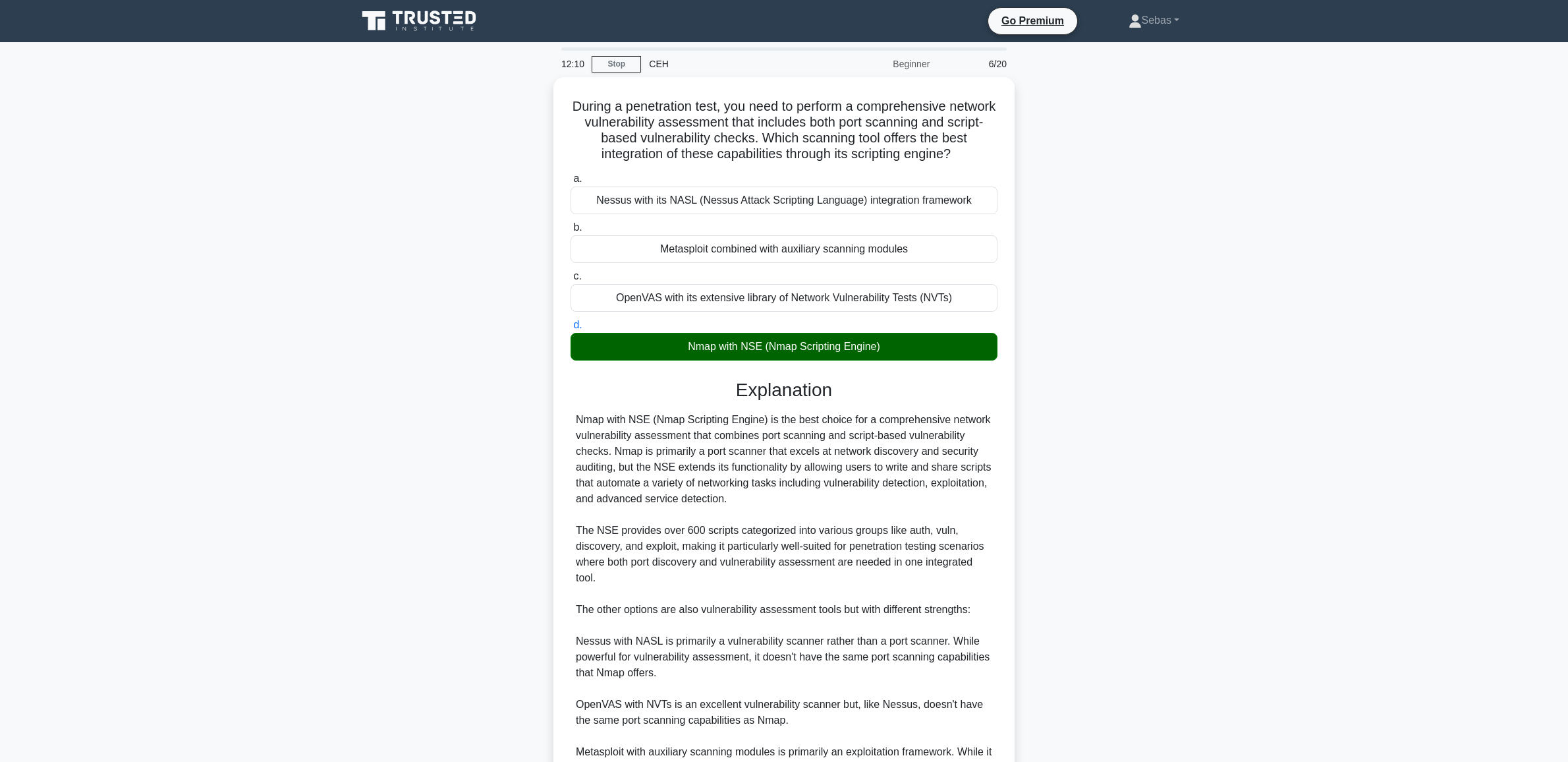
click at [1258, 217] on main "12:10 Stop CEH Beginner 6/20 During a penetration test, you need to perform a c…" at bounding box center [784, 475] width 1568 height 864
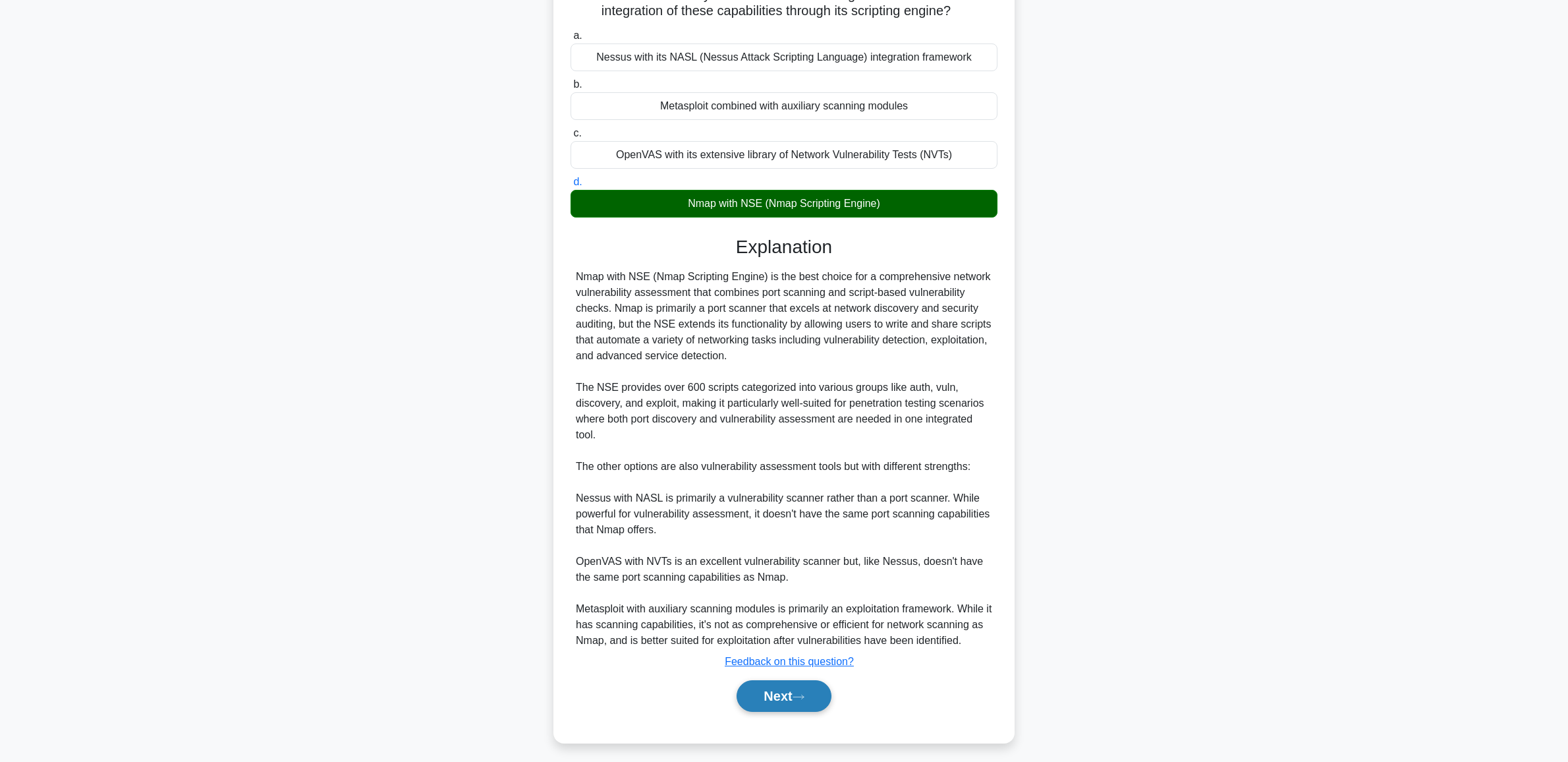
scroll to position [147, 0]
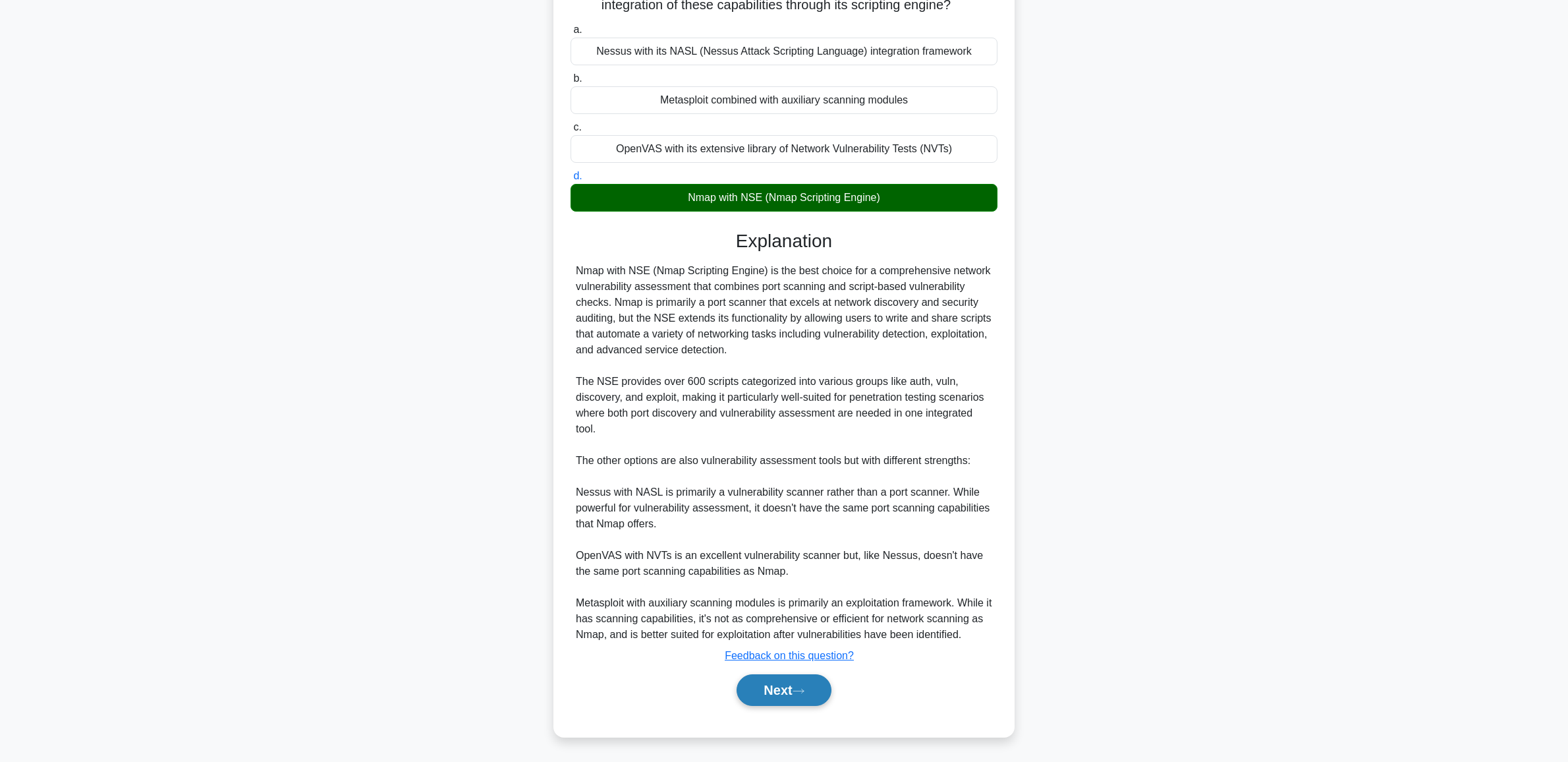
click at [818, 686] on button "Next" at bounding box center [783, 690] width 94 height 32
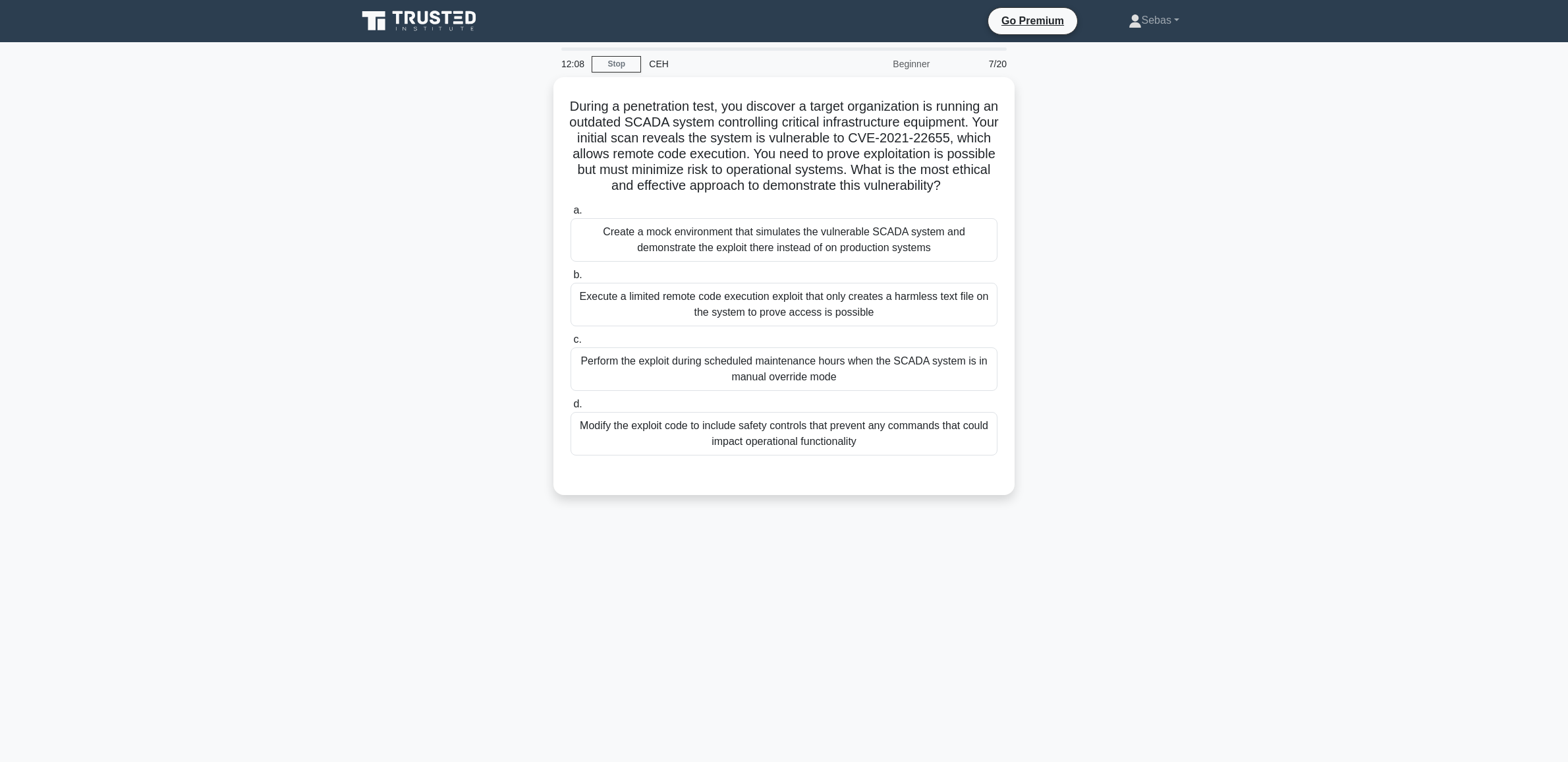
scroll to position [0, 0]
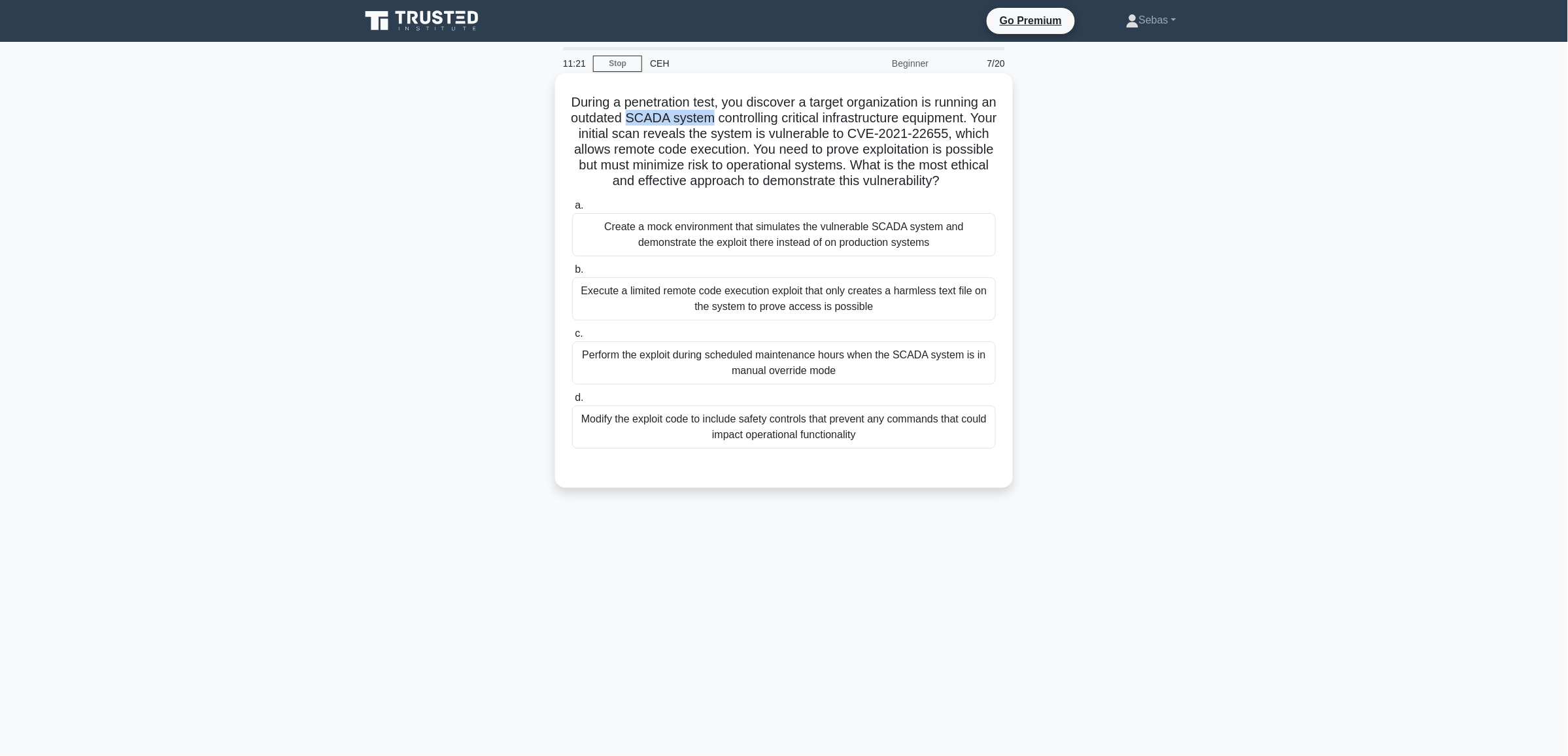
drag, startPoint x: 688, startPoint y: 118, endPoint x: 766, endPoint y: 126, distance: 78.4
click at [766, 126] on h5 "During a penetration test, you discover a target organization is running an out…" at bounding box center [784, 142] width 426 height 96
copy h5 "SCADA system"
click at [819, 128] on h5 "During a penetration test, you discover a target organization is running an out…" at bounding box center [784, 142] width 426 height 96
drag, startPoint x: 667, startPoint y: 132, endPoint x: 939, endPoint y: 140, distance: 272.1
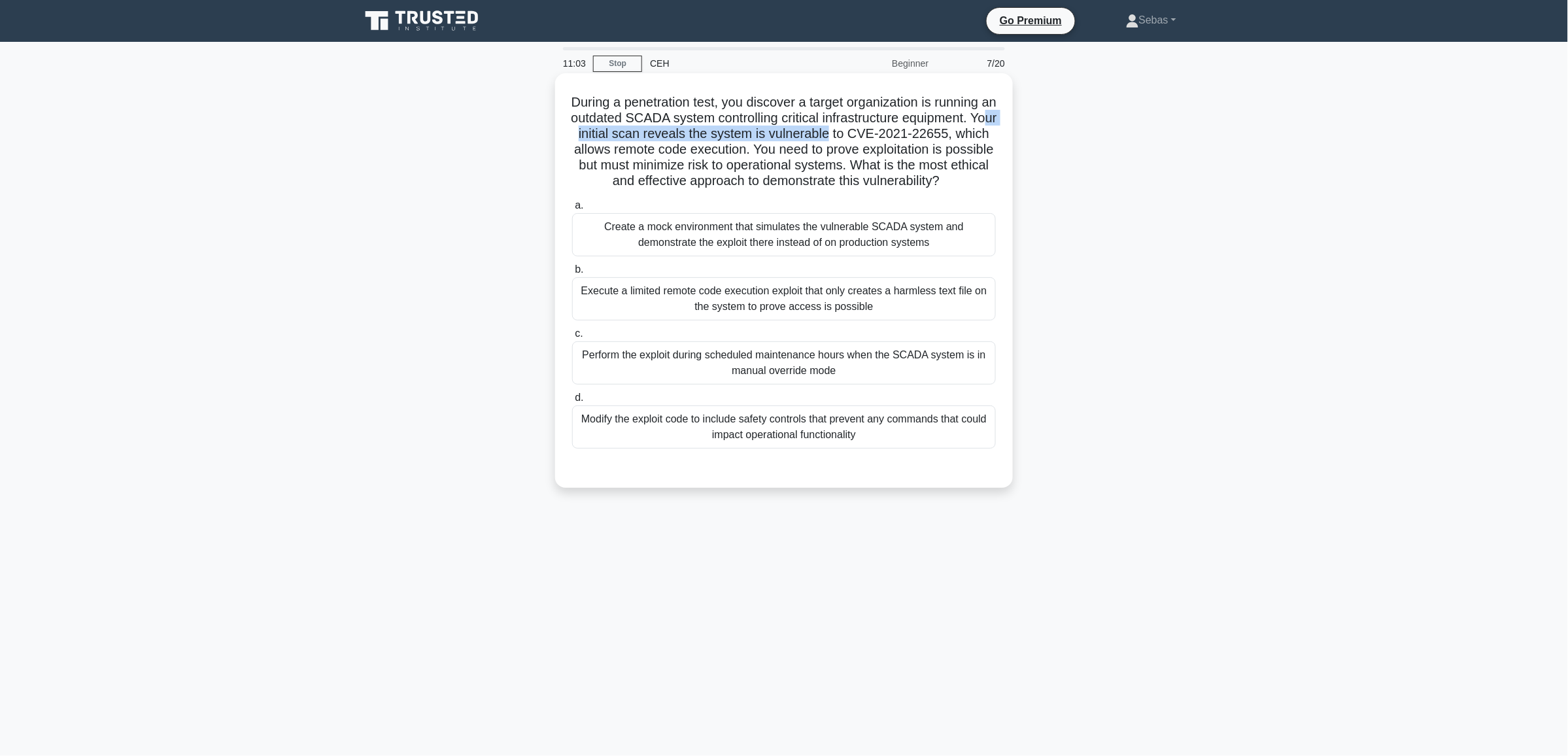
click at [939, 140] on h5 "During a penetration test, you discover a target organization is running an out…" at bounding box center [784, 142] width 426 height 96
click at [613, 159] on h5 "During a penetration test, you discover a target organization is running an out…" at bounding box center [784, 142] width 426 height 96
click at [829, 155] on h5 "During a penetration test, you discover a target organization is running an out…" at bounding box center [784, 142] width 426 height 96
click at [697, 256] on div "Create a mock environment that simulates the vulnerable SCADA system and demons…" at bounding box center [784, 235] width 424 height 43
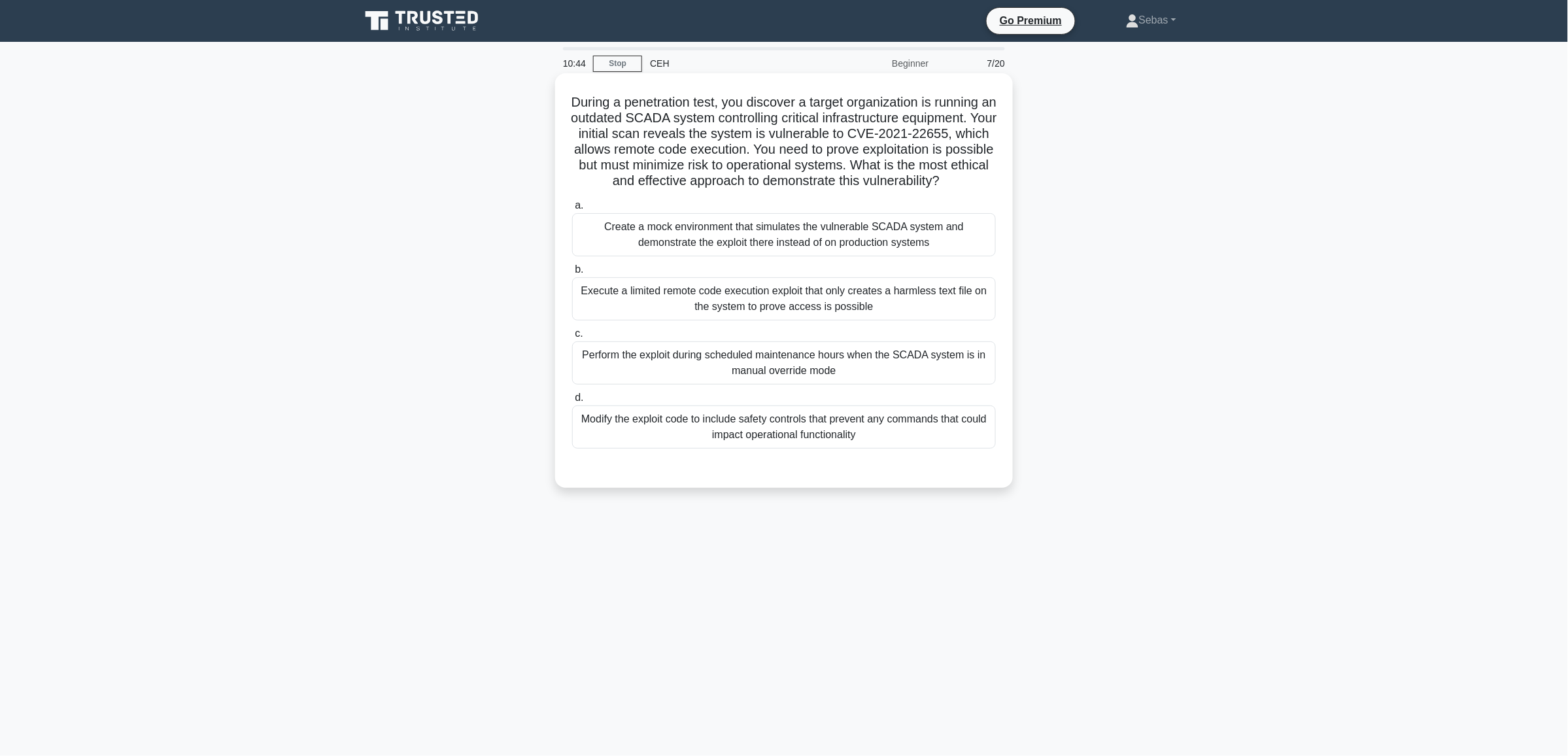
click at [572, 210] on input "a. Create a mock environment that simulates the vulnerable SCADA system and dem…" at bounding box center [572, 205] width 0 height 9
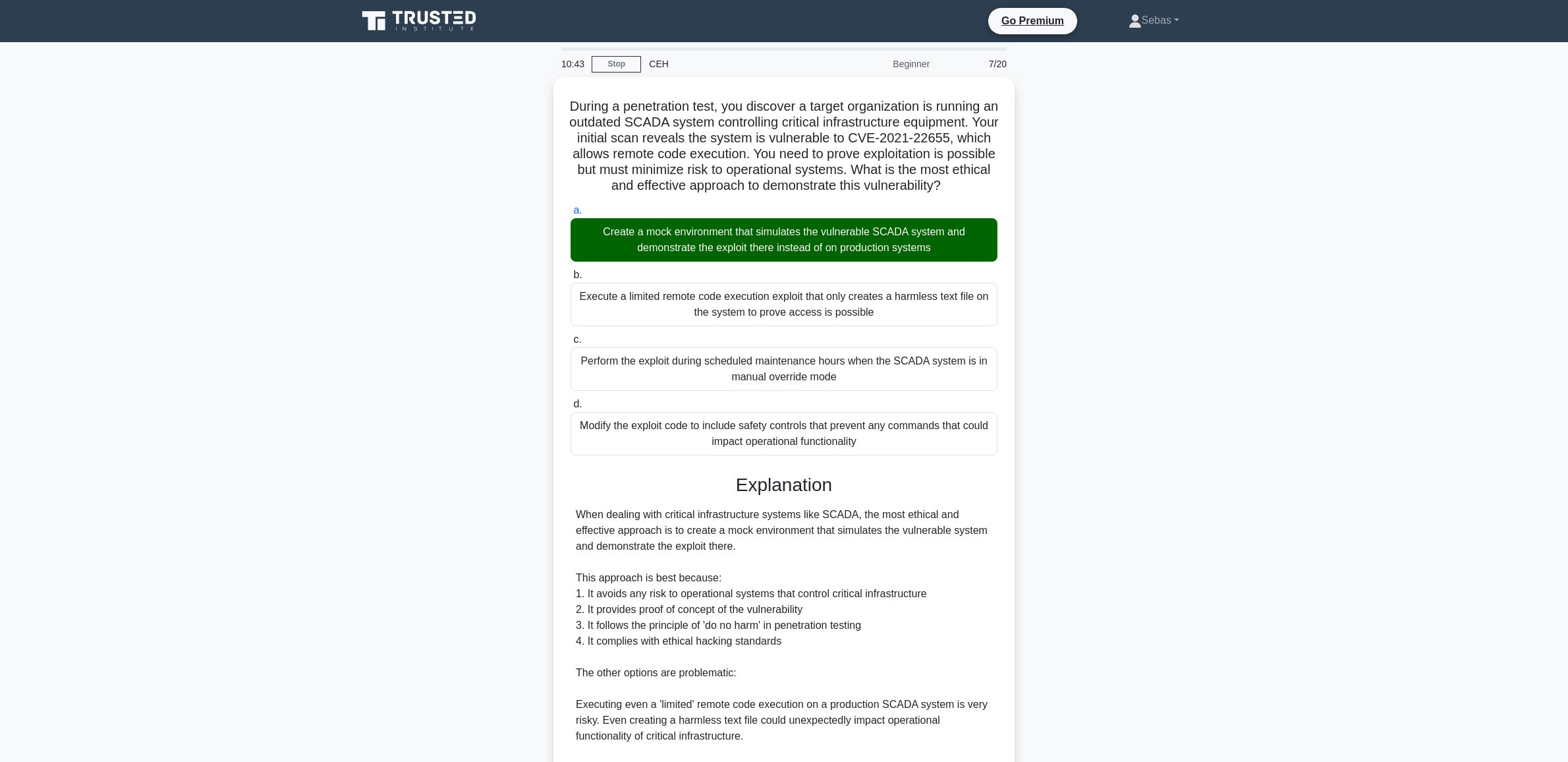
click at [1394, 262] on main "10:43 Stop CEH Beginner 7/20 During a penetration test, you discover a target o…" at bounding box center [784, 530] width 1568 height 975
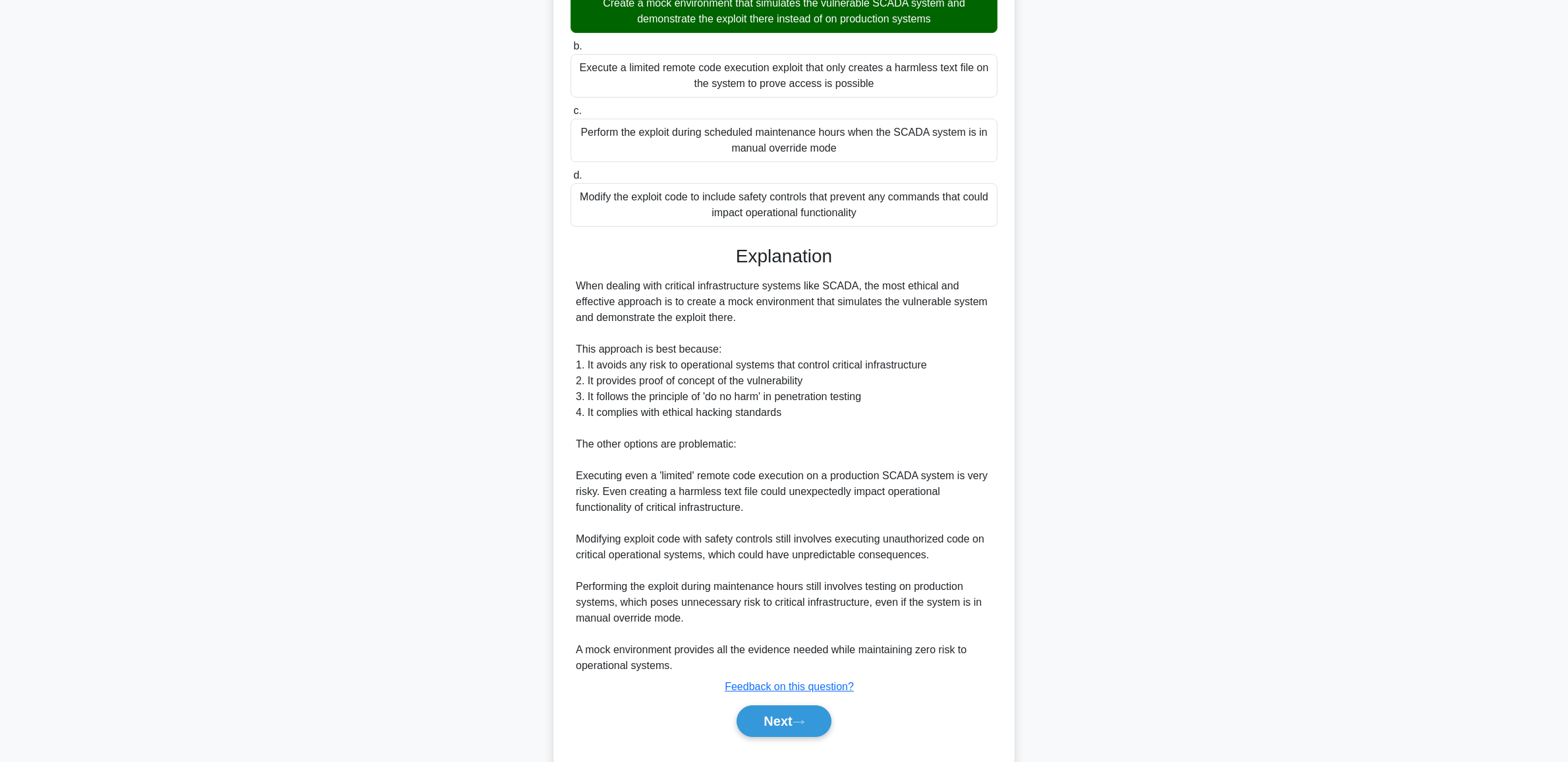
scroll to position [274, 0]
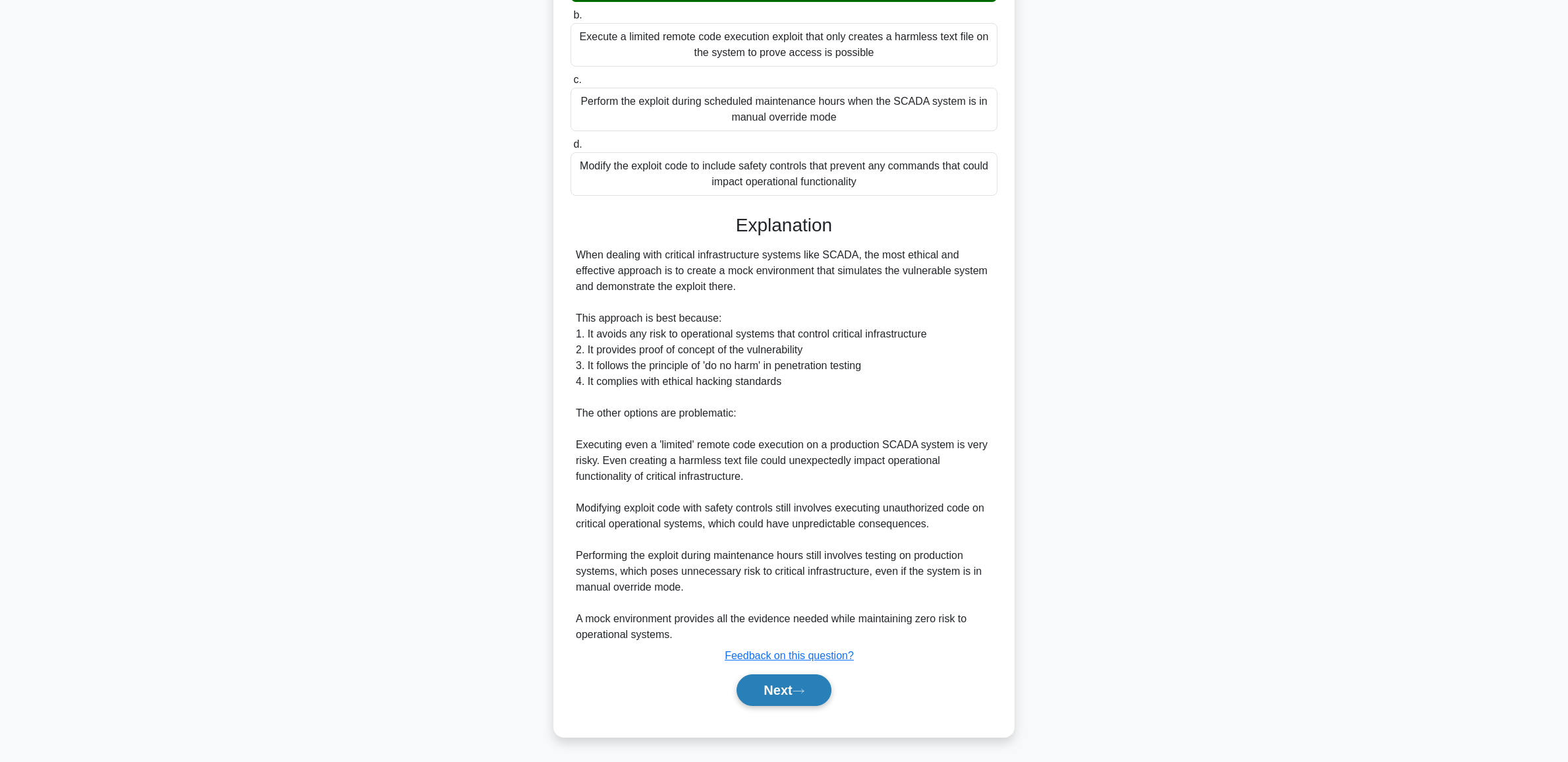
click at [801, 697] on button "Next" at bounding box center [783, 690] width 94 height 32
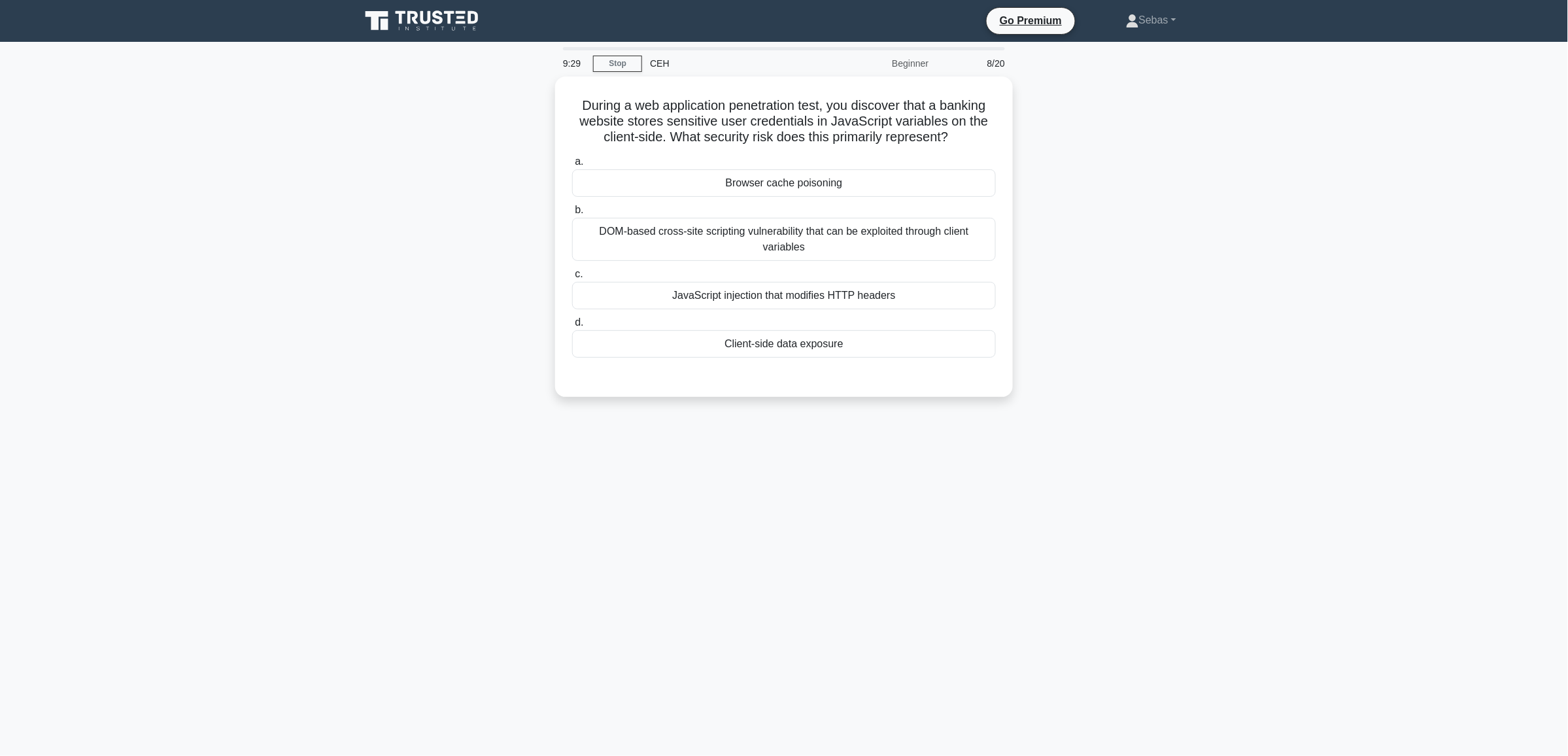
click at [713, 601] on div "9:29 Stop CEH Beginner 8/20 During a web application penetration test, you disc…" at bounding box center [784, 373] width 863 height 654
click at [825, 298] on div "JavaScript injection that modifies HTTP headers" at bounding box center [784, 292] width 424 height 27
click at [572, 275] on input "c. JavaScript injection that modifies HTTP headers" at bounding box center [572, 271] width 0 height 9
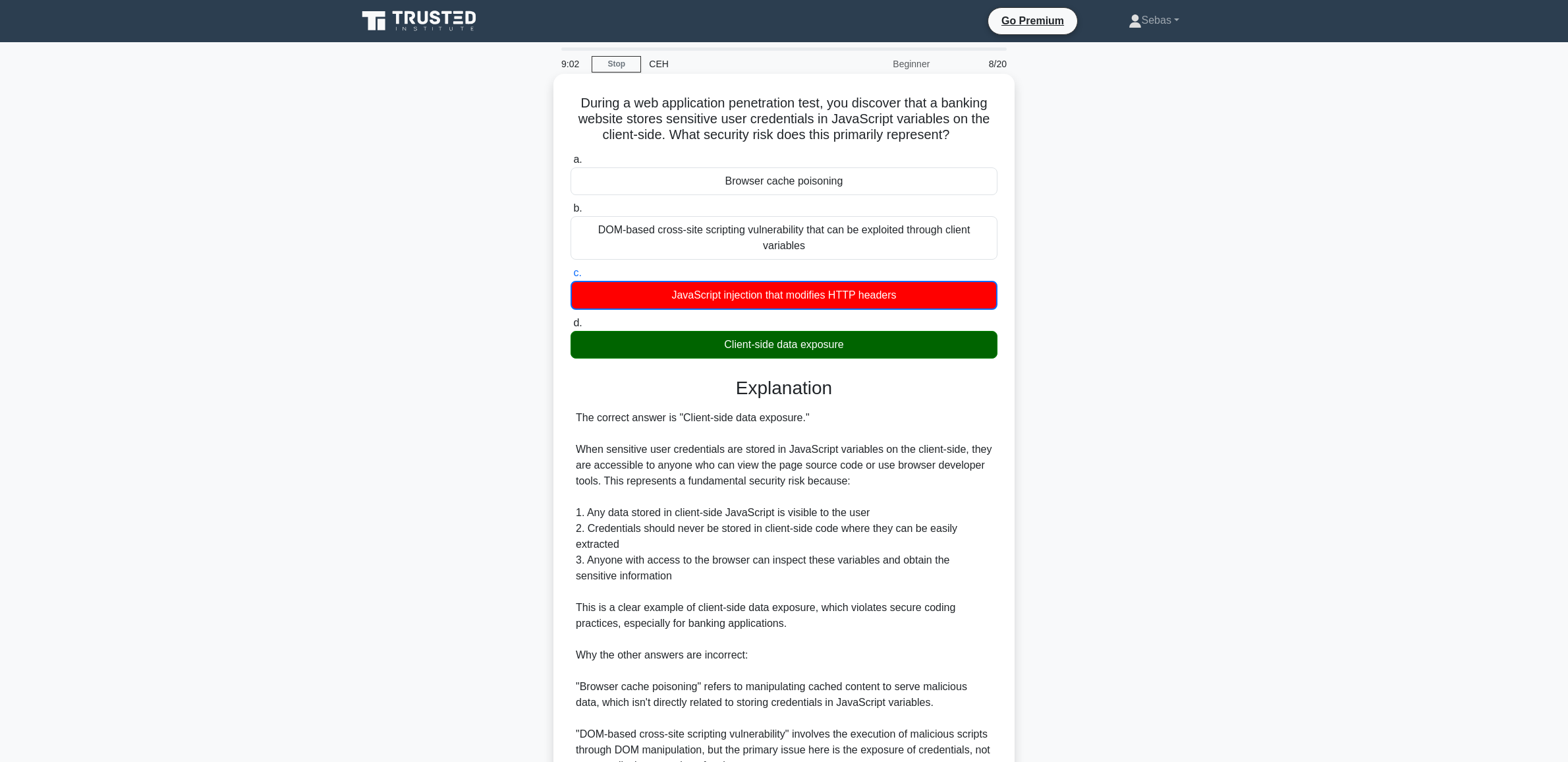
click at [862, 353] on div "Client-side data exposure" at bounding box center [783, 345] width 427 height 28
click at [570, 328] on input "d. Client-side data exposure" at bounding box center [570, 323] width 0 height 9
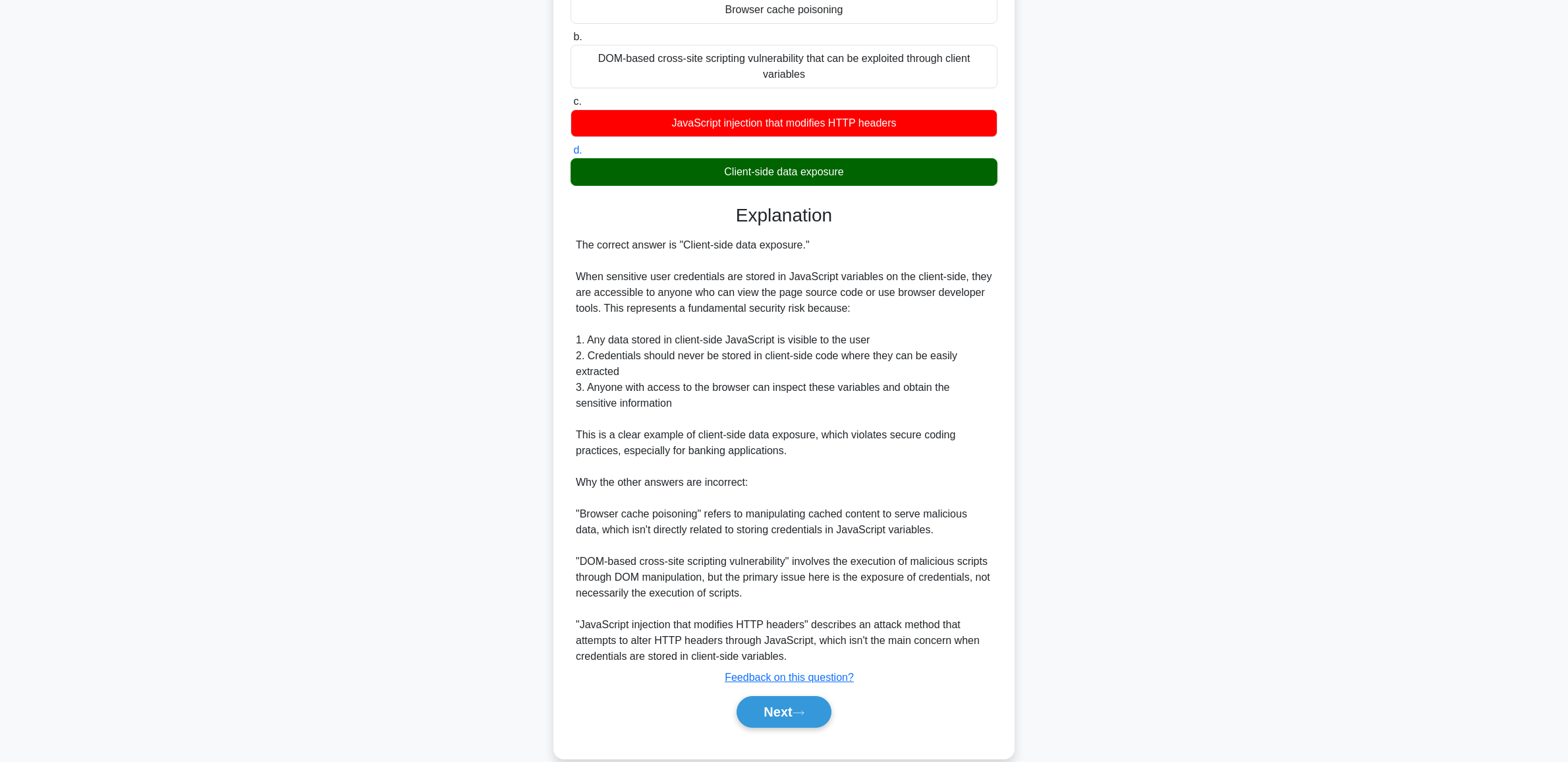
scroll to position [195, 0]
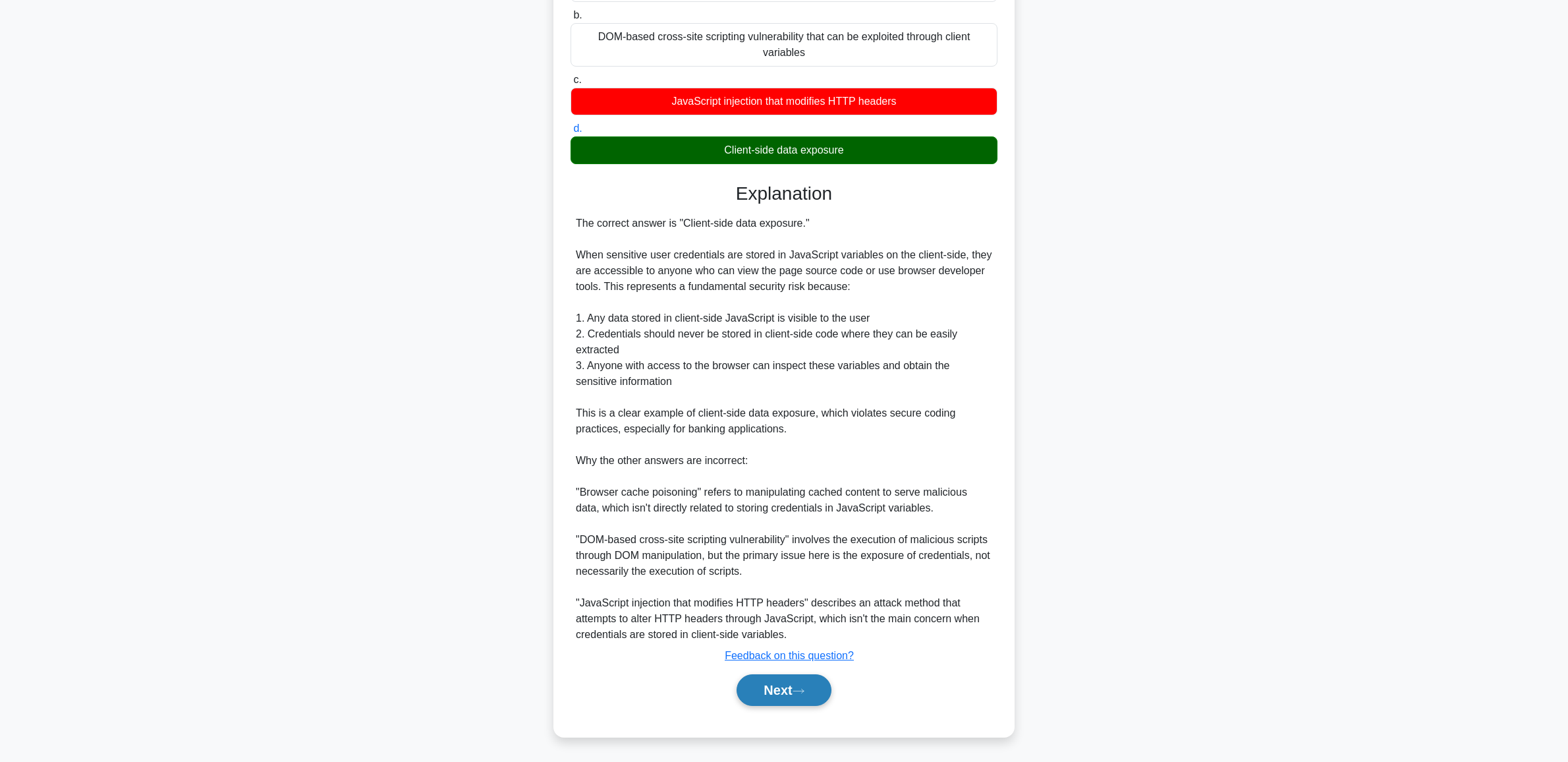
click at [779, 691] on button "Next" at bounding box center [783, 690] width 94 height 32
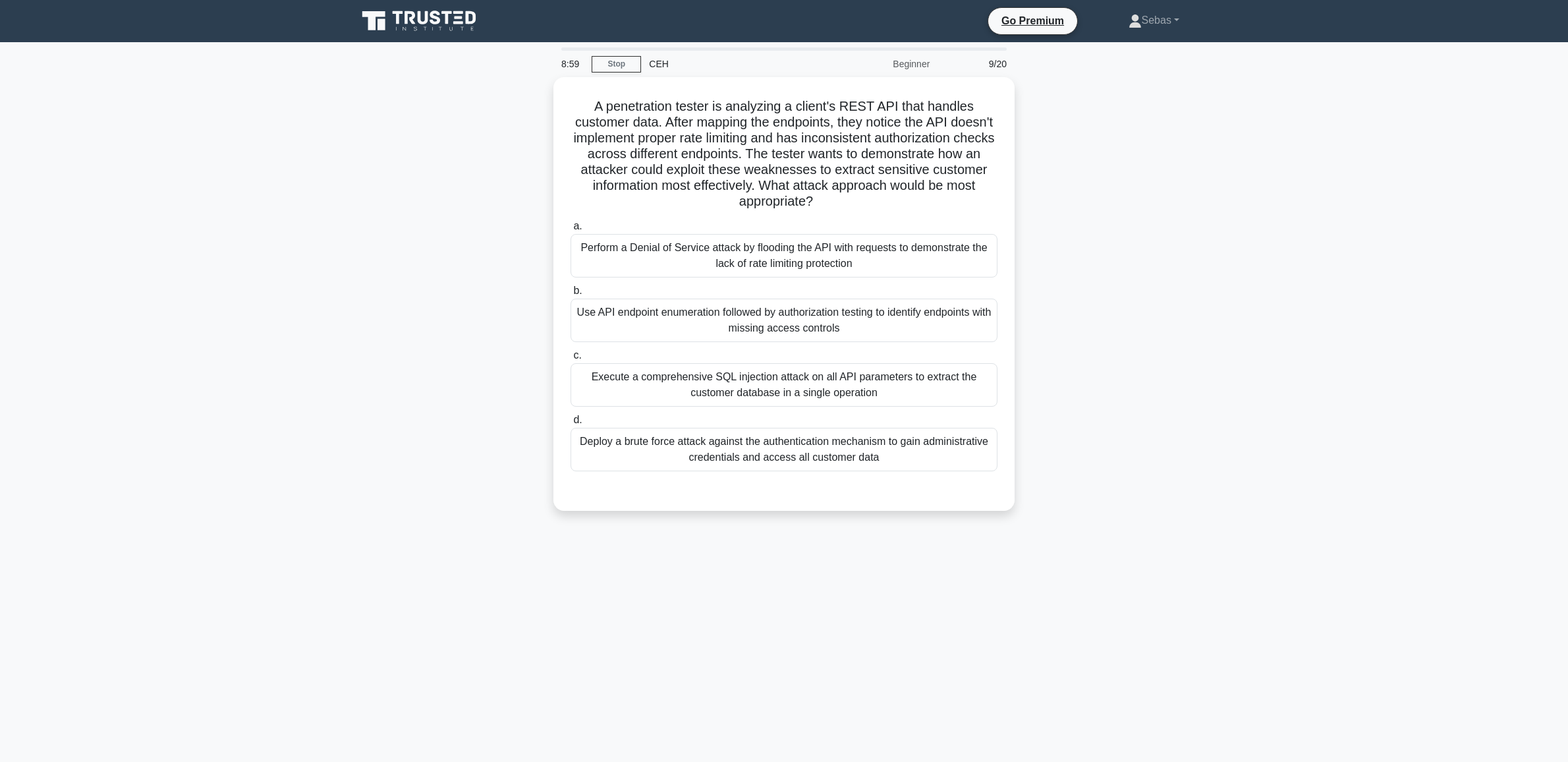
scroll to position [0, 0]
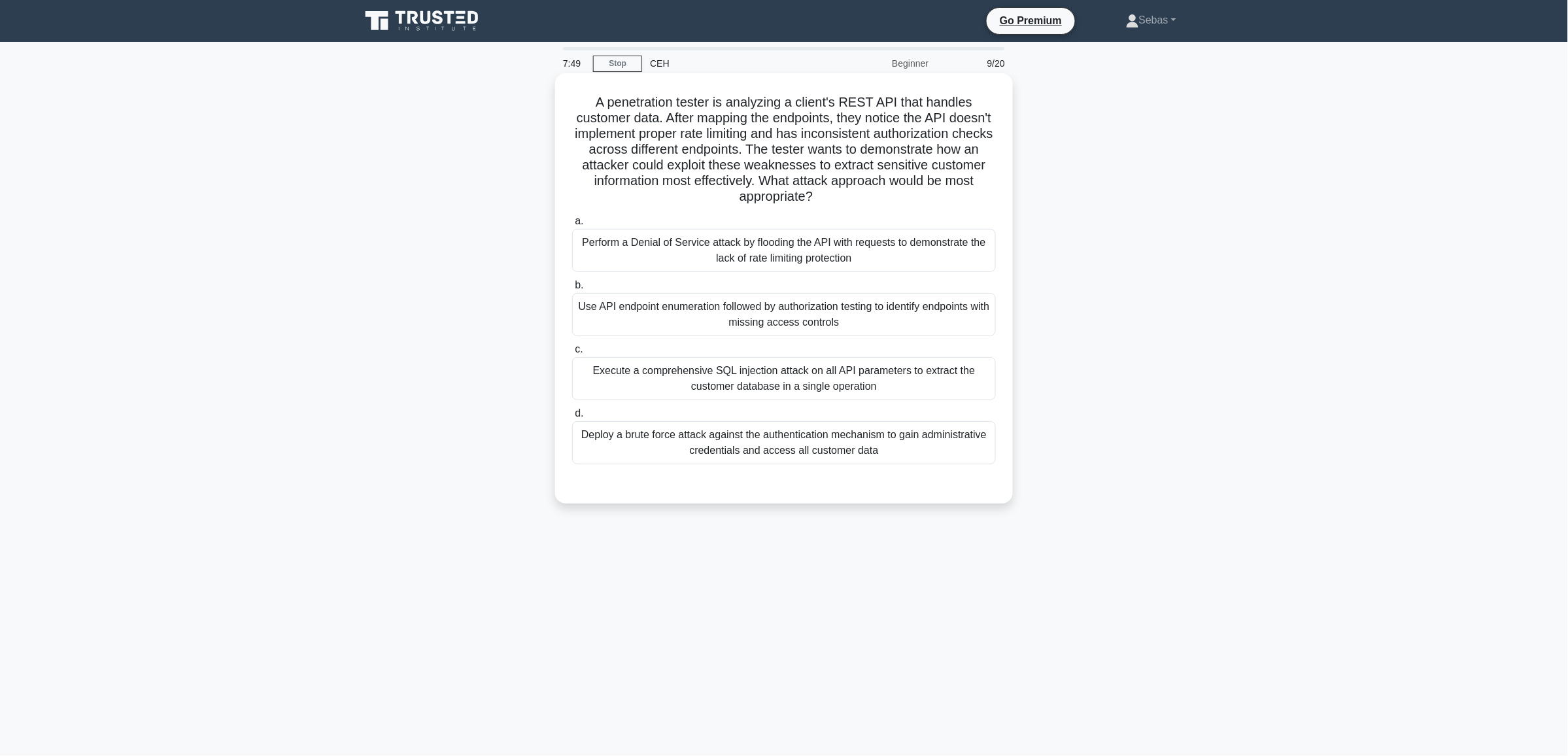
click at [704, 253] on div "Perform a Denial of Service attack by flooding the API with requests to demonst…" at bounding box center [784, 250] width 424 height 43
click at [572, 225] on input "a. Perform a Denial of Service attack by flooding the API with requests to demo…" at bounding box center [572, 221] width 0 height 9
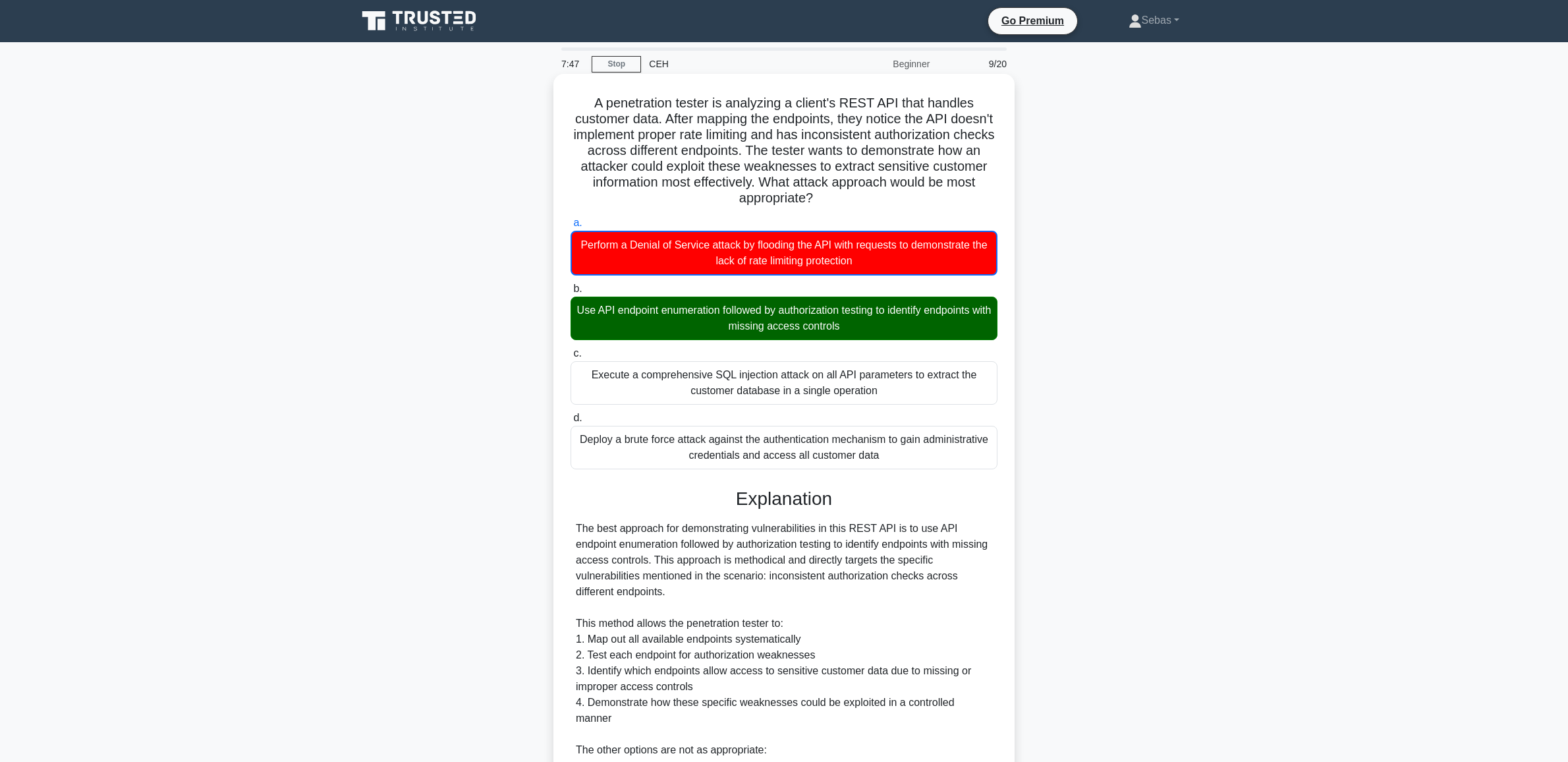
click at [624, 322] on div "Use API endpoint enumeration followed by authorization testing to identify endp…" at bounding box center [783, 318] width 427 height 43
click at [570, 293] on input "b. Use API endpoint enumeration followed by authorization testing to identify e…" at bounding box center [570, 289] width 0 height 9
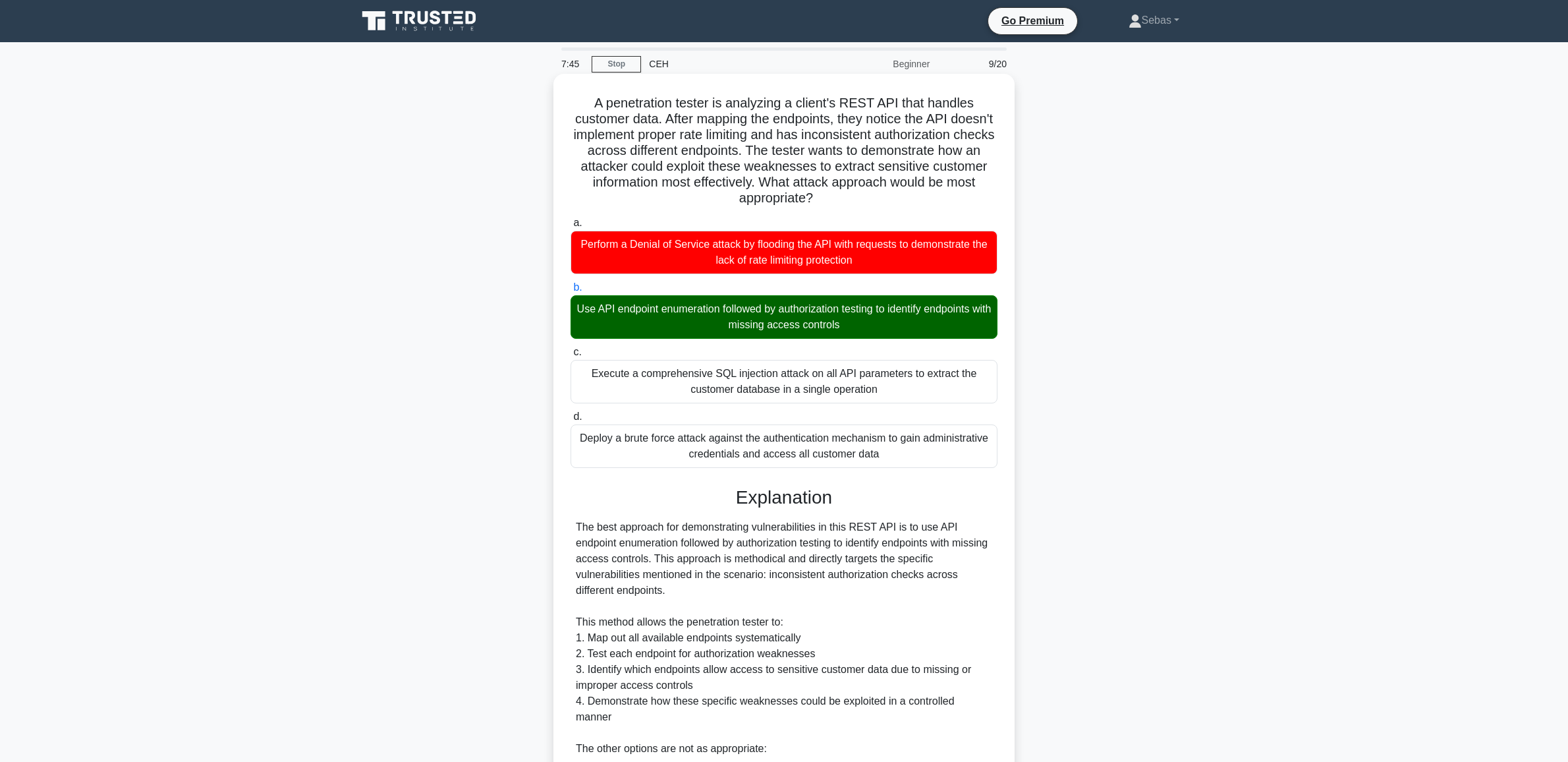
drag, startPoint x: 576, startPoint y: 314, endPoint x: 881, endPoint y: 326, distance: 305.2
click at [881, 326] on div "Use API endpoint enumeration followed by authorization testing to identify endp…" at bounding box center [783, 317] width 427 height 43
click at [978, 314] on div "Use API endpoint enumeration followed by authorization testing to identify endp…" at bounding box center [783, 317] width 427 height 43
click at [570, 292] on input "b. Use API endpoint enumeration followed by authorization testing to identify e…" at bounding box center [570, 287] width 0 height 9
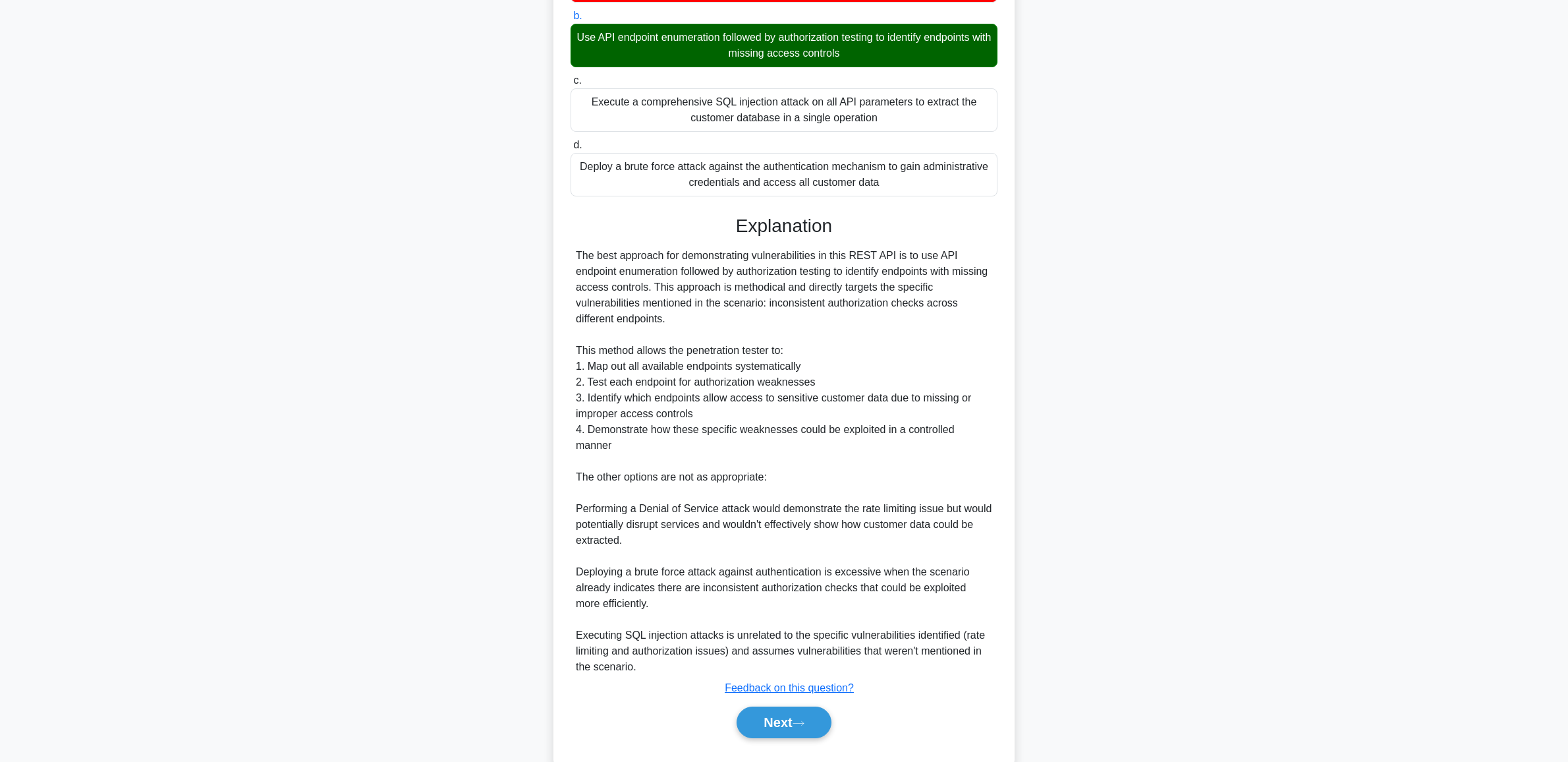
scroll to position [290, 0]
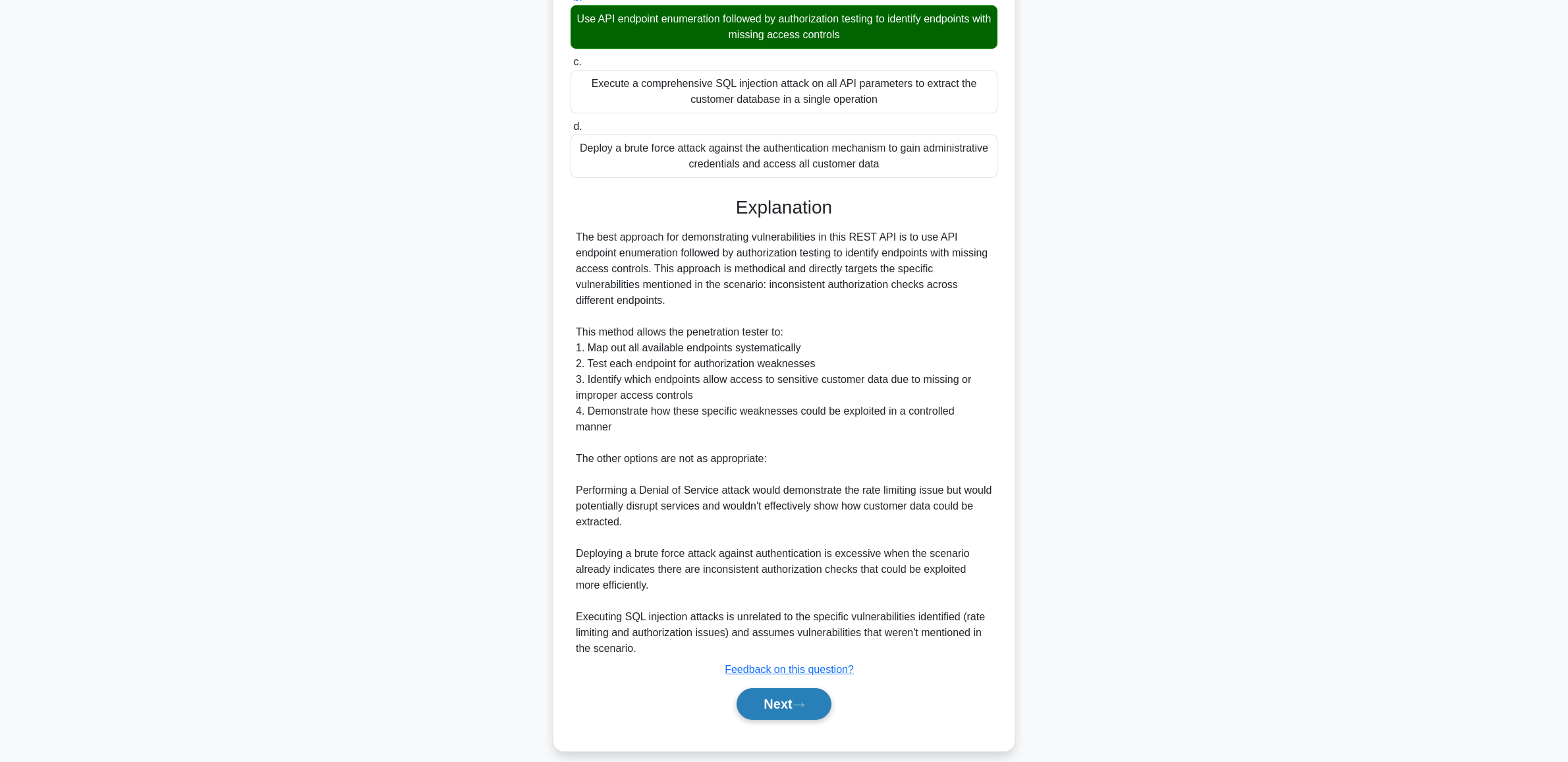
click at [799, 701] on icon at bounding box center [798, 705] width 12 height 7
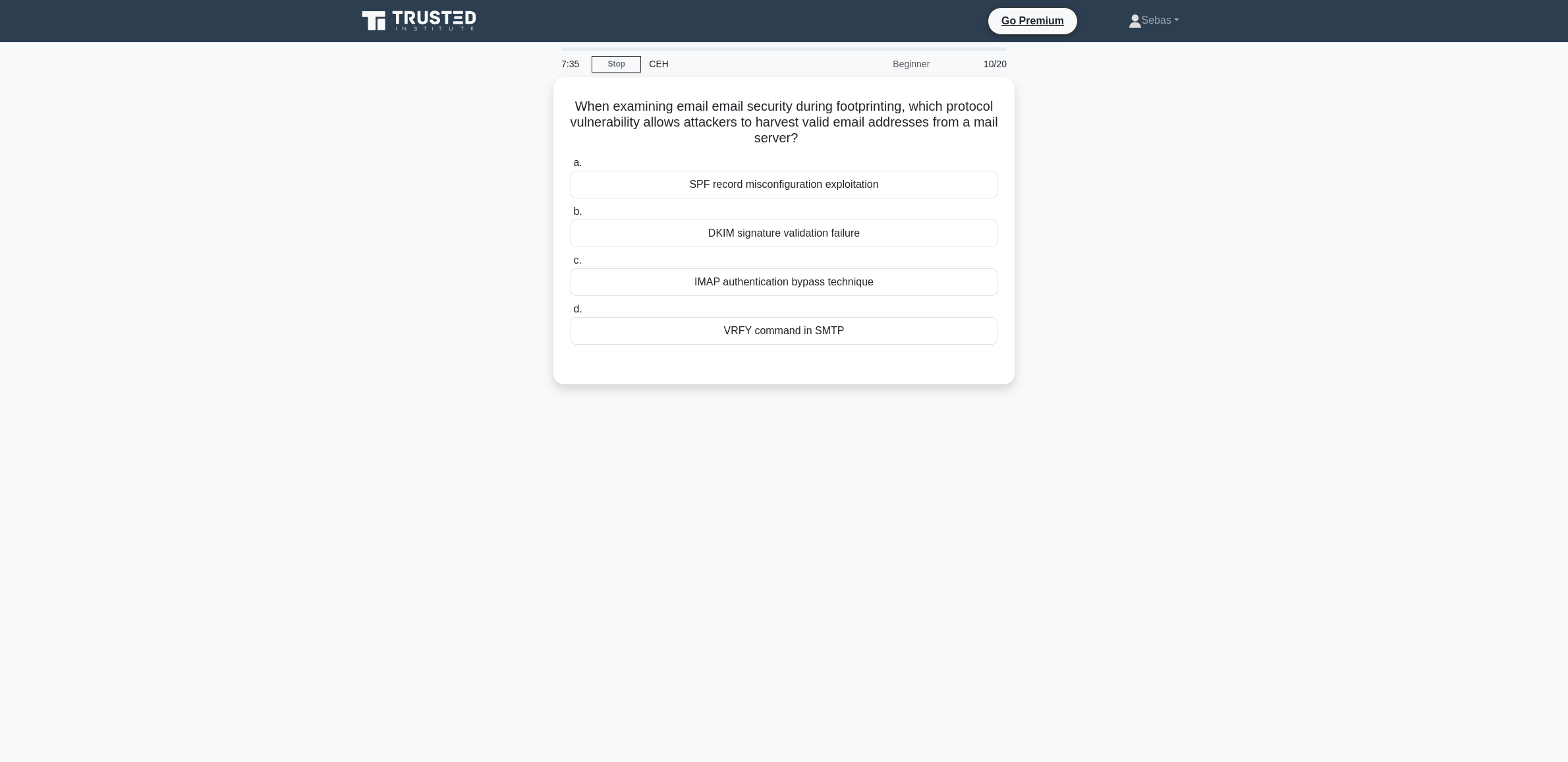
scroll to position [0, 0]
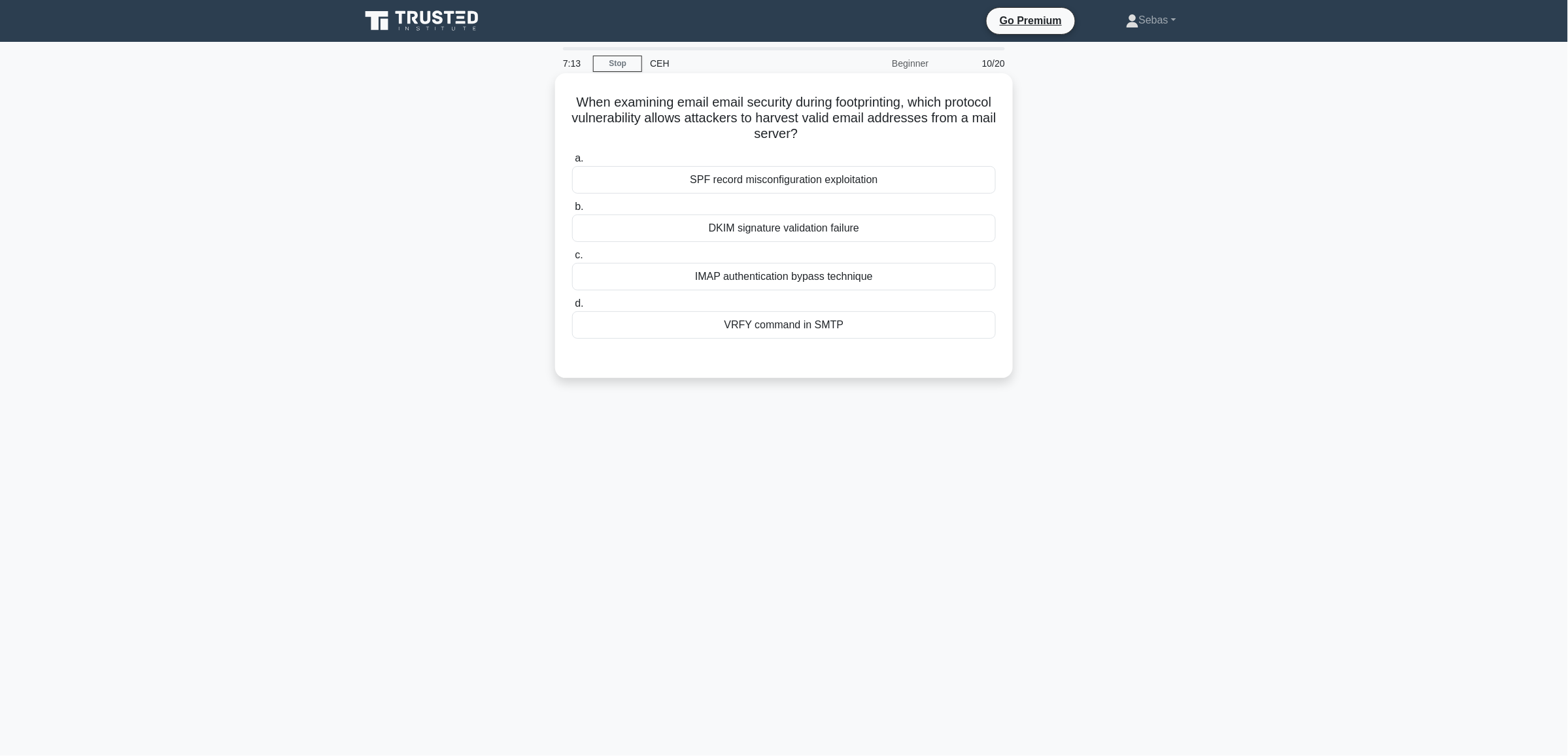
click at [673, 124] on h5 "When examining email email security during footprinting, which protocol vulnera…" at bounding box center [784, 118] width 426 height 48
click at [779, 116] on h5 "When examining email email security during footprinting, which protocol vulnera…" at bounding box center [784, 118] width 426 height 48
click at [1125, 230] on div "When examining email email security during footprinting, which protocol vulnera…" at bounding box center [784, 236] width 863 height 320
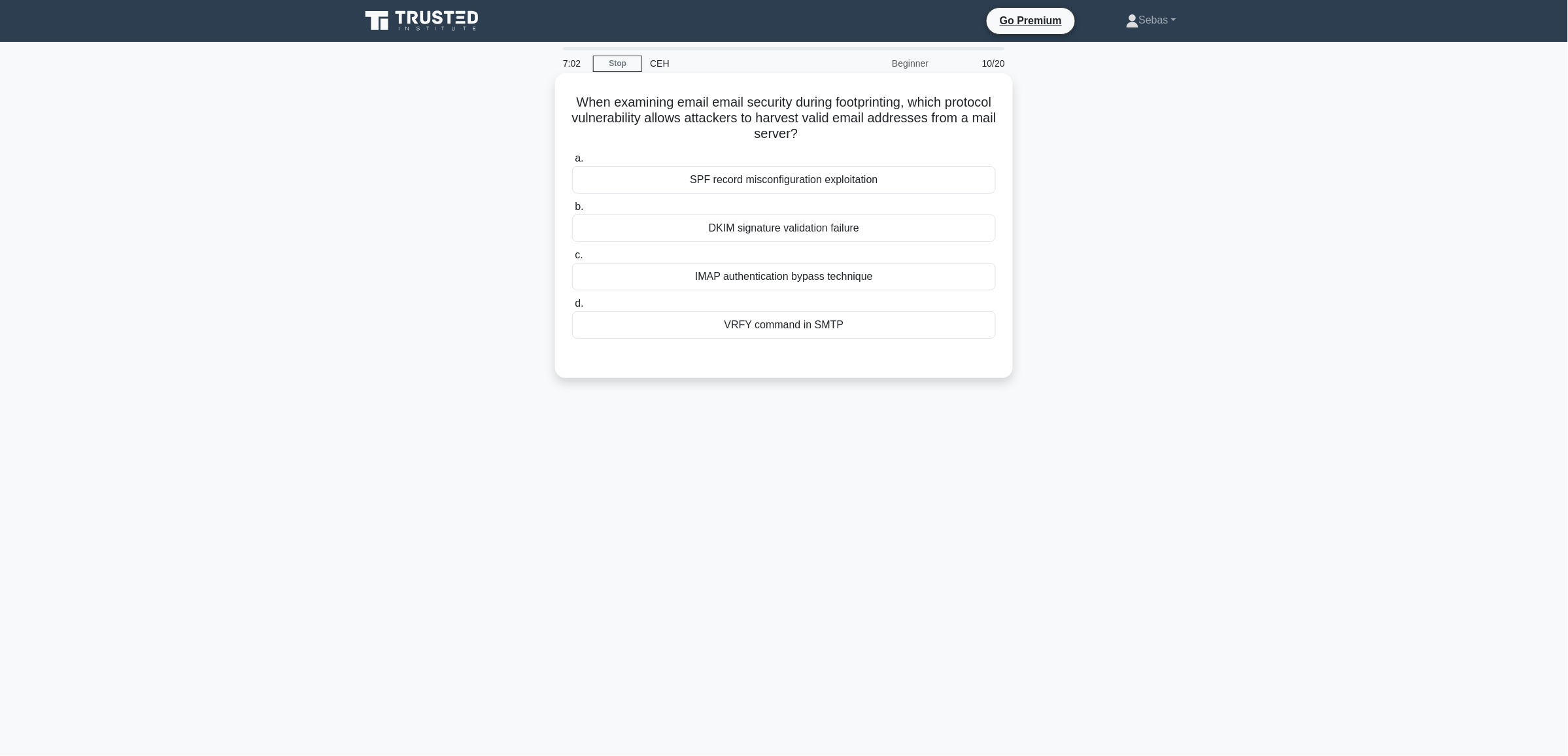
click at [795, 234] on div "DKIM signature validation failure" at bounding box center [784, 228] width 424 height 27
click at [572, 211] on input "b. DKIM signature validation failure" at bounding box center [572, 207] width 0 height 9
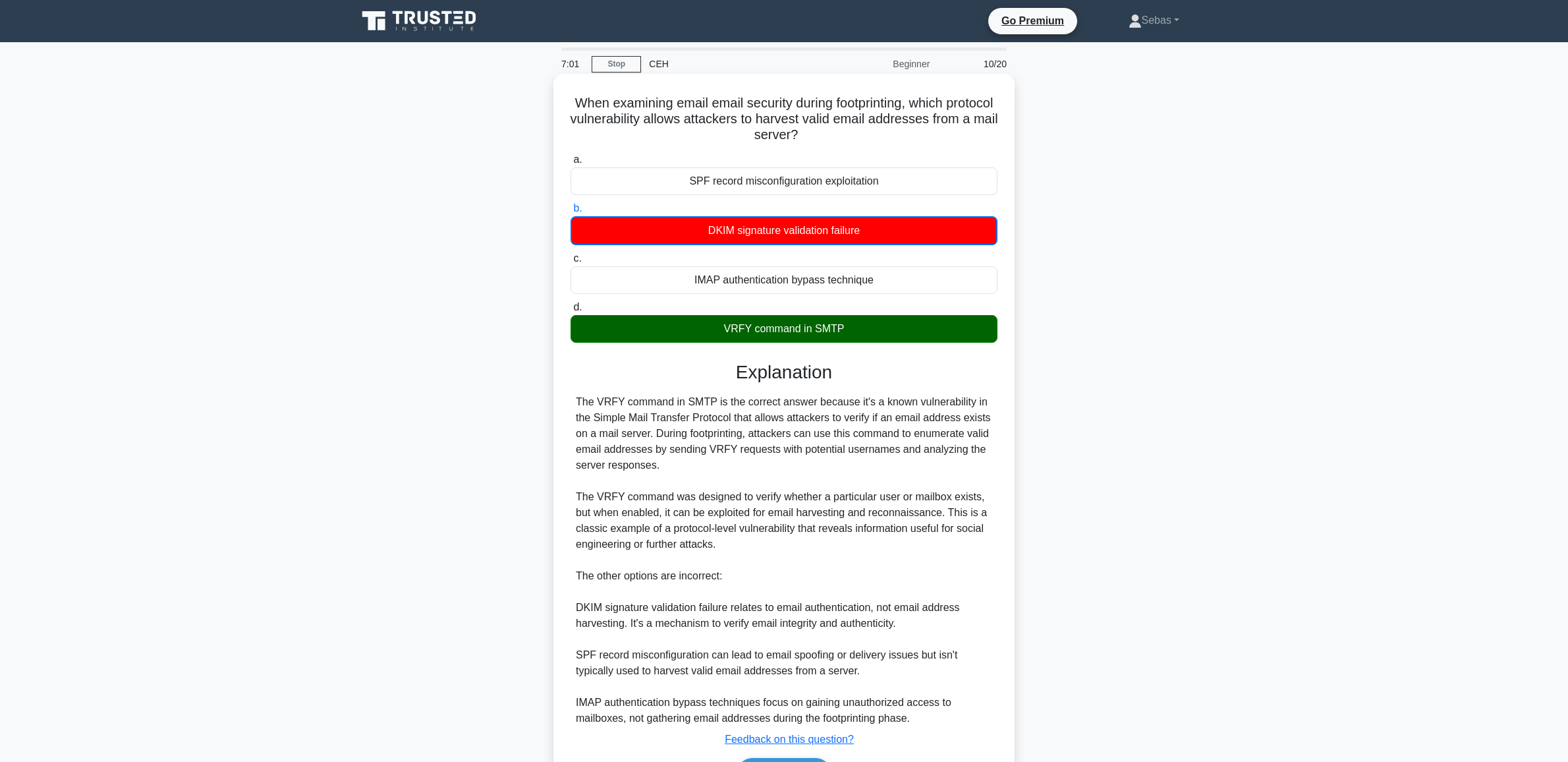
click at [854, 330] on div "VRFY command in SMTP" at bounding box center [783, 328] width 427 height 28
click at [570, 312] on input "d. VRFY command in SMTP" at bounding box center [570, 307] width 0 height 9
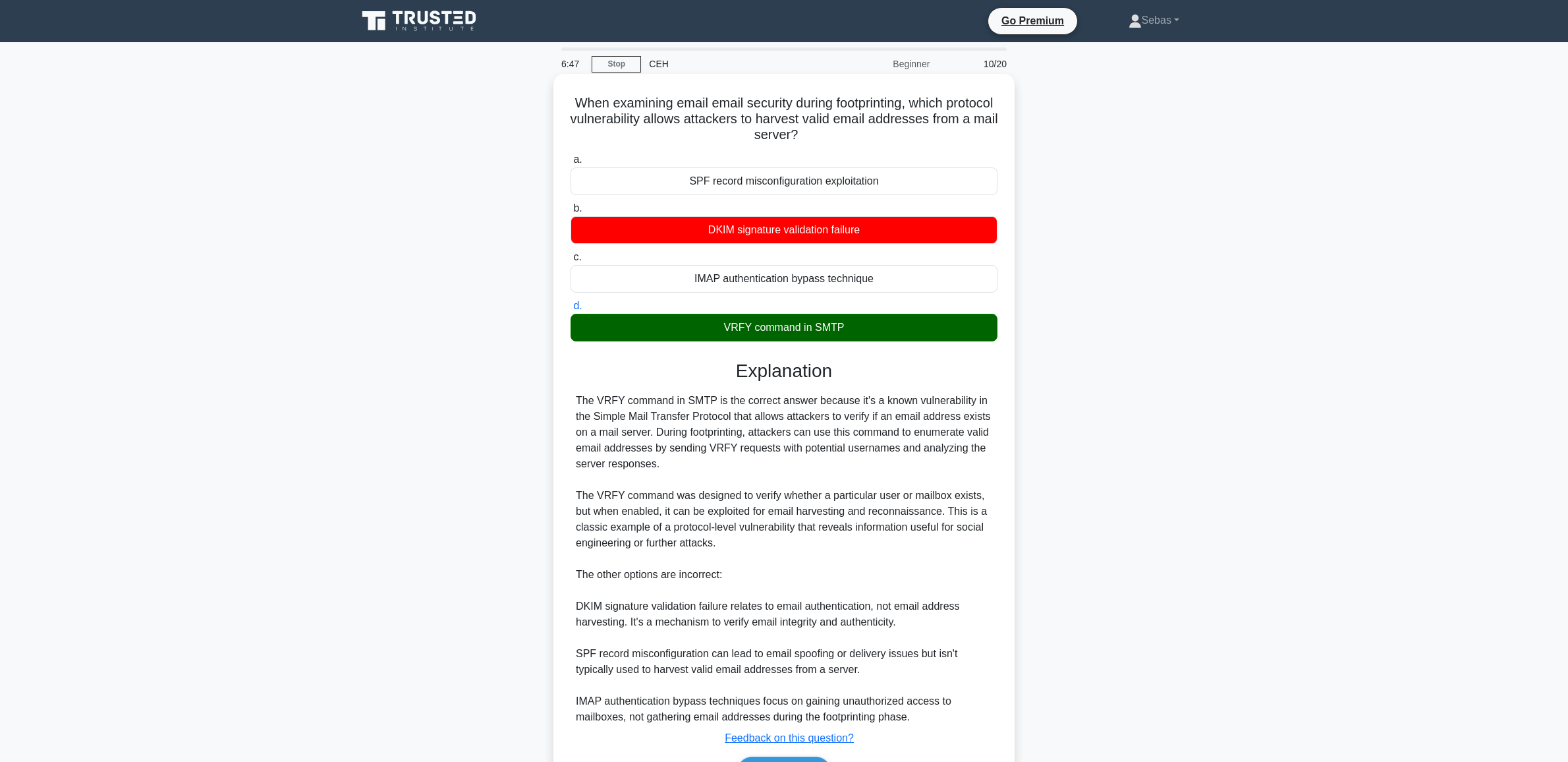
click at [609, 402] on div "The VRFY command in SMTP is the correct answer because it's a known vulnerabili…" at bounding box center [784, 558] width 417 height 332
click at [906, 475] on div "The VRFY command in SMTP is the correct answer because it's a known vulnerabili…" at bounding box center [784, 558] width 417 height 332
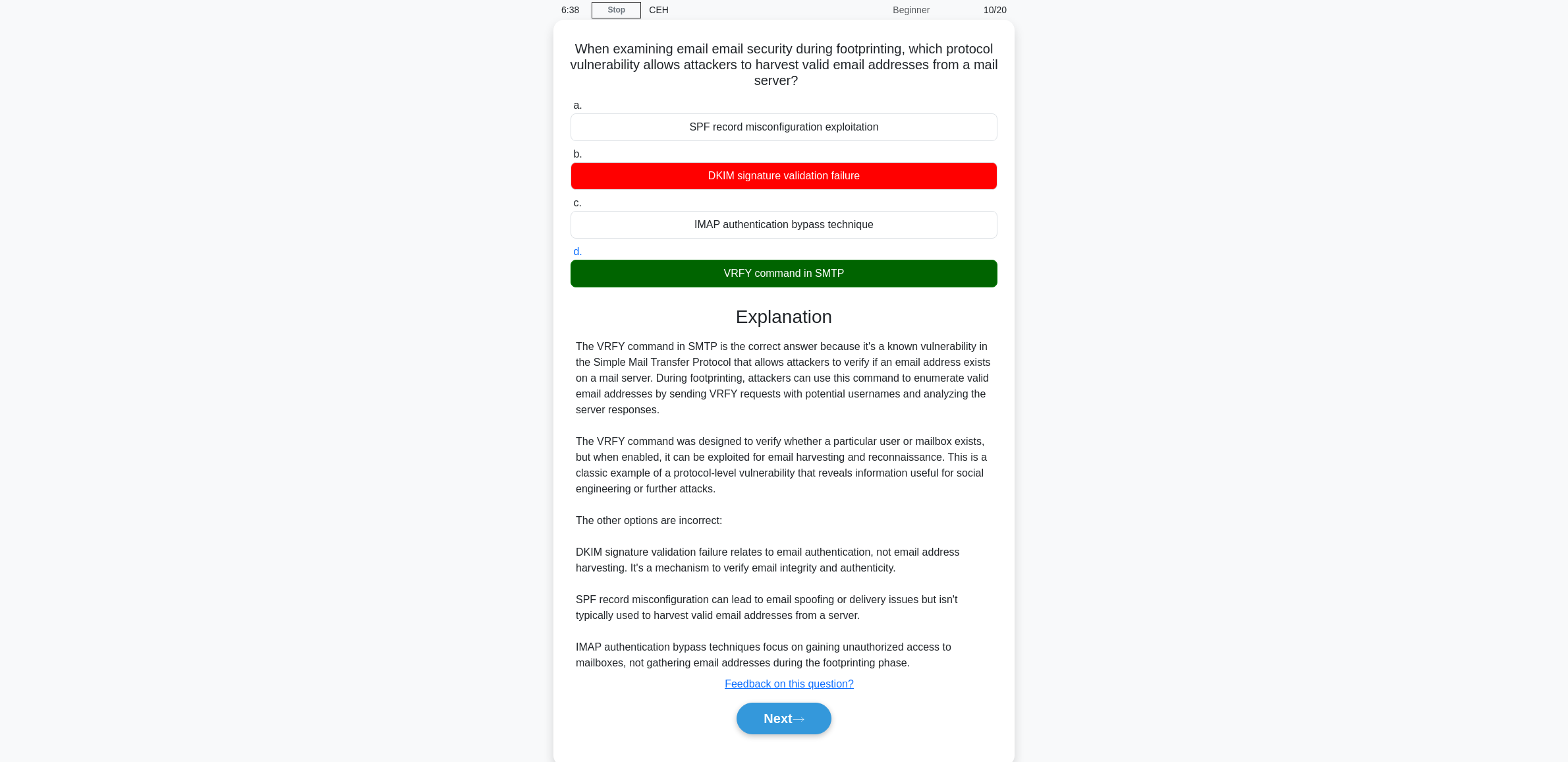
scroll to position [84, 0]
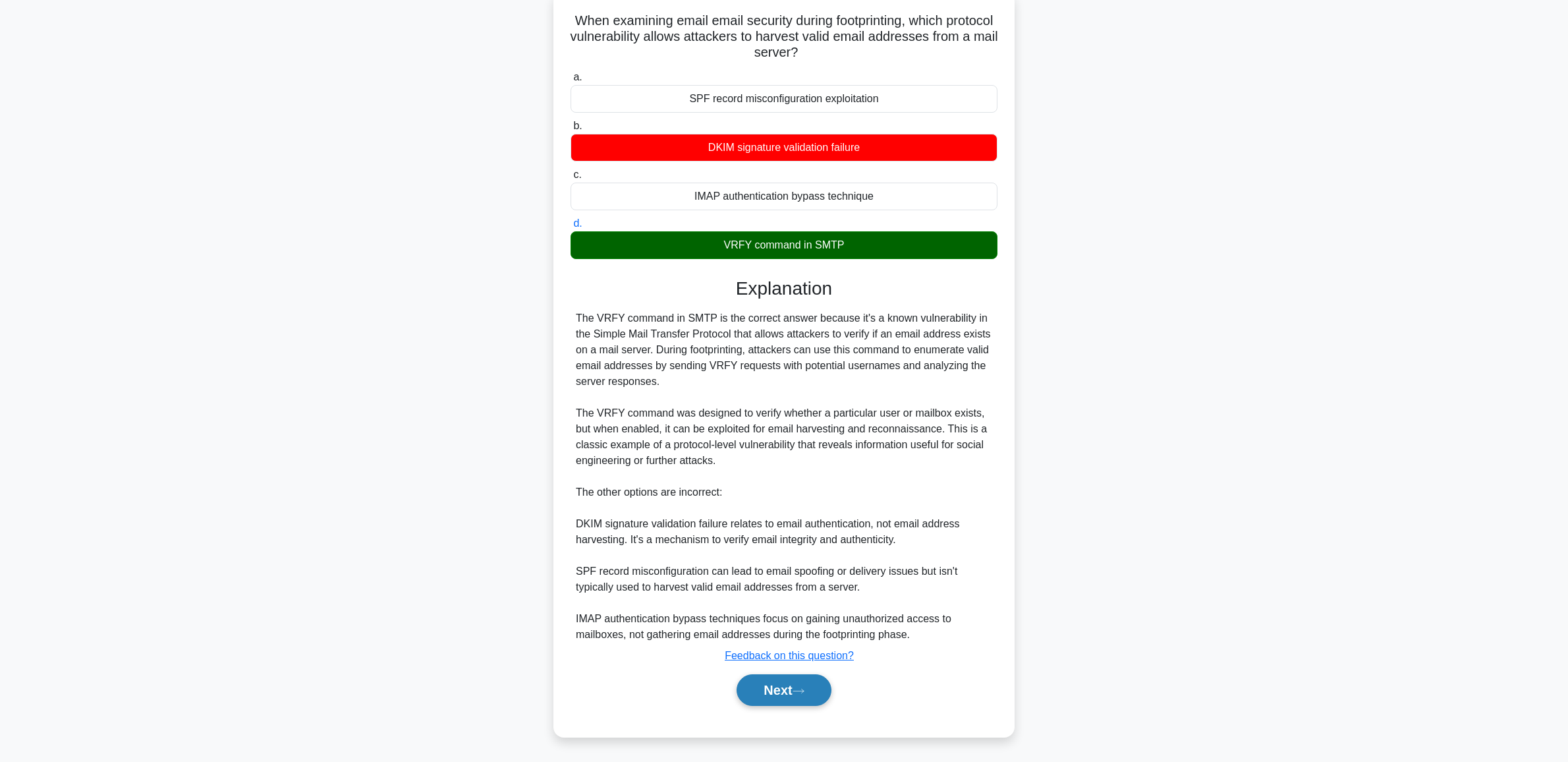
click at [811, 690] on button "Next" at bounding box center [783, 690] width 94 height 32
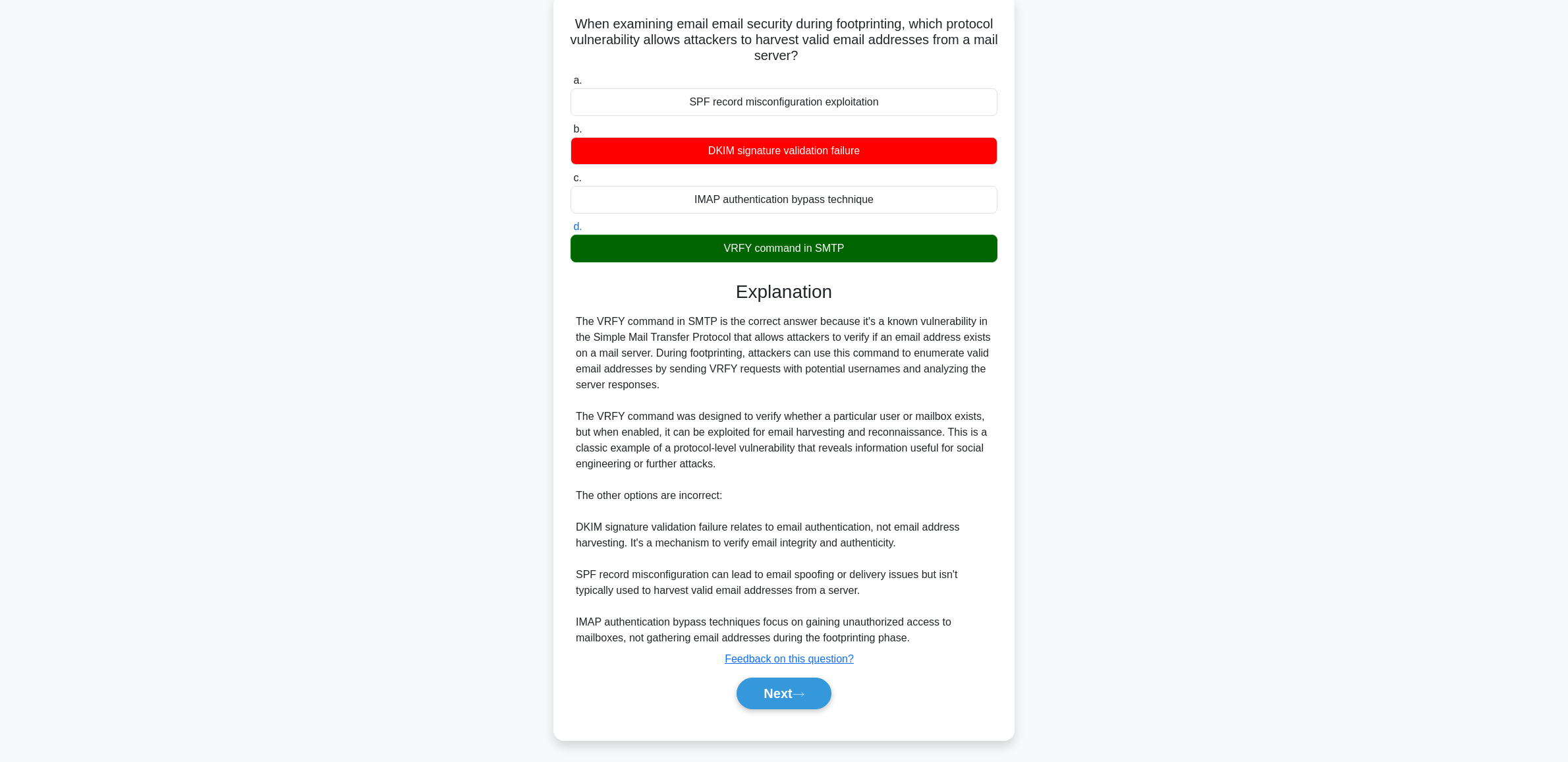
scroll to position [0, 0]
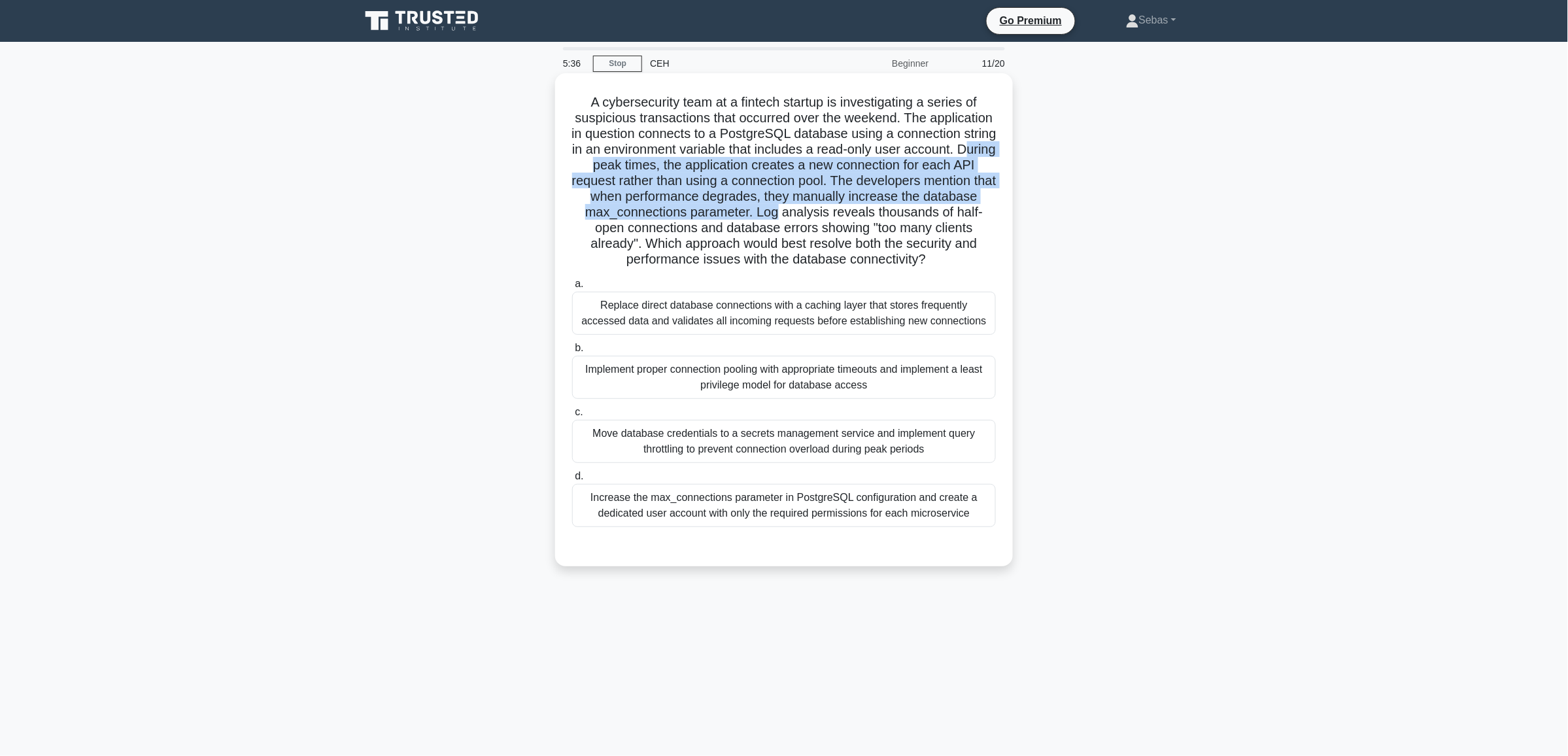
drag, startPoint x: 687, startPoint y: 170, endPoint x: 976, endPoint y: 203, distance: 290.9
click at [976, 203] on h5 "A cybersecurity team at a fintech startup is investigating a series of suspicio…" at bounding box center [784, 181] width 426 height 174
click at [622, 184] on h5 "A cybersecurity team at a fintech startup is investigating a series of suspicio…" at bounding box center [784, 181] width 426 height 174
click at [600, 197] on h5 "A cybersecurity team at a fintech startup is investigating a series of suspicio…" at bounding box center [784, 181] width 426 height 174
click at [596, 198] on h5 "A cybersecurity team at a fintech startup is investigating a series of suspicio…" at bounding box center [784, 181] width 426 height 174
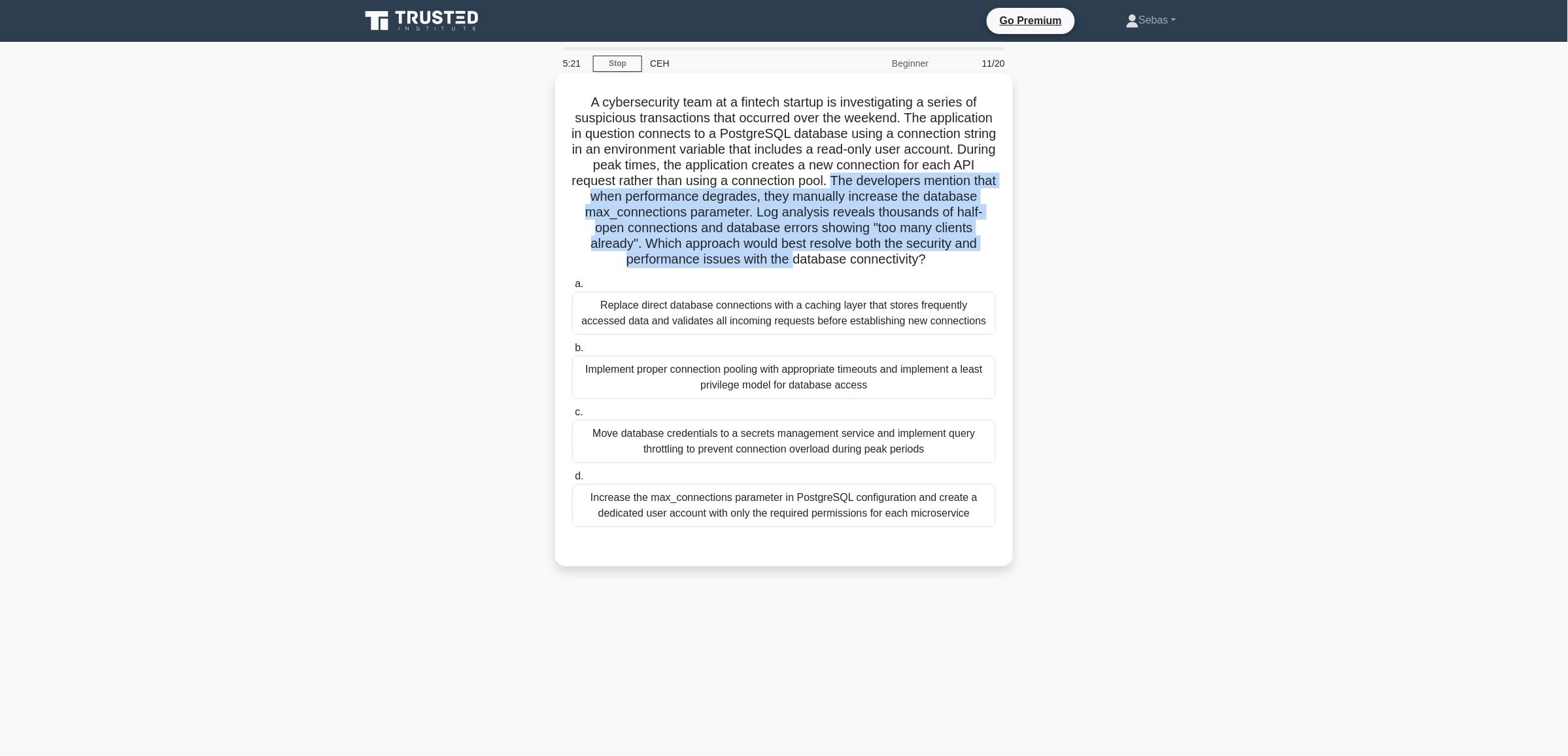
drag, startPoint x: 596, startPoint y: 198, endPoint x: 930, endPoint y: 256, distance: 339.0
click at [930, 256] on h5 "A cybersecurity team at a fintech startup is investigating a series of suspicio…" at bounding box center [784, 181] width 426 height 174
click at [905, 256] on h5 "A cybersecurity team at a fintech startup is investigating a series of suspicio…" at bounding box center [784, 181] width 426 height 174
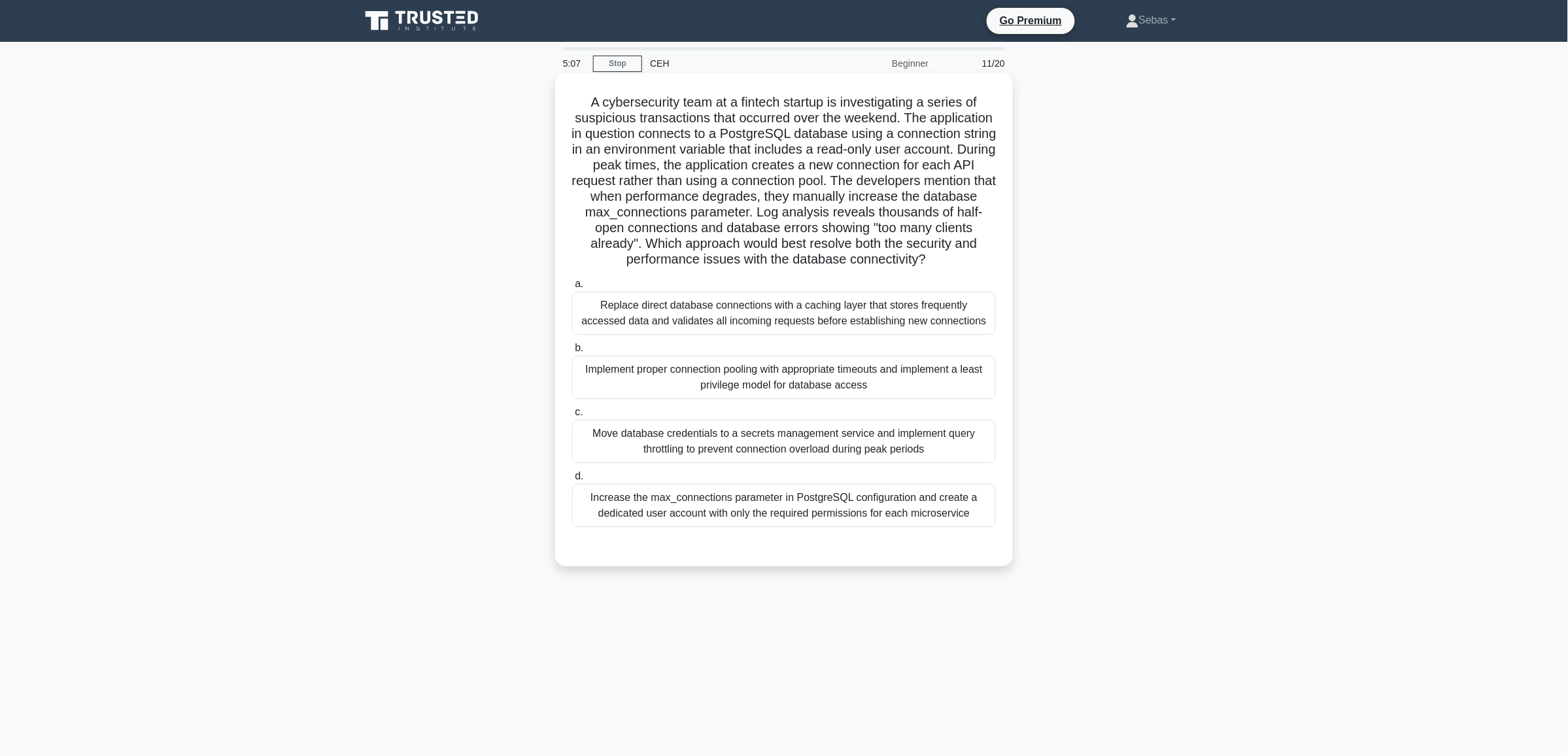
click at [932, 525] on div "Increase the max_connections parameter in PostgreSQL configuration and create a…" at bounding box center [784, 505] width 424 height 43
click at [572, 480] on input "d. Increase the max_connections parameter in PostgreSQL configuration and creat…" at bounding box center [572, 476] width 0 height 9
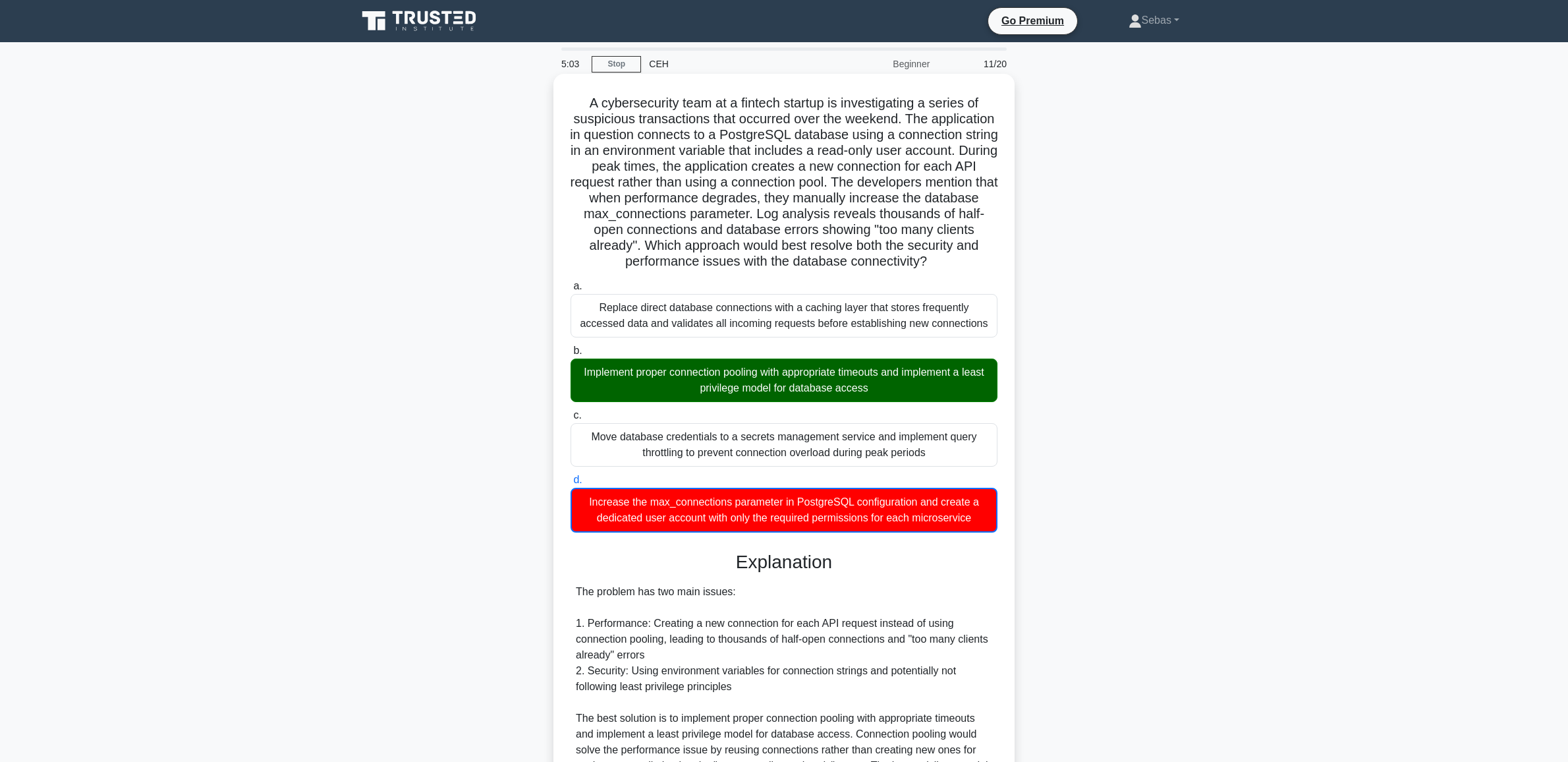
drag, startPoint x: 634, startPoint y: 392, endPoint x: 924, endPoint y: 394, distance: 290.0
click at [924, 394] on div "Implement proper connection pooling with appropriate timeouts and implement a l…" at bounding box center [783, 380] width 427 height 43
click at [961, 402] on div "Implement proper connection pooling with appropriate timeouts and implement a l…" at bounding box center [783, 380] width 427 height 43
click at [570, 355] on input "b. Implement proper connection pooling with appropriate timeouts and implement …" at bounding box center [570, 351] width 0 height 9
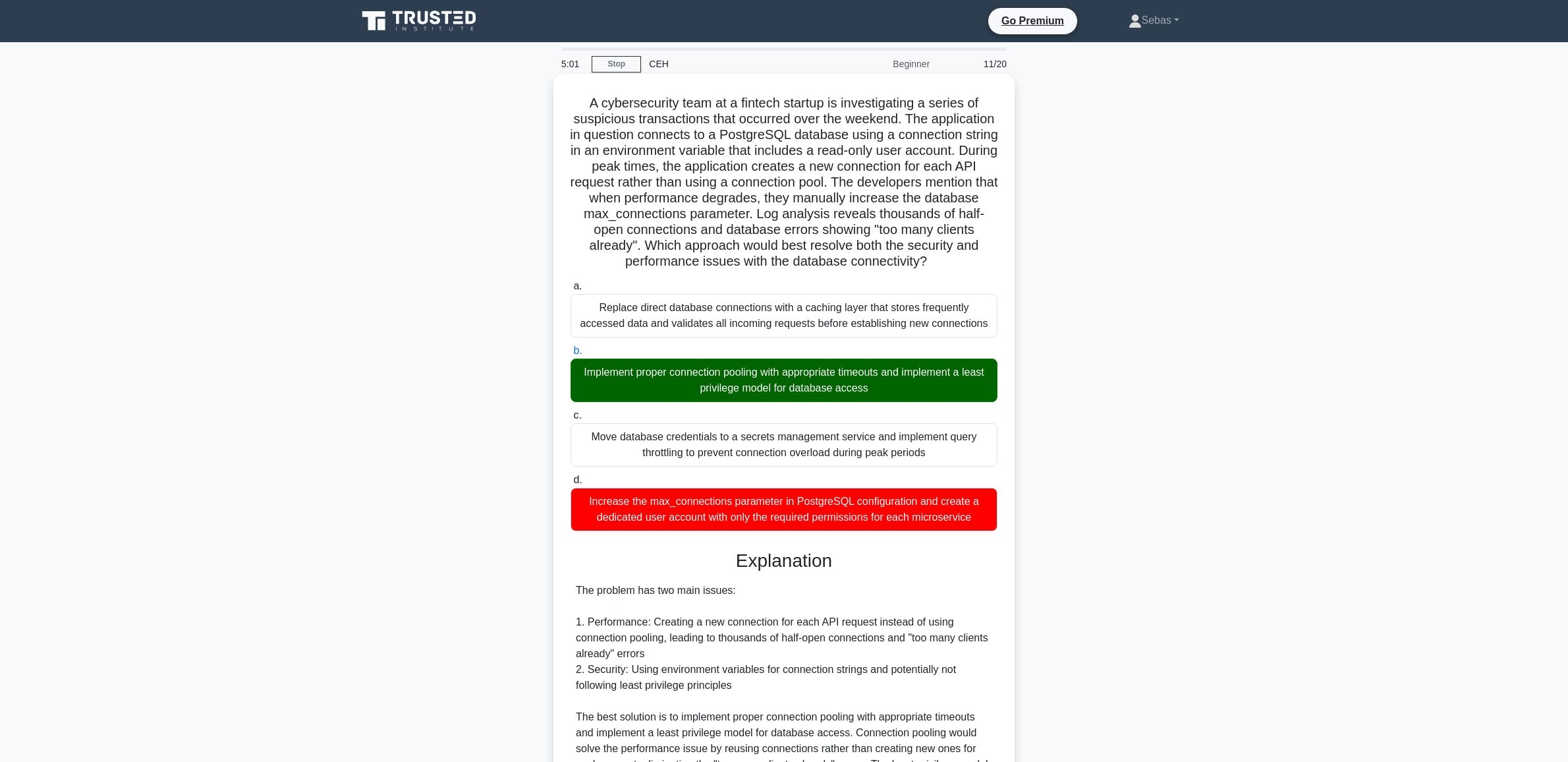
scroll to position [353, 0]
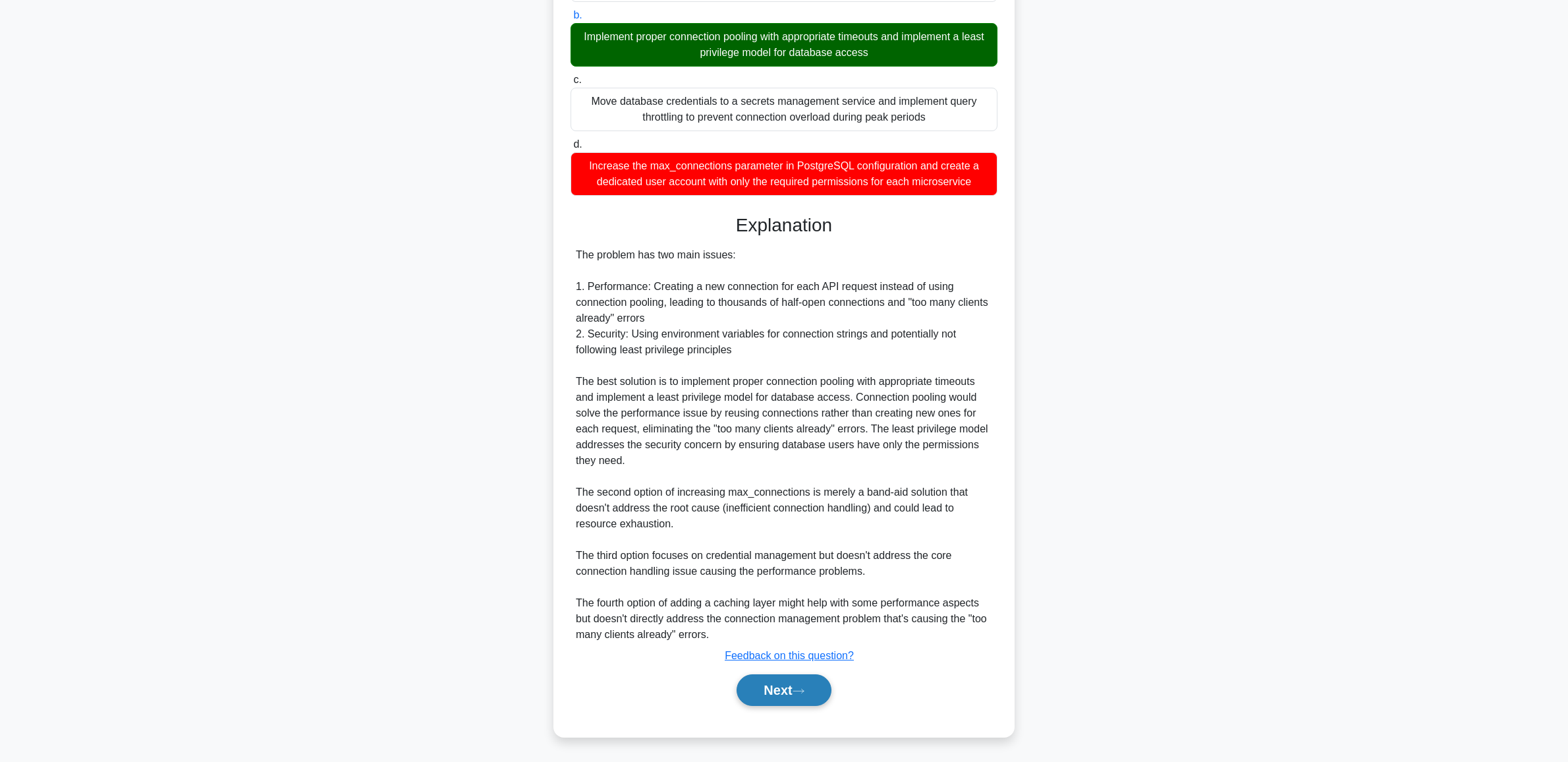
click at [771, 697] on button "Next" at bounding box center [783, 690] width 94 height 32
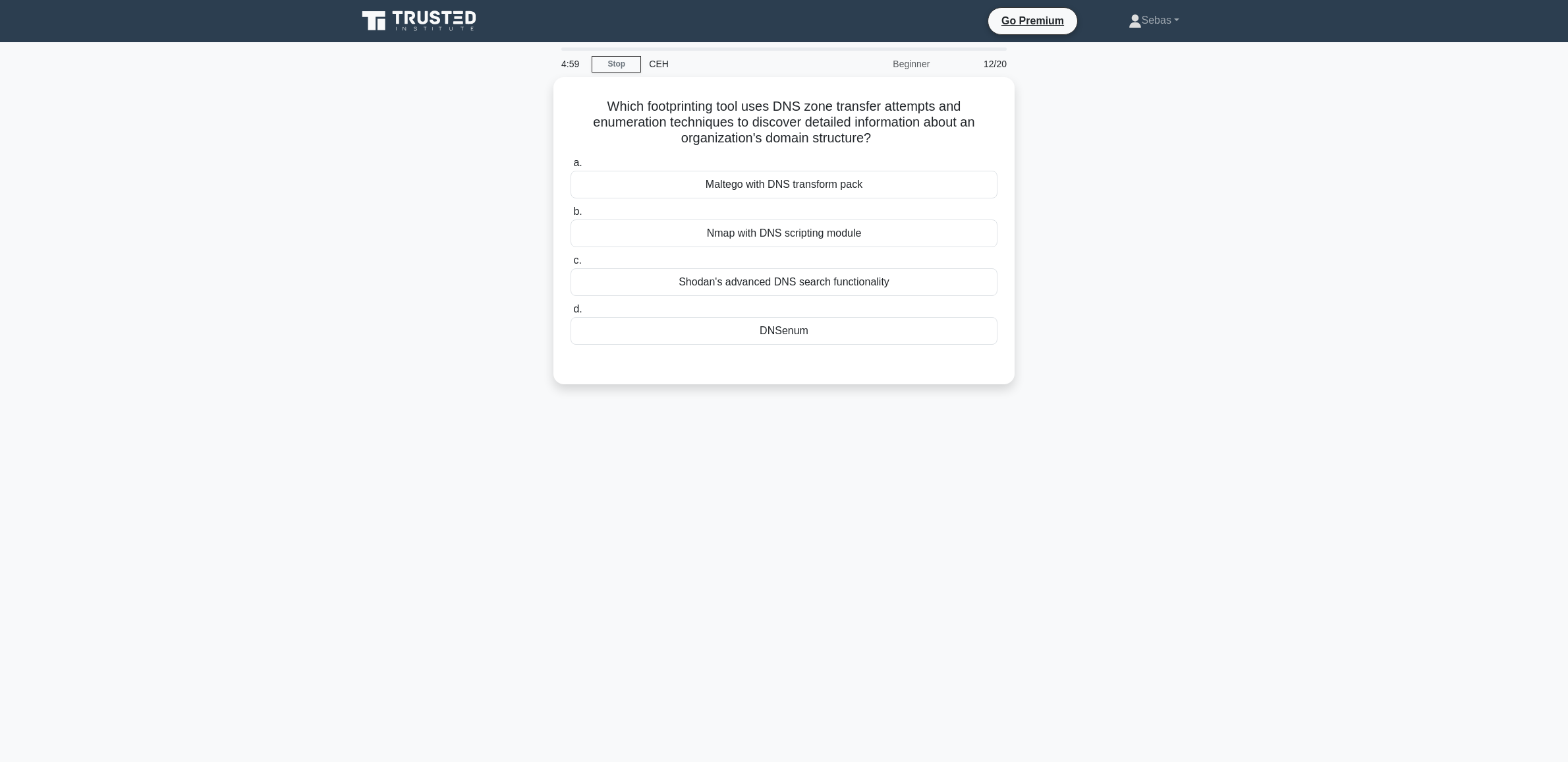
scroll to position [0, 0]
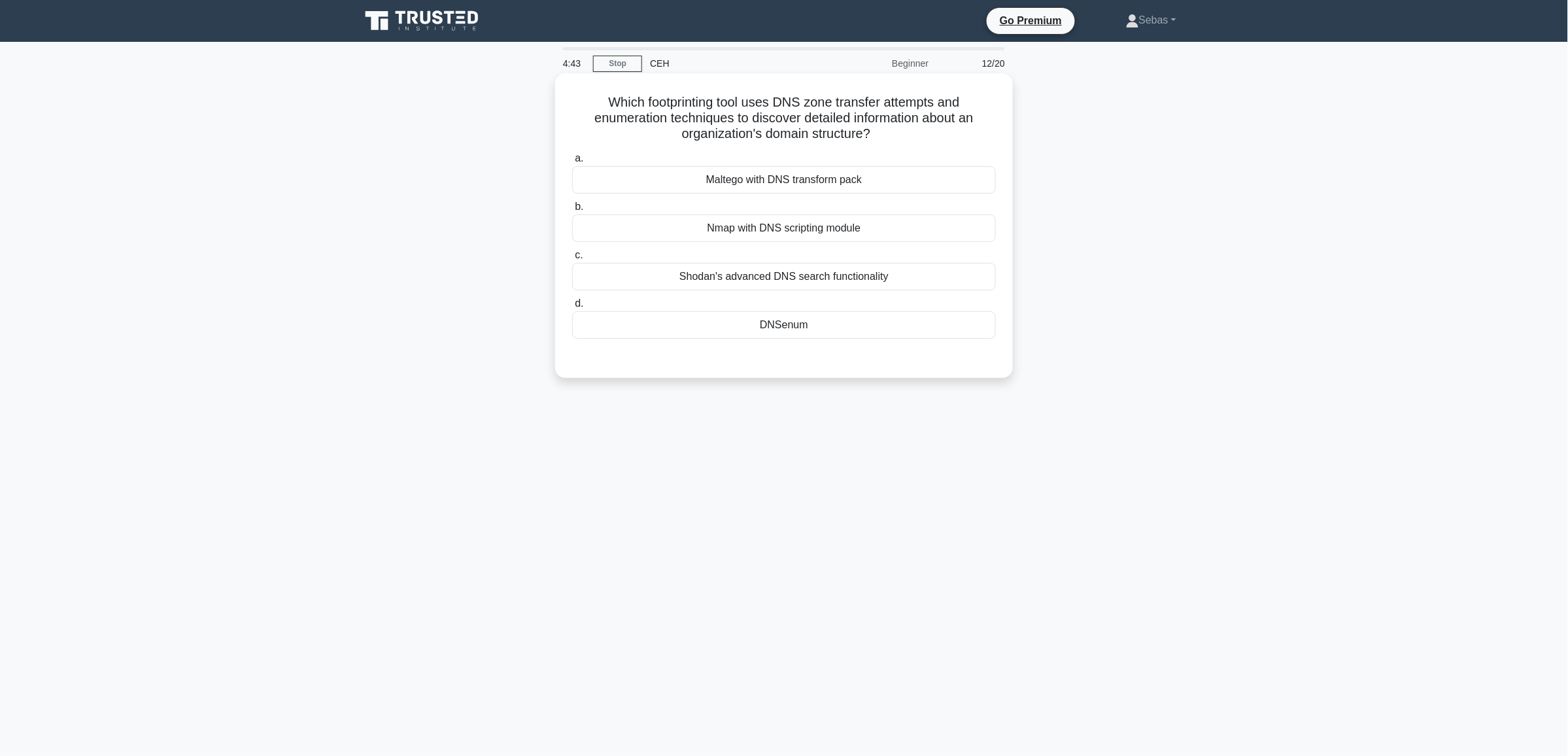
click at [834, 239] on div "Nmap with DNS scripting module" at bounding box center [784, 228] width 424 height 27
click at [572, 211] on input "b. Nmap with DNS scripting module" at bounding box center [572, 207] width 0 height 9
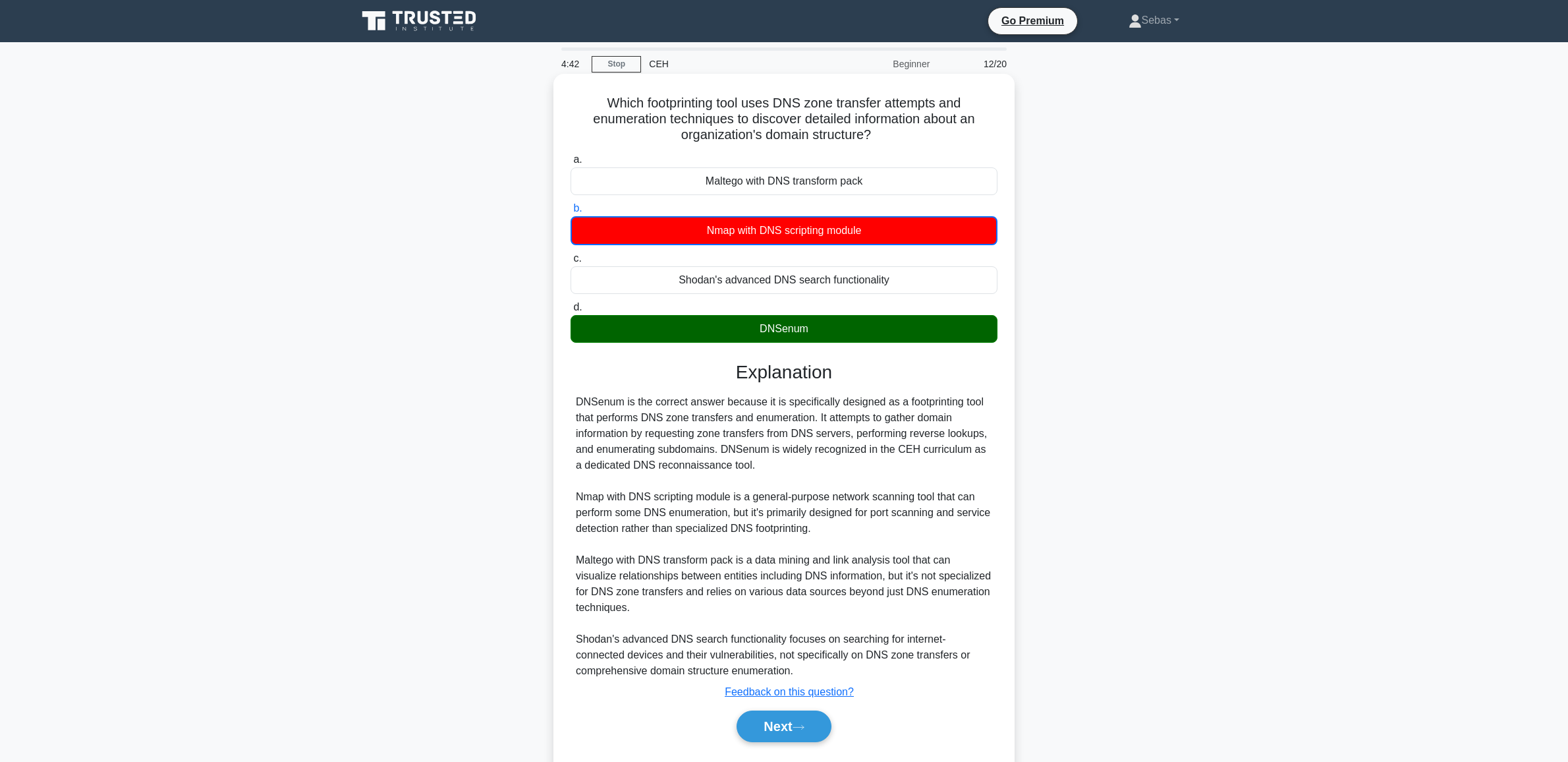
click at [950, 328] on div "DNSenum" at bounding box center [783, 328] width 427 height 28
click at [570, 312] on input "d. DNSenum" at bounding box center [570, 307] width 0 height 9
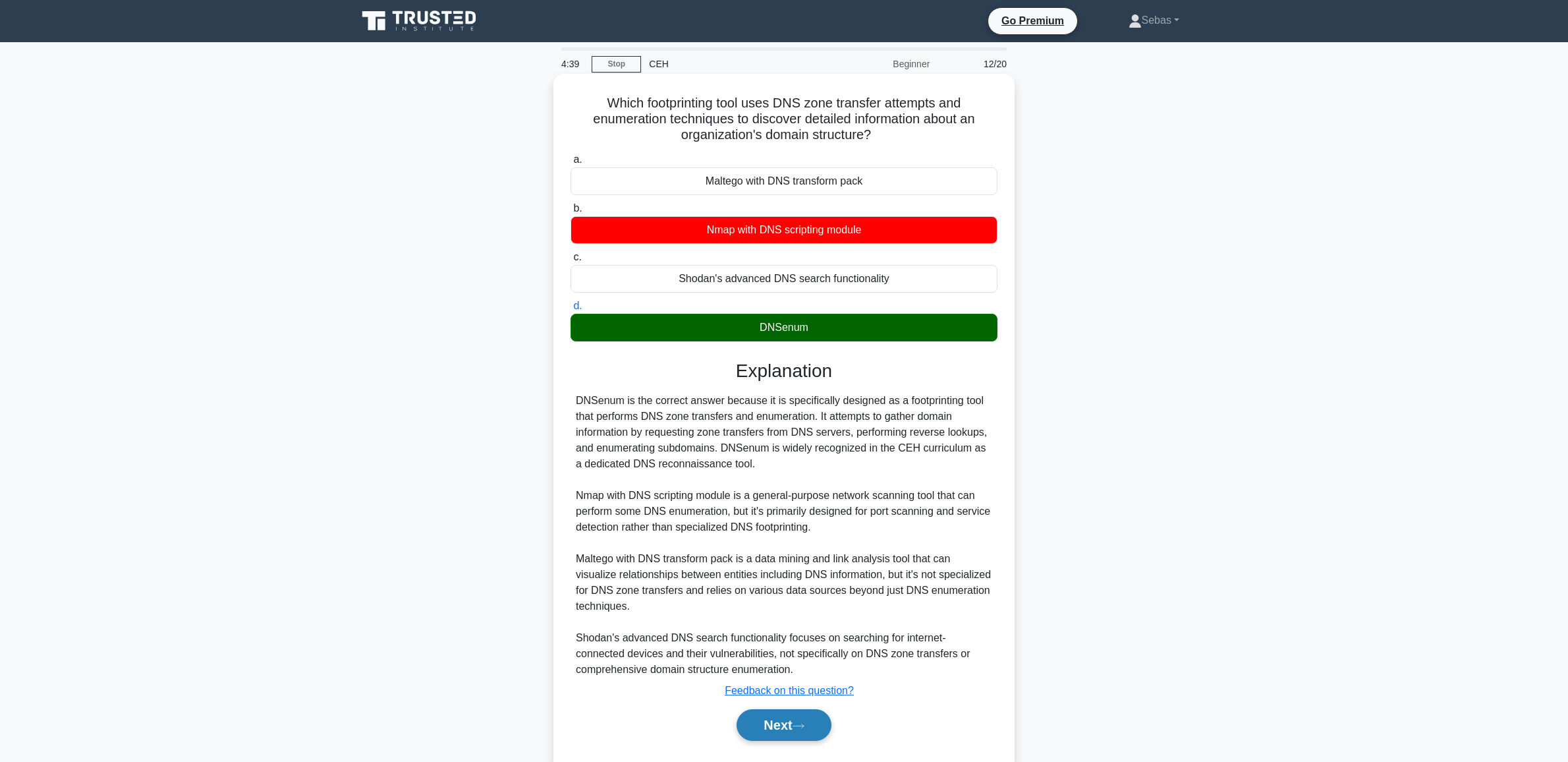
click at [767, 736] on button "Next" at bounding box center [783, 724] width 94 height 32
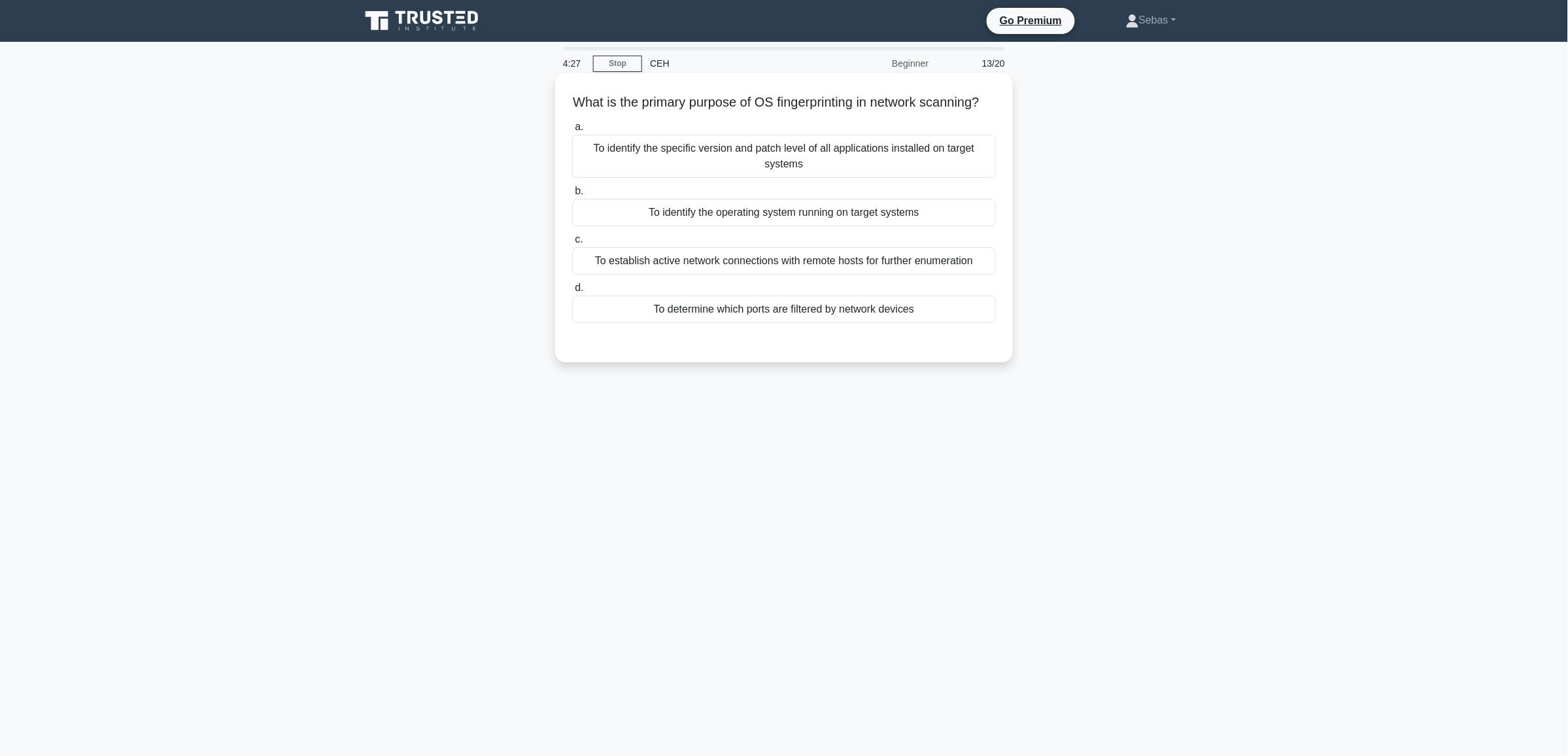
click at [851, 178] on div "To identify the specific version and patch level of all applications installed …" at bounding box center [784, 156] width 424 height 43
click at [572, 131] on input "a. To identify the specific version and patch level of all applications install…" at bounding box center [572, 127] width 0 height 9
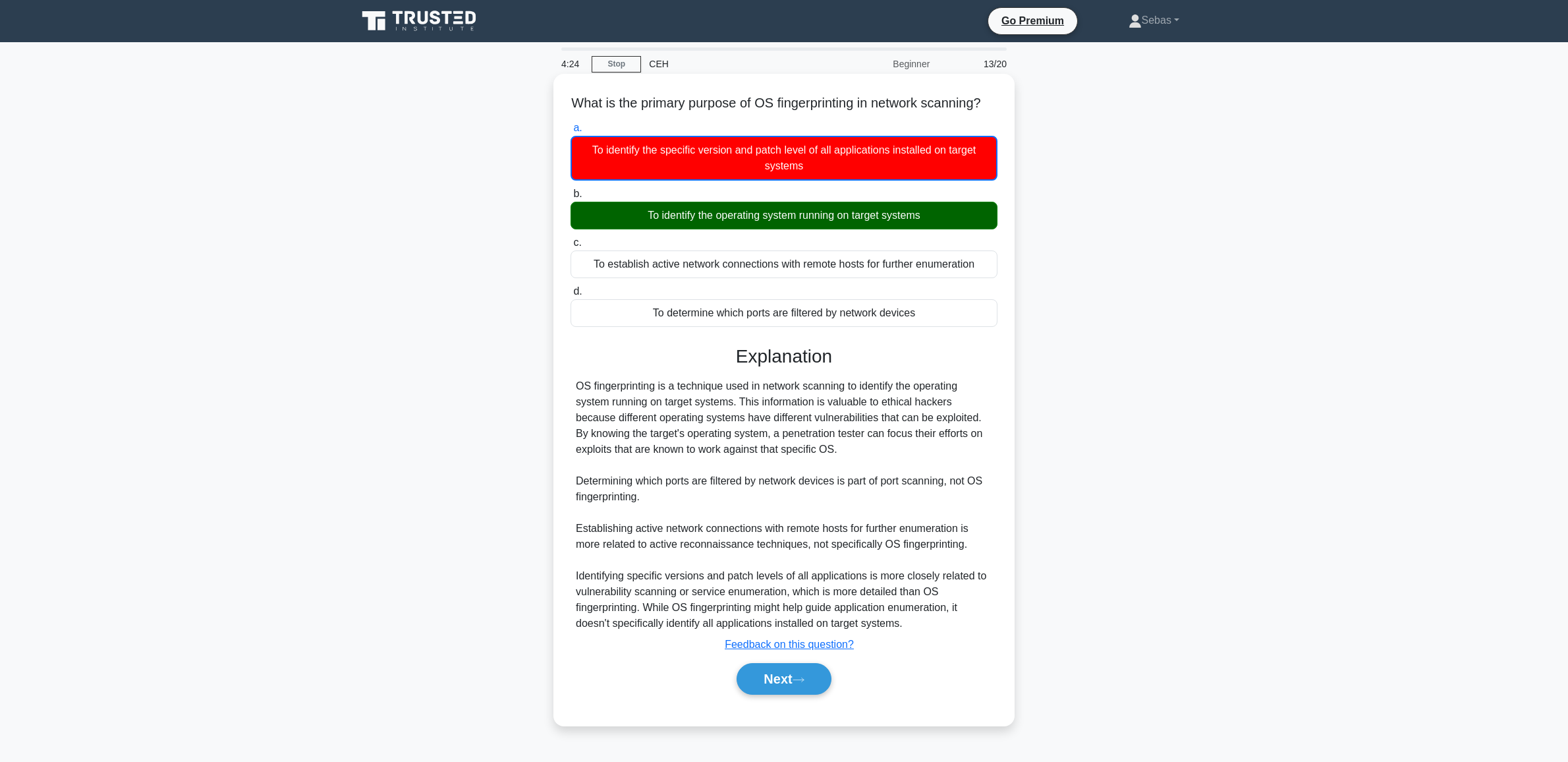
drag, startPoint x: 628, startPoint y: 225, endPoint x: 986, endPoint y: 245, distance: 358.6
click at [986, 229] on div "To identify the operating system running on target systems" at bounding box center [783, 215] width 427 height 28
drag, startPoint x: 959, startPoint y: 265, endPoint x: 957, endPoint y: 272, distance: 7.3
click at [959, 265] on label "c. To establish active network connections with remote hosts for further enumer…" at bounding box center [783, 256] width 427 height 43
click at [570, 247] on input "c. To establish active network connections with remote hosts for further enumer…" at bounding box center [570, 243] width 0 height 9
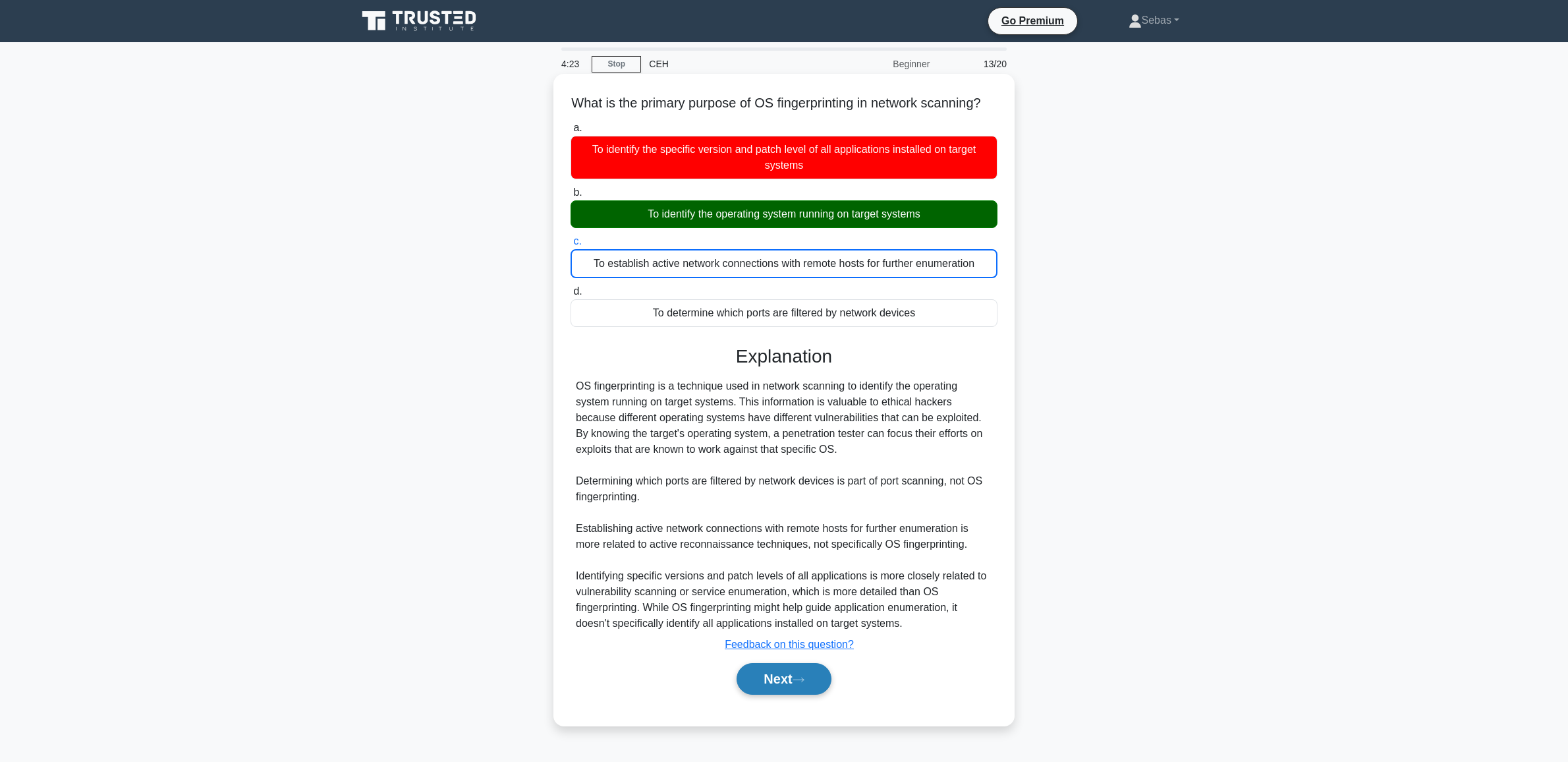
click at [762, 690] on button "Next" at bounding box center [783, 678] width 94 height 32
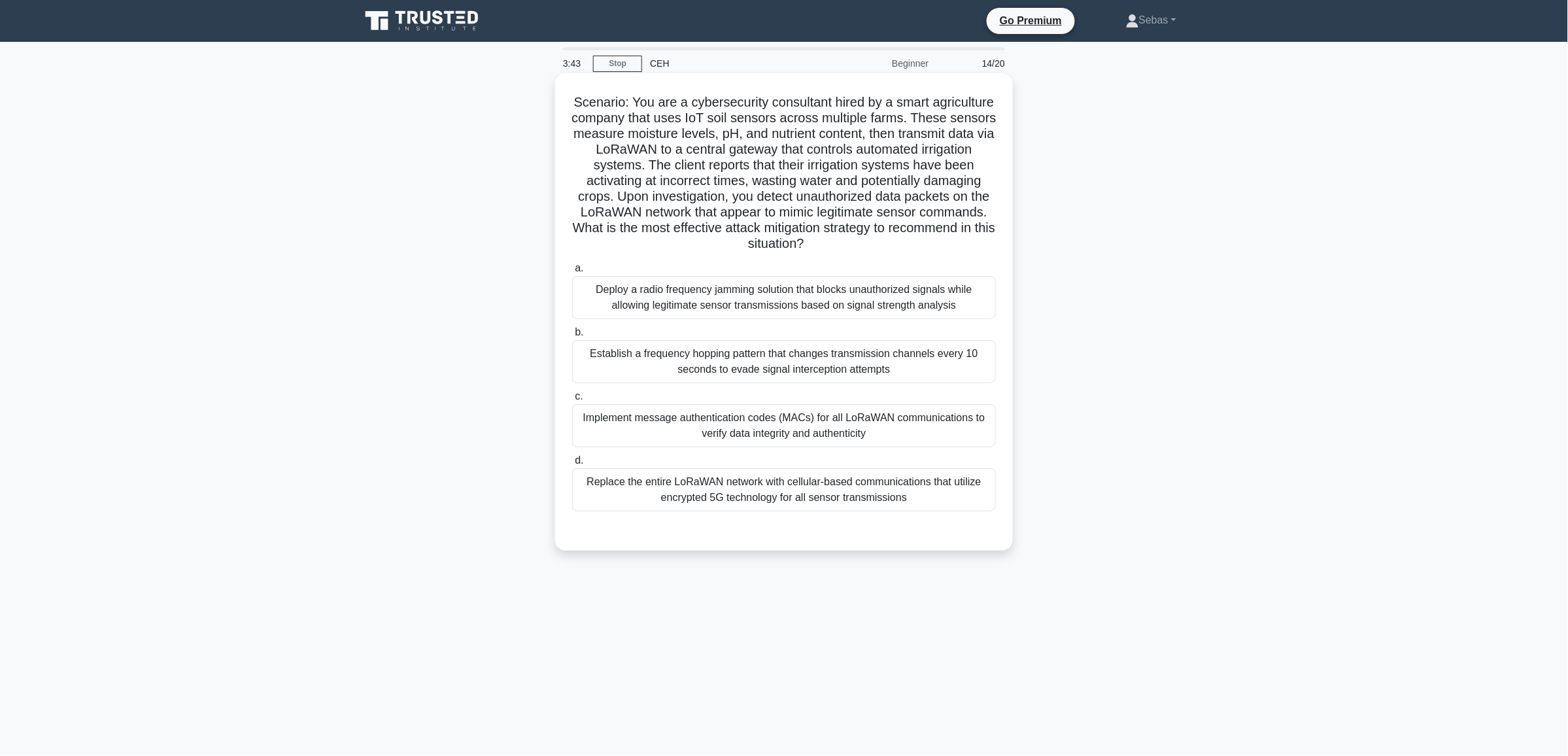
click at [739, 423] on div "Implement message authentication codes (MACs) for all LoRaWAN communications to…" at bounding box center [784, 426] width 424 height 43
click at [572, 401] on input "c. Implement message authentication codes (MACs) for all LoRaWAN communications…" at bounding box center [572, 396] width 0 height 9
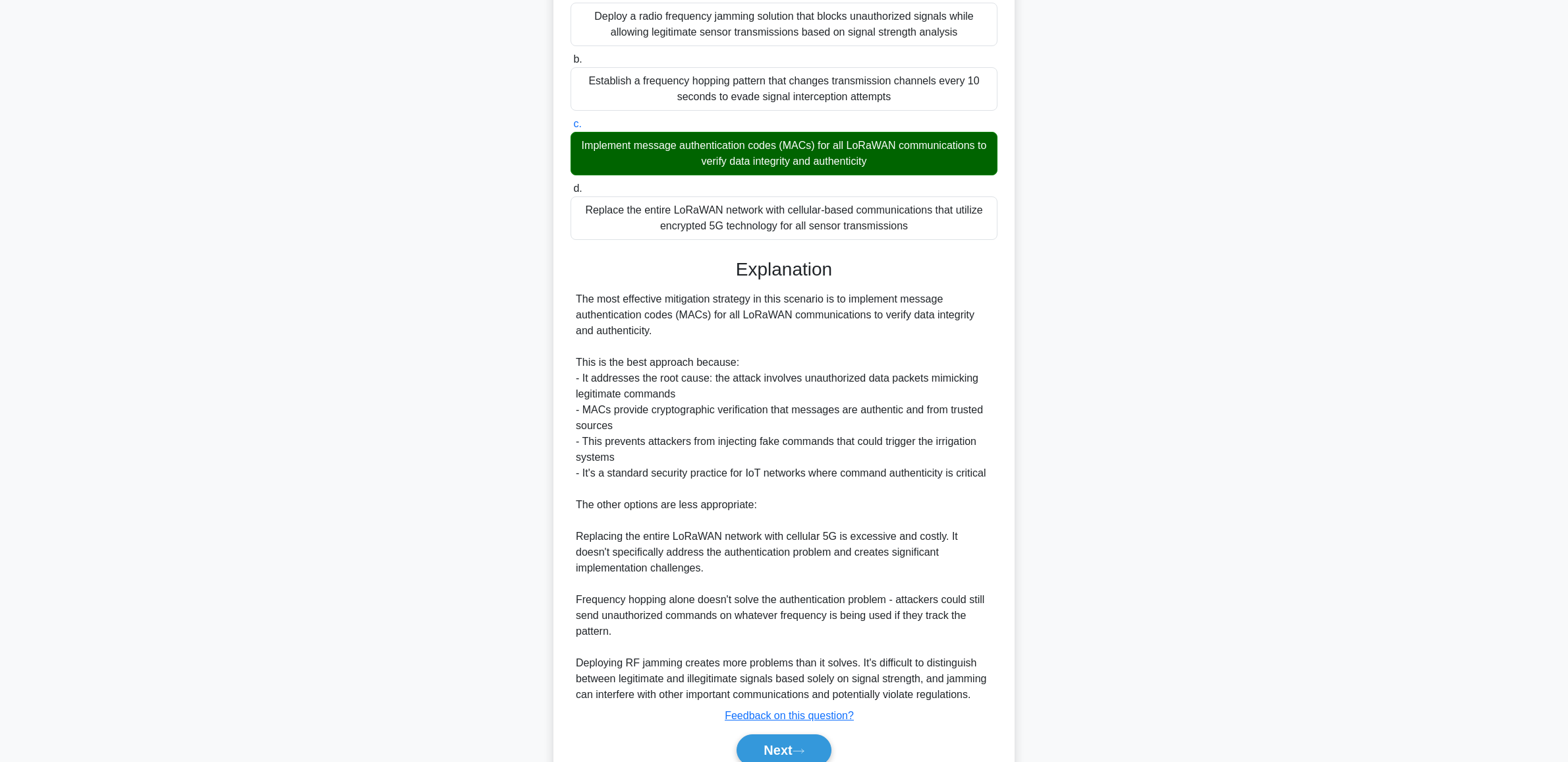
scroll to position [336, 0]
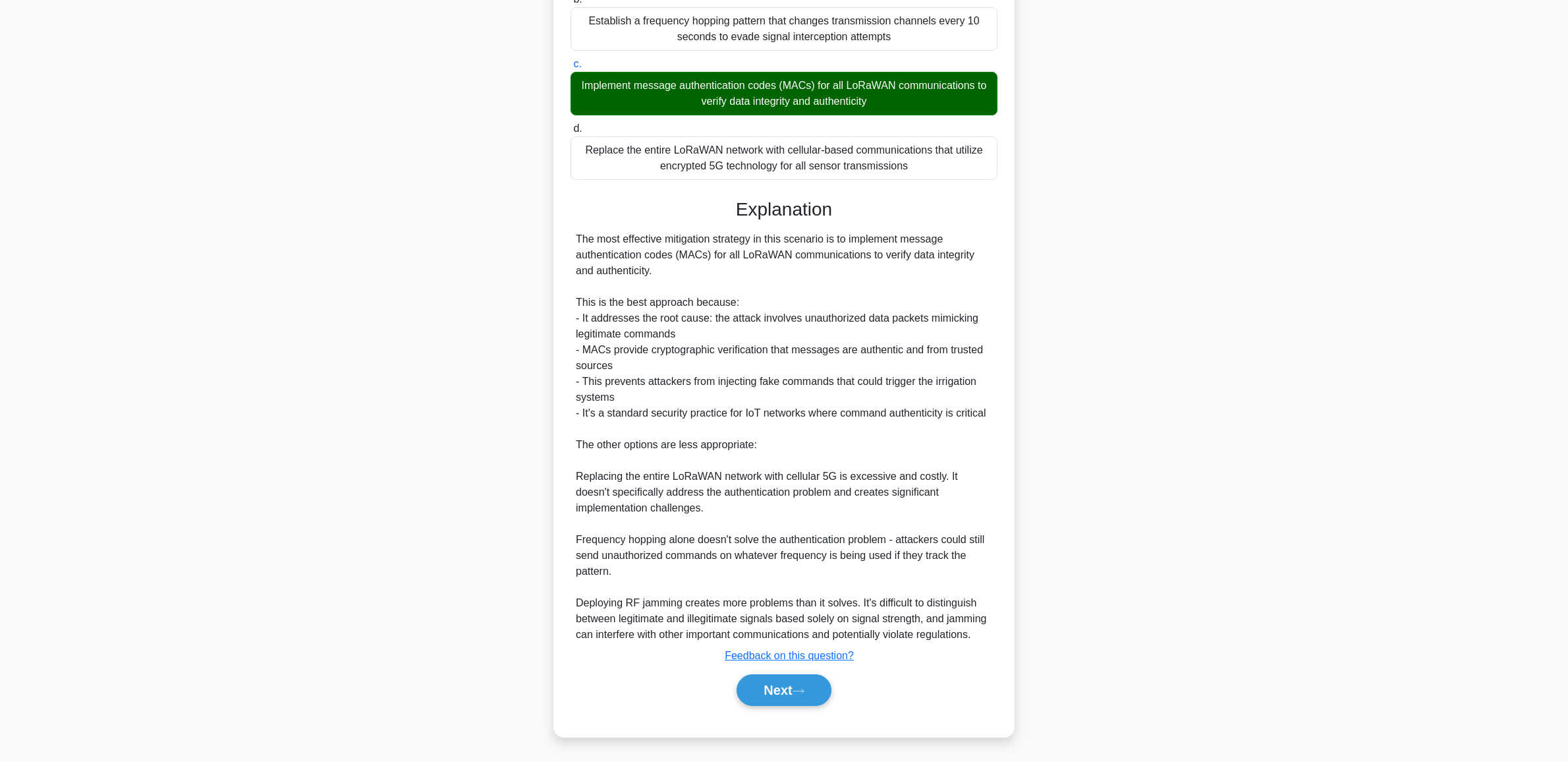
click at [782, 670] on div "Next" at bounding box center [783, 690] width 427 height 42
click at [781, 680] on button "Next" at bounding box center [783, 690] width 94 height 32
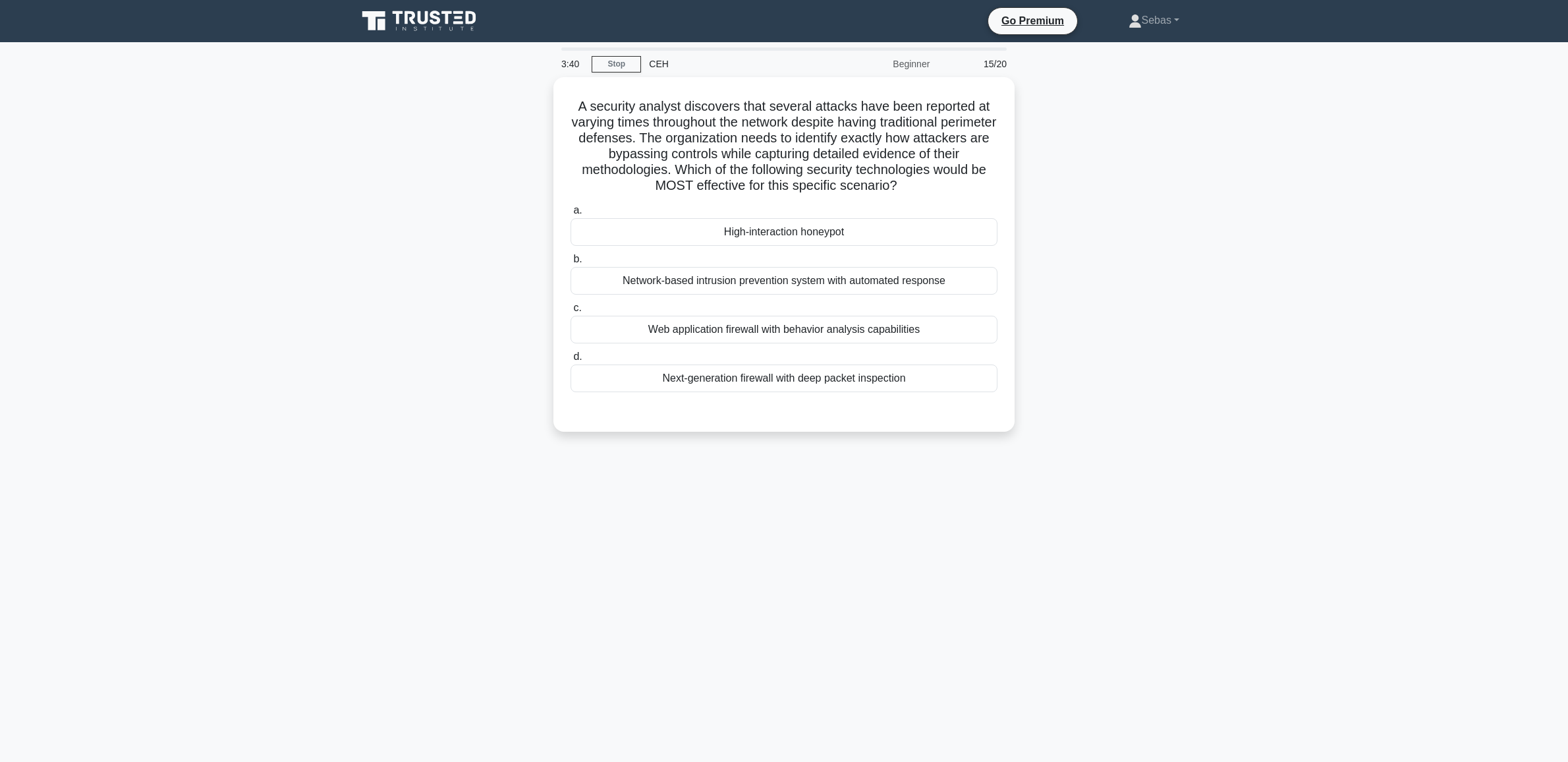
scroll to position [0, 0]
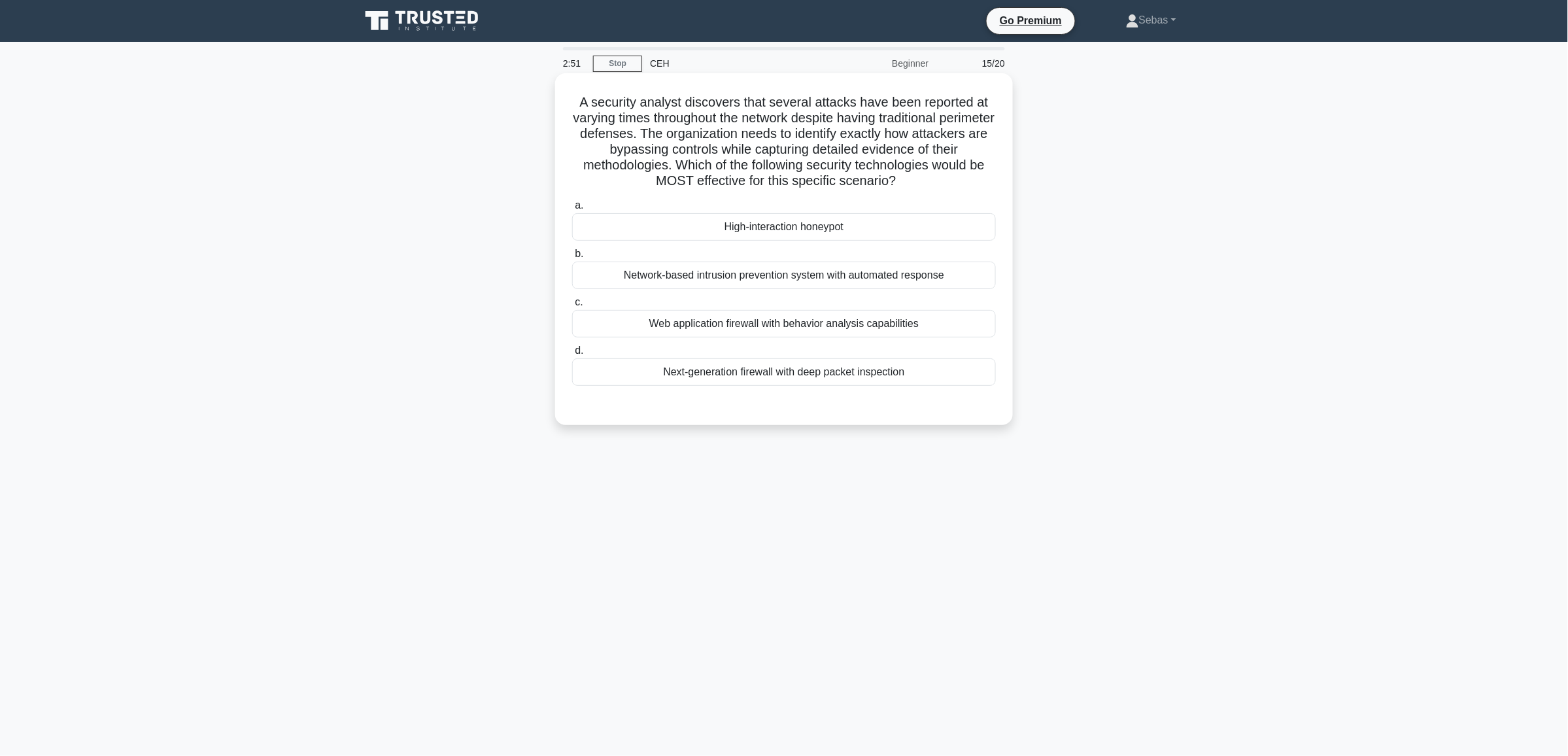
click at [782, 235] on div "High-interaction honeypot" at bounding box center [784, 227] width 424 height 27
click at [572, 210] on input "a. High-interaction honeypot" at bounding box center [572, 205] width 0 height 9
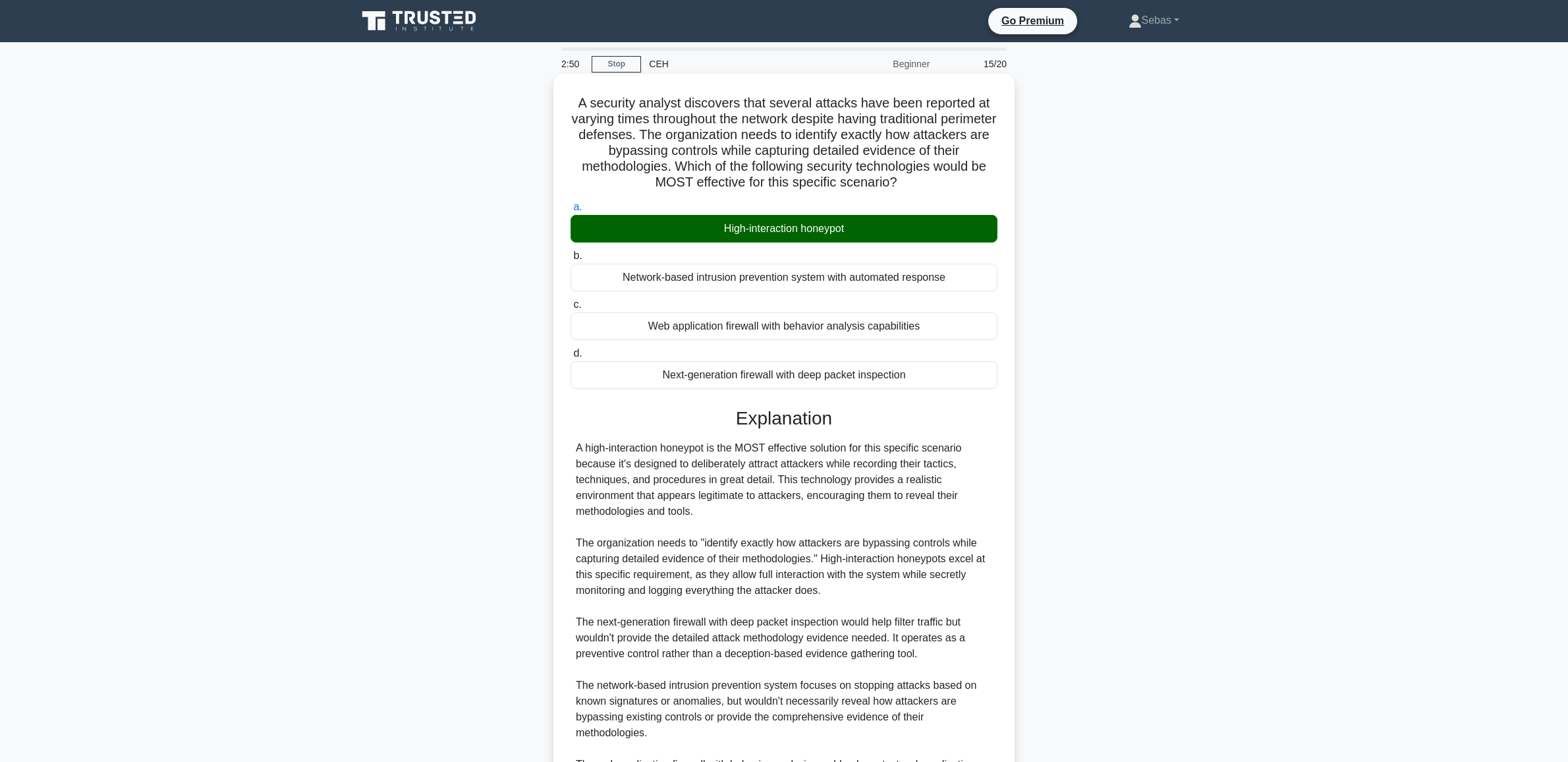
scroll to position [163, 0]
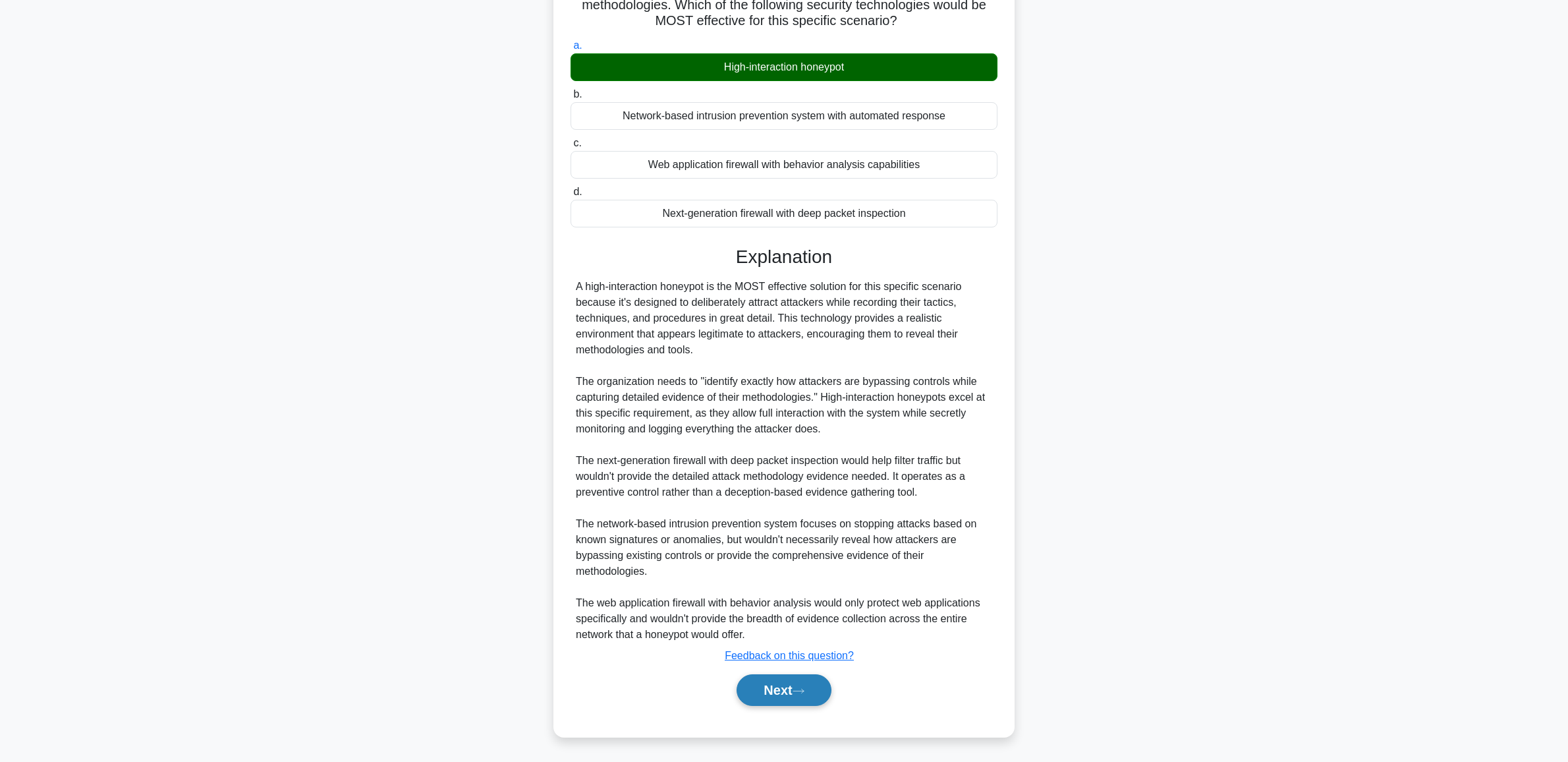
click at [786, 688] on button "Next" at bounding box center [783, 690] width 94 height 32
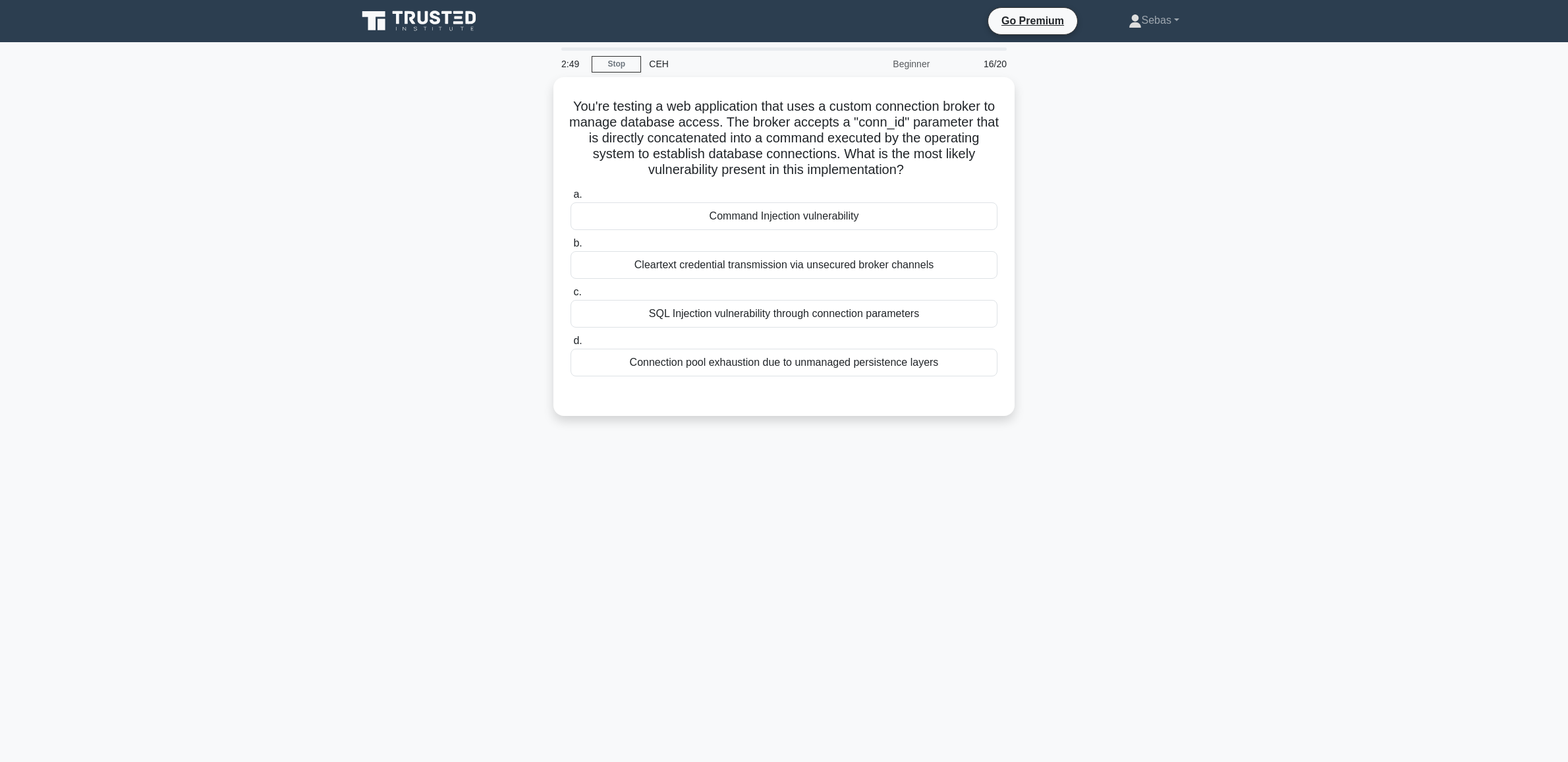
scroll to position [0, 0]
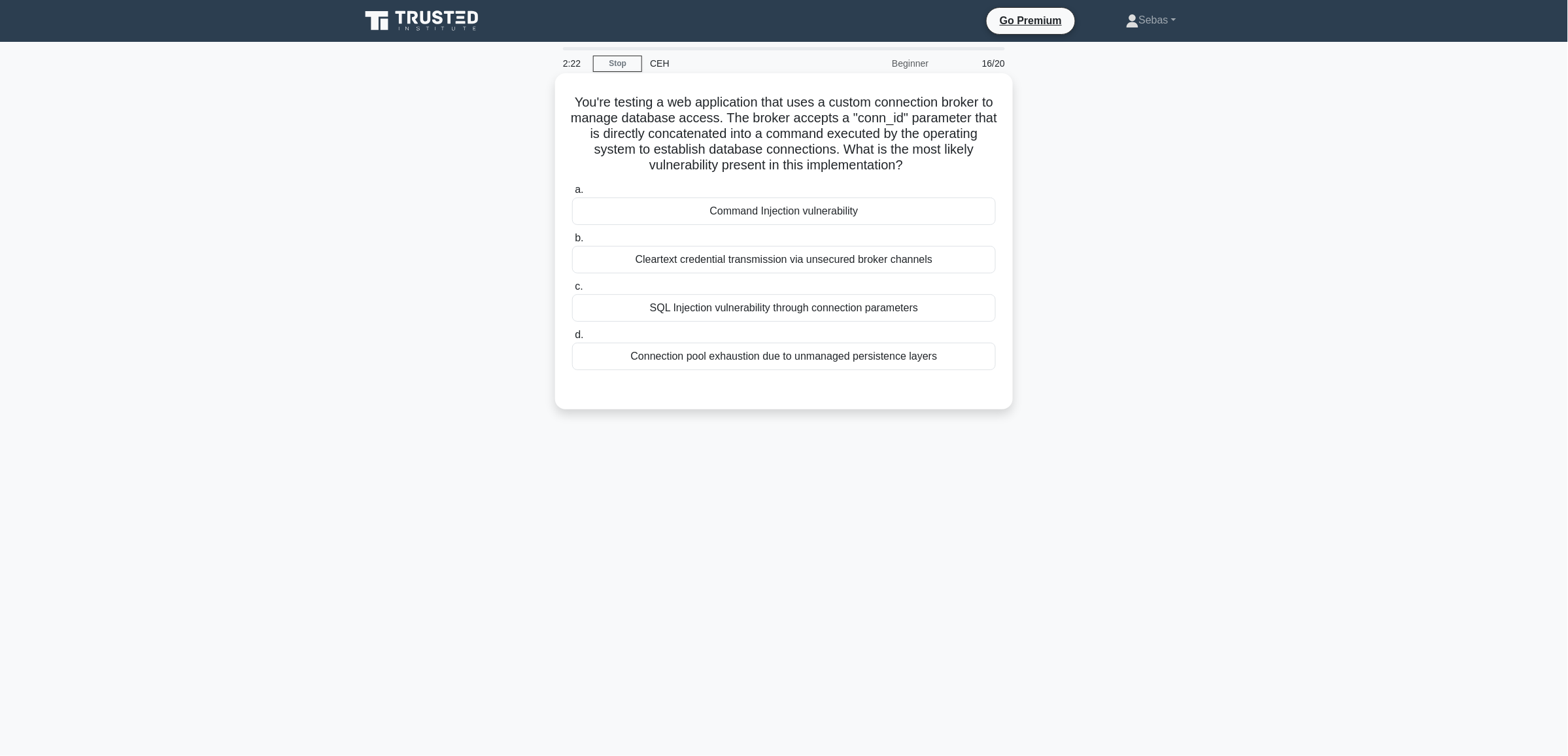
click at [851, 301] on div "SQL Injection vulnerability through connection parameters" at bounding box center [784, 308] width 424 height 27
click at [572, 291] on input "c. SQL Injection vulnerability through connection parameters" at bounding box center [572, 286] width 0 height 9
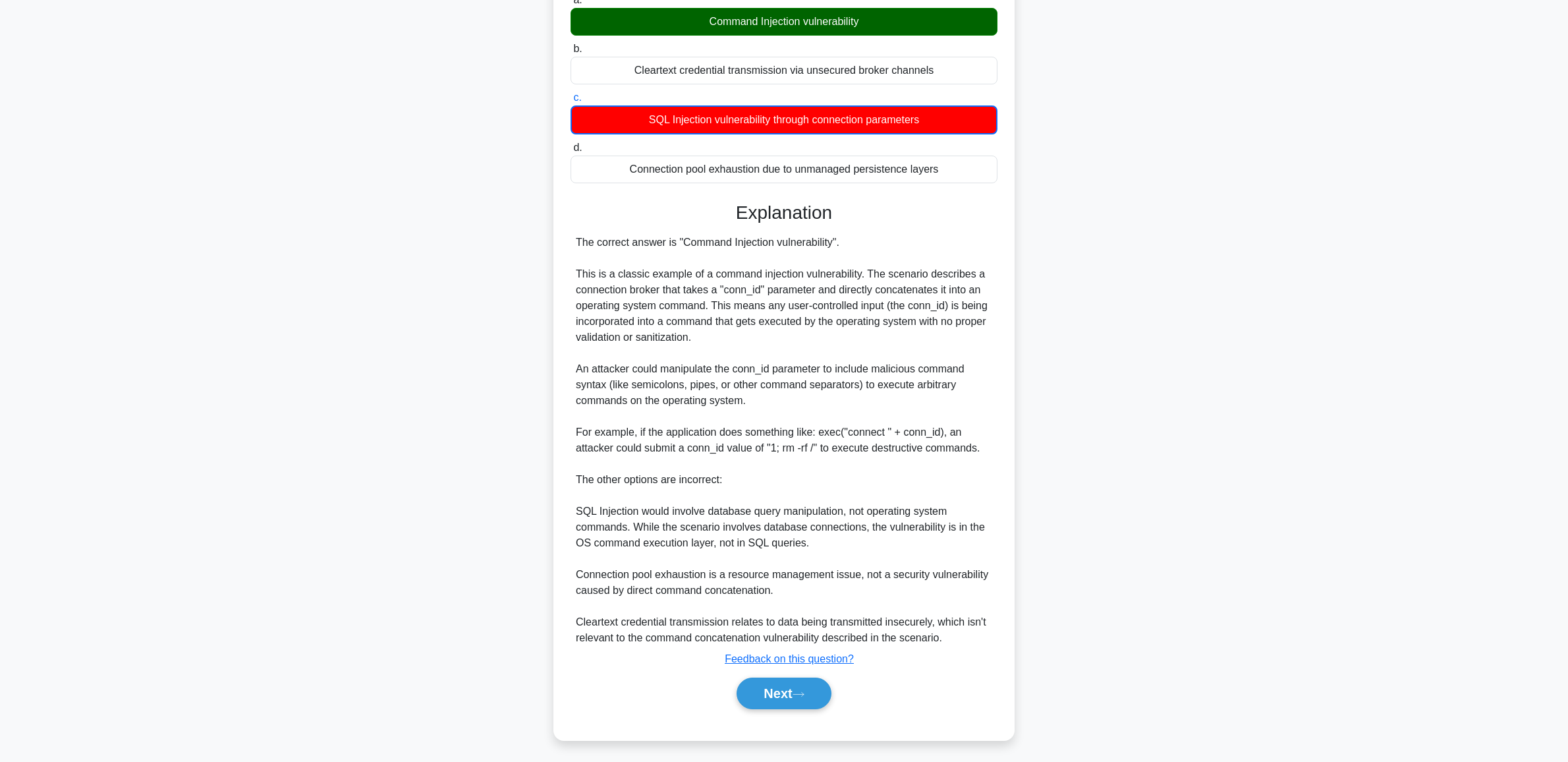
scroll to position [195, 0]
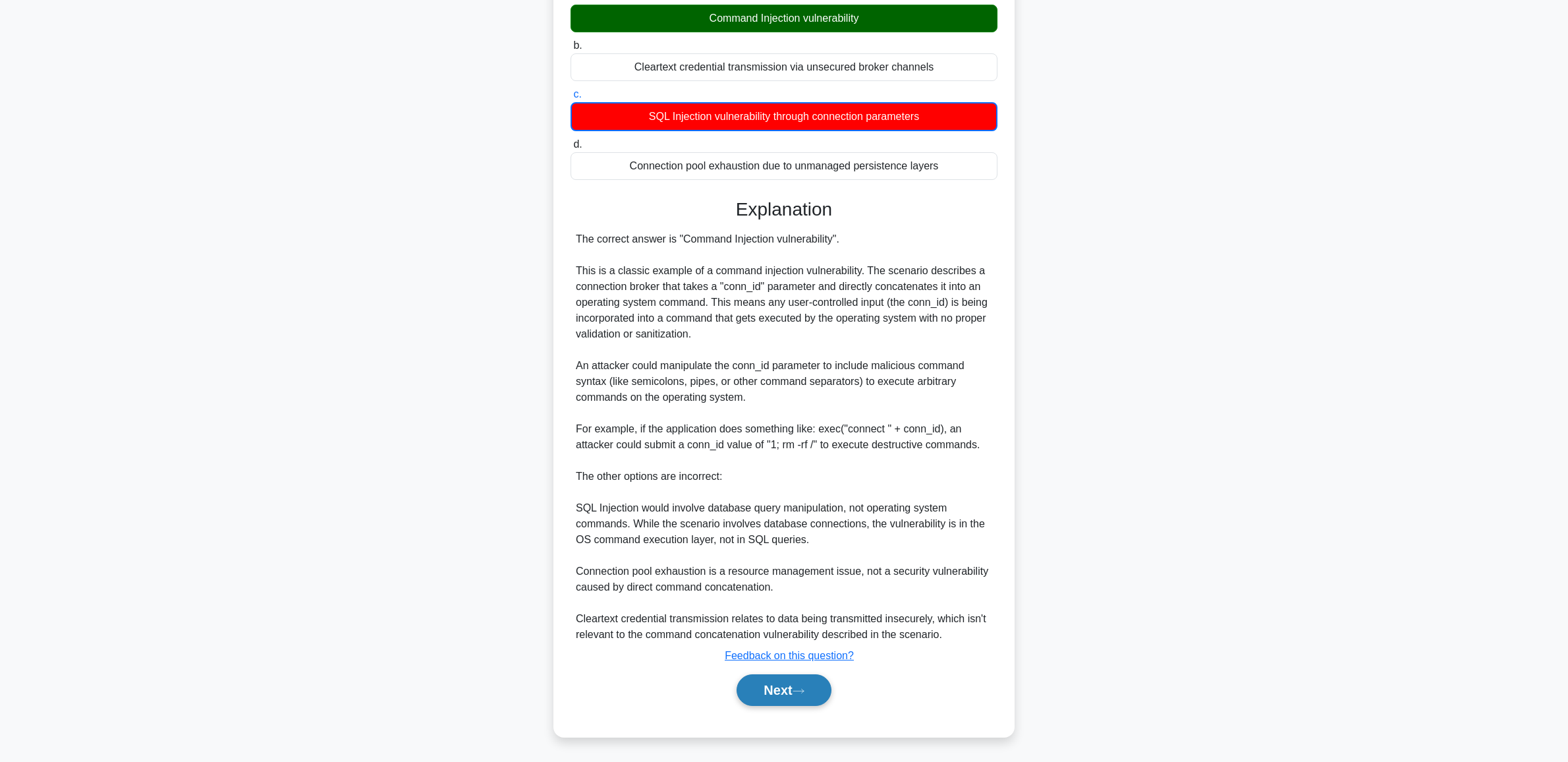
click at [809, 696] on button "Next" at bounding box center [783, 690] width 94 height 32
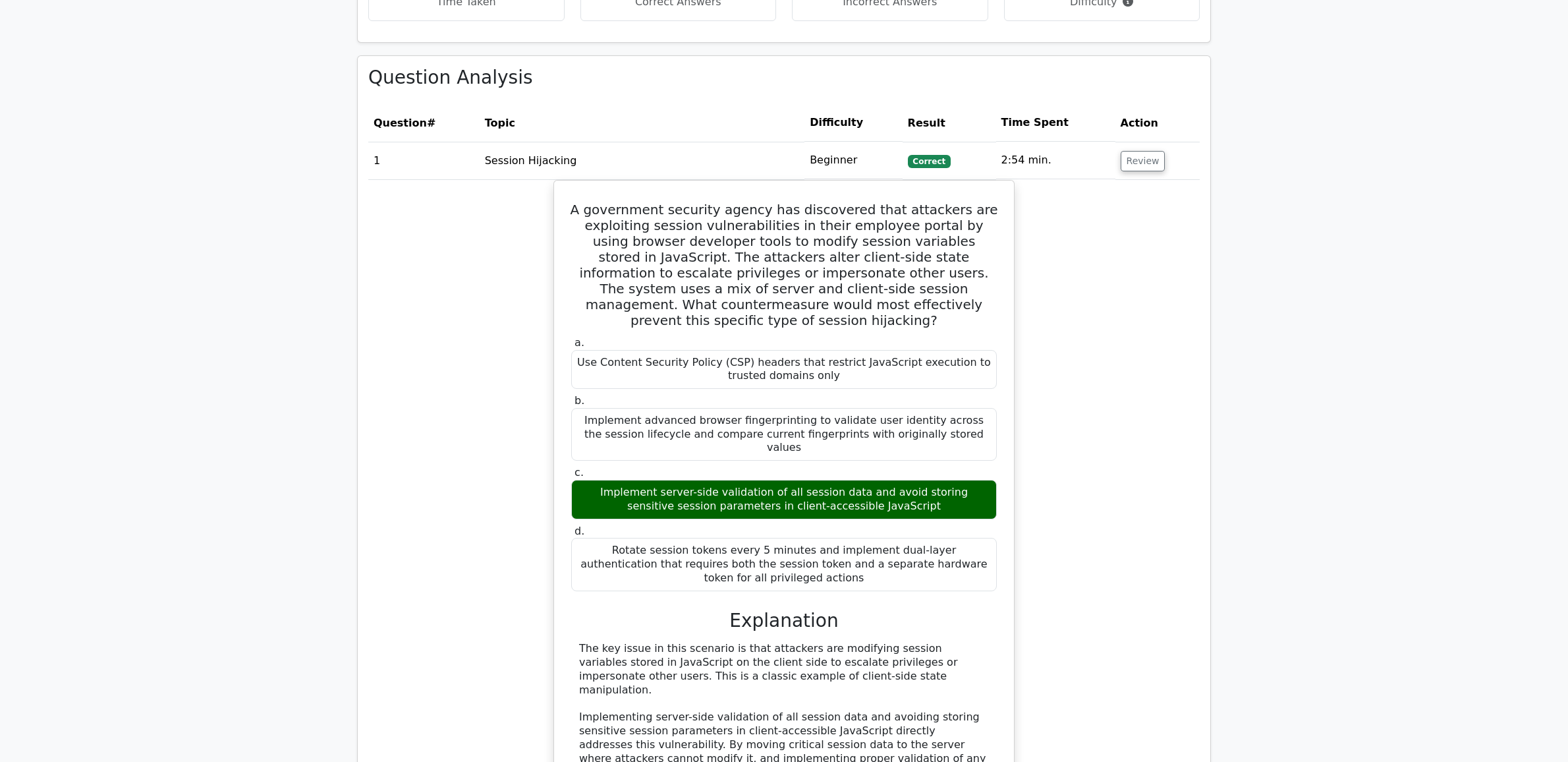
scroll to position [1098, 0]
